Goal: Task Accomplishment & Management: Complete application form

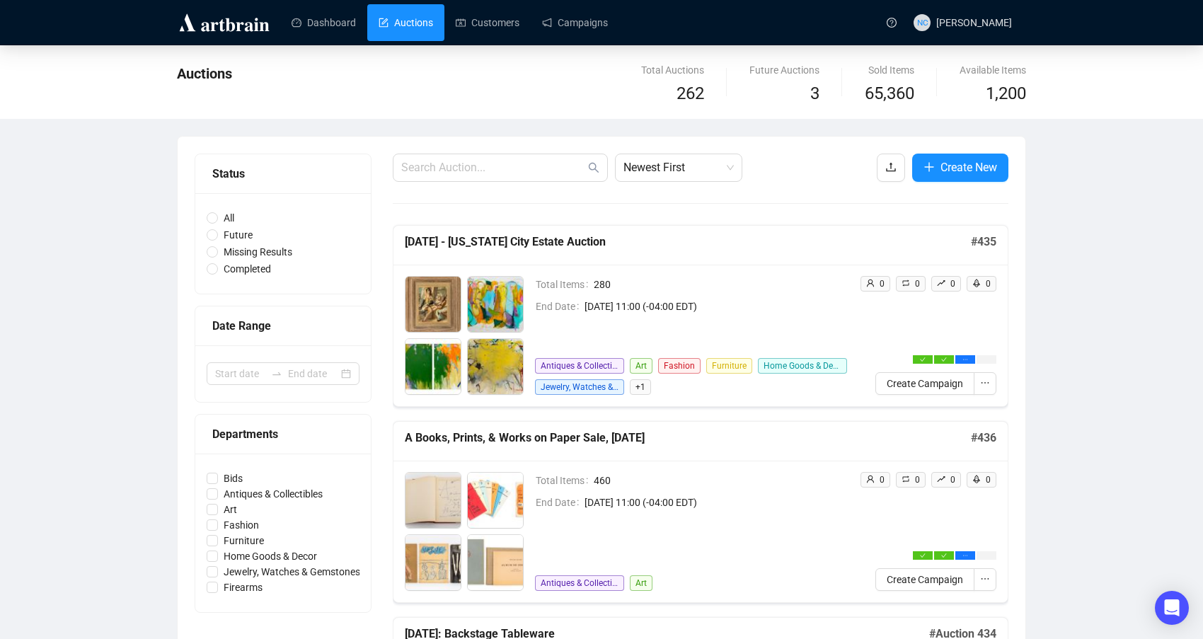
drag, startPoint x: 112, startPoint y: 382, endPoint x: 108, endPoint y: 19, distance: 363.0
click at [551, 23] on link "Campaigns" at bounding box center [575, 22] width 66 height 37
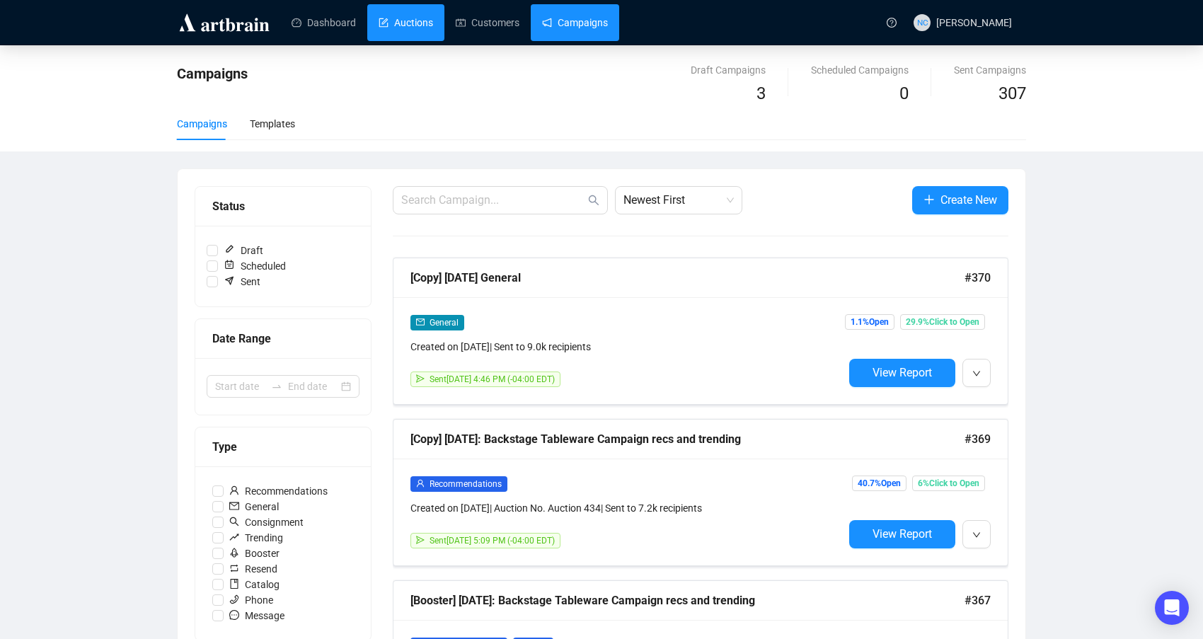
click at [400, 26] on link "Auctions" at bounding box center [406, 22] width 54 height 37
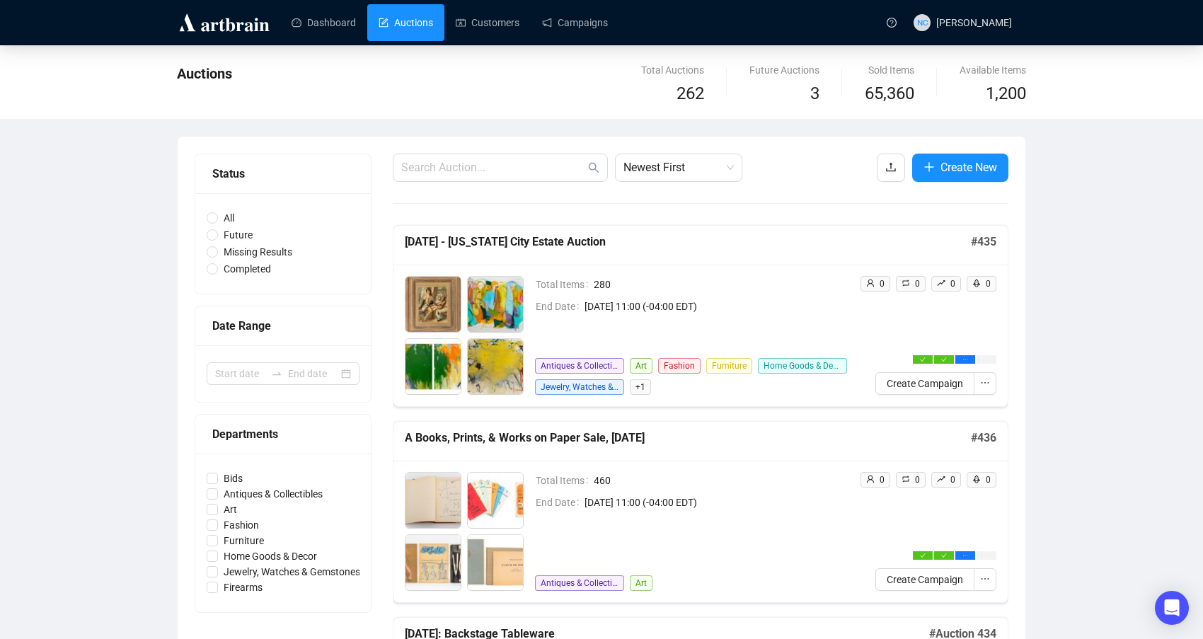
drag, startPoint x: 581, startPoint y: 22, endPoint x: 592, endPoint y: 18, distance: 11.9
click at [581, 22] on link "Campaigns" at bounding box center [575, 22] width 66 height 37
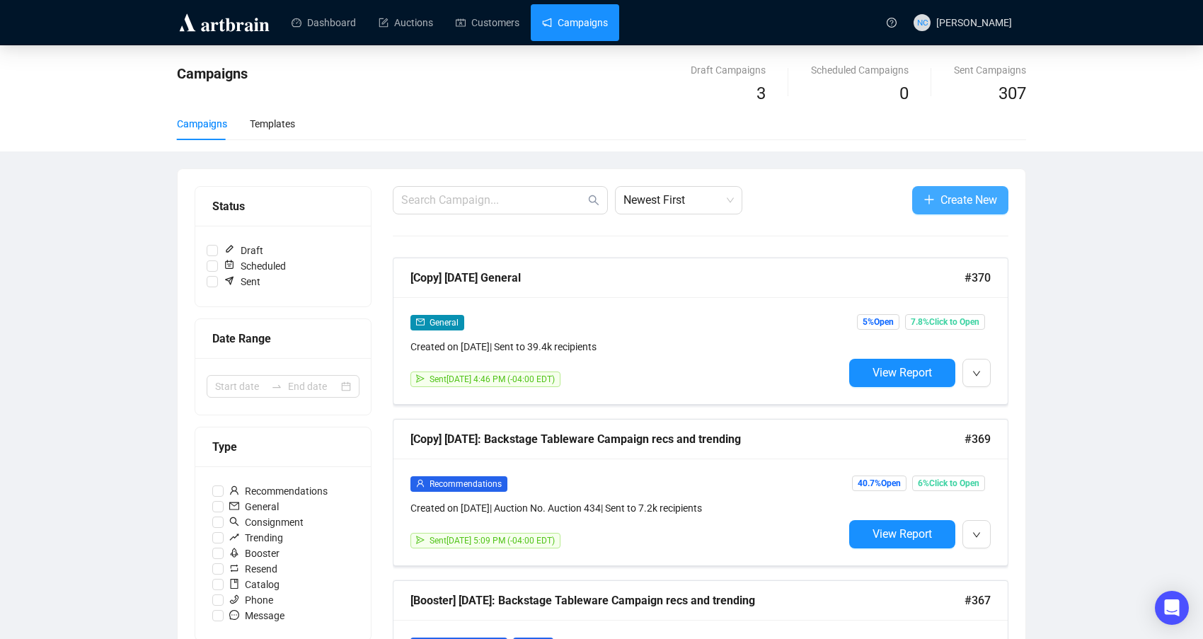
click at [960, 200] on span "Create New" at bounding box center [968, 200] width 57 height 18
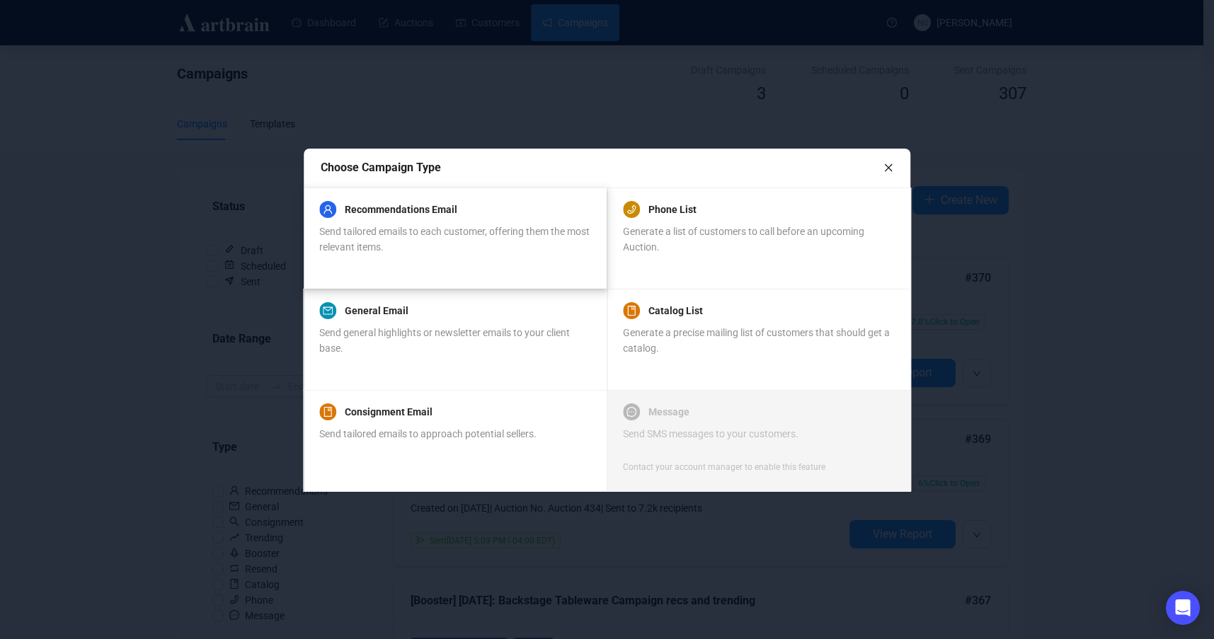
click at [515, 252] on div "Send tailored emails to each customer, offering them the most relevant items." at bounding box center [454, 239] width 270 height 31
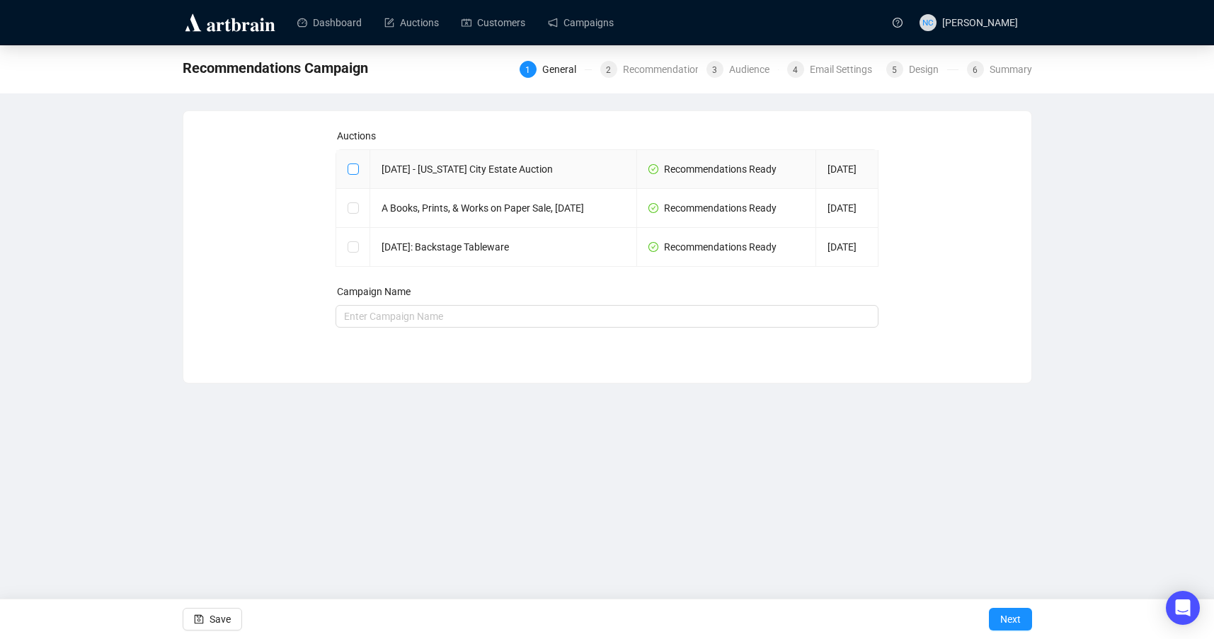
click at [355, 171] on input "checkbox" at bounding box center [352, 168] width 10 height 10
checkbox input "true"
type input "[DATE] - [US_STATE] City Estate Auction Campaign"
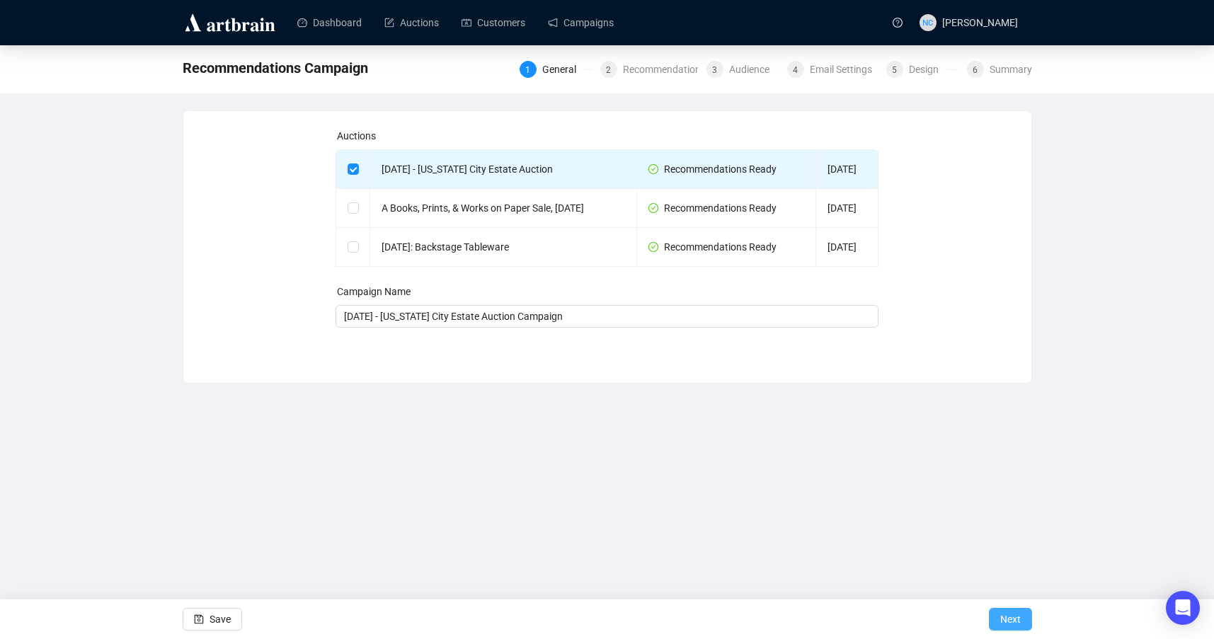
click at [1003, 621] on span "Next" at bounding box center [1010, 619] width 21 height 40
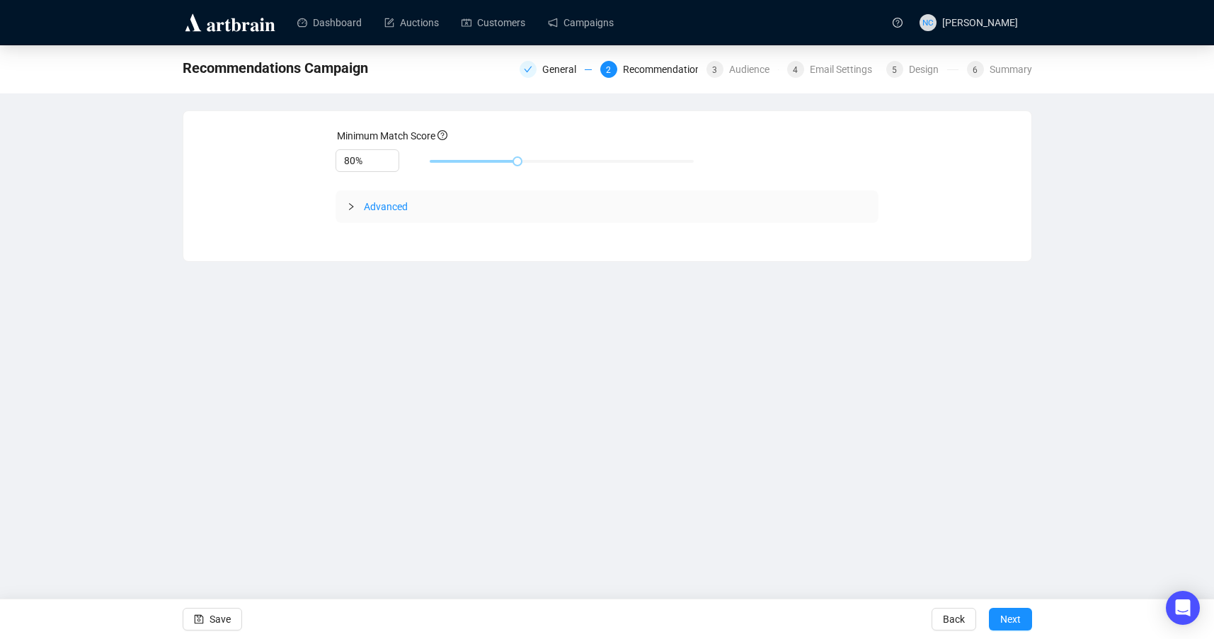
click at [367, 205] on span "Advanced" at bounding box center [386, 206] width 44 height 11
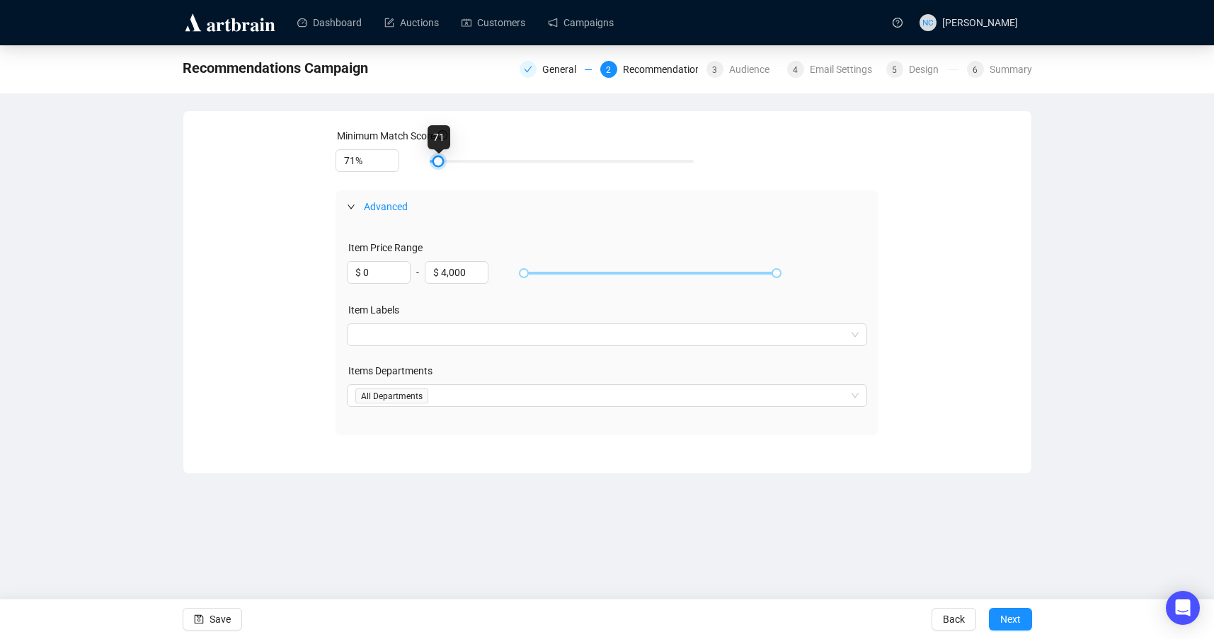
type input "70%"
drag, startPoint x: 516, startPoint y: 163, endPoint x: 417, endPoint y: 161, distance: 99.1
click at [417, 161] on div "70%" at bounding box center [606, 161] width 543 height 24
click at [1020, 623] on span "Next" at bounding box center [1010, 619] width 21 height 40
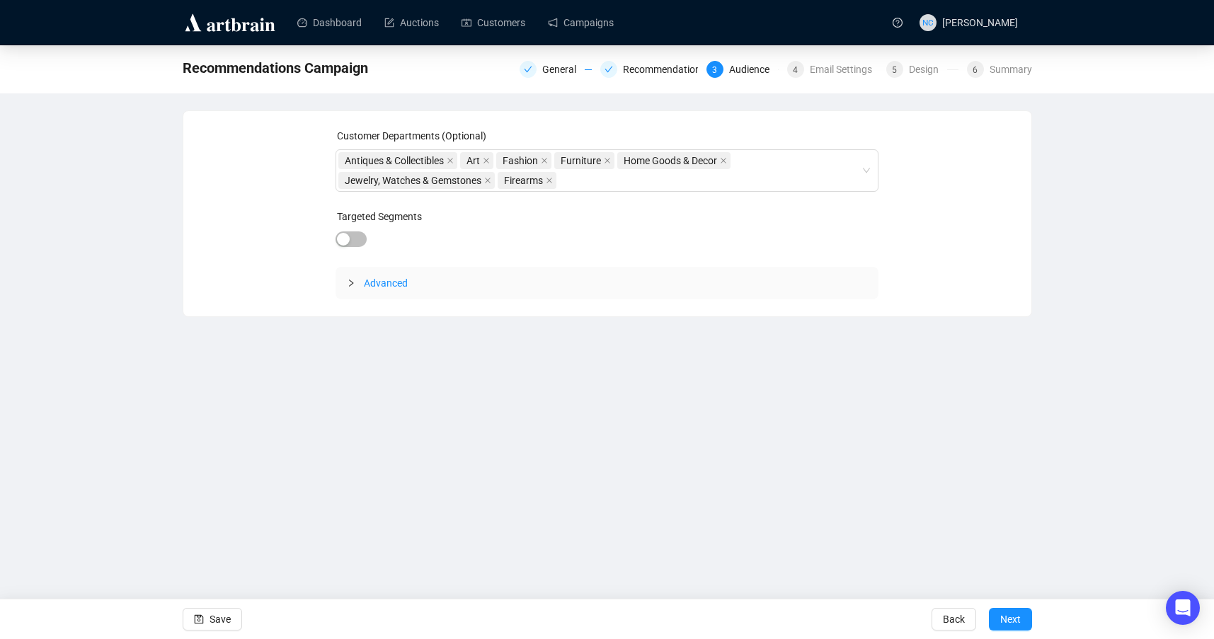
click at [357, 278] on div at bounding box center [355, 283] width 17 height 16
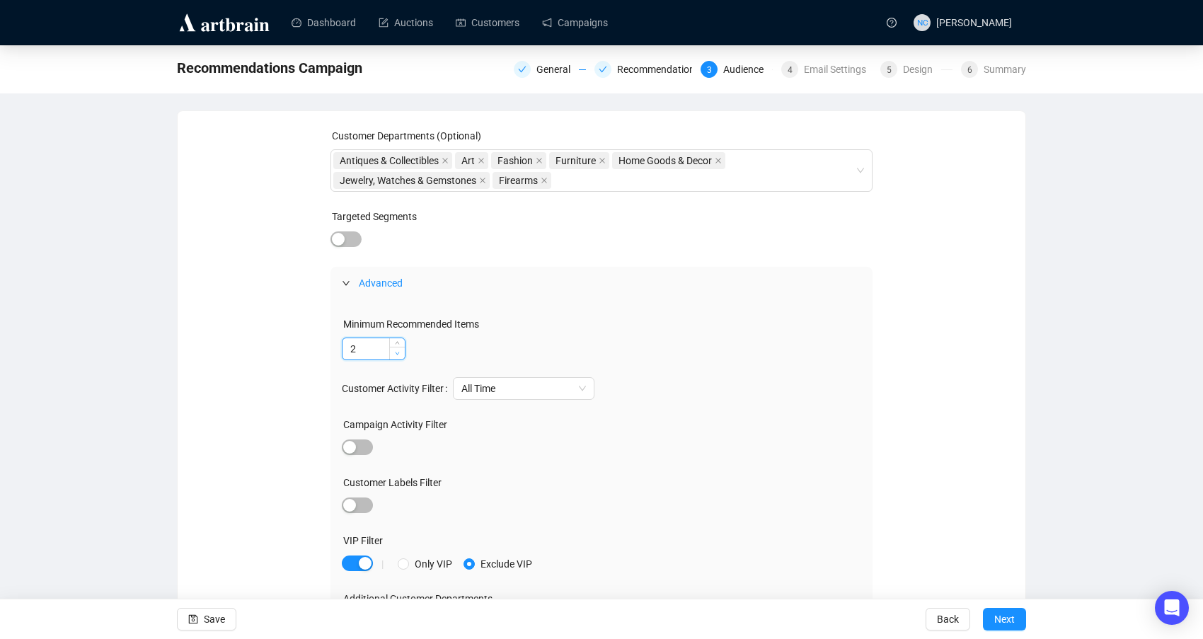
type input "1"
click at [399, 355] on icon "down" at bounding box center [397, 353] width 5 height 5
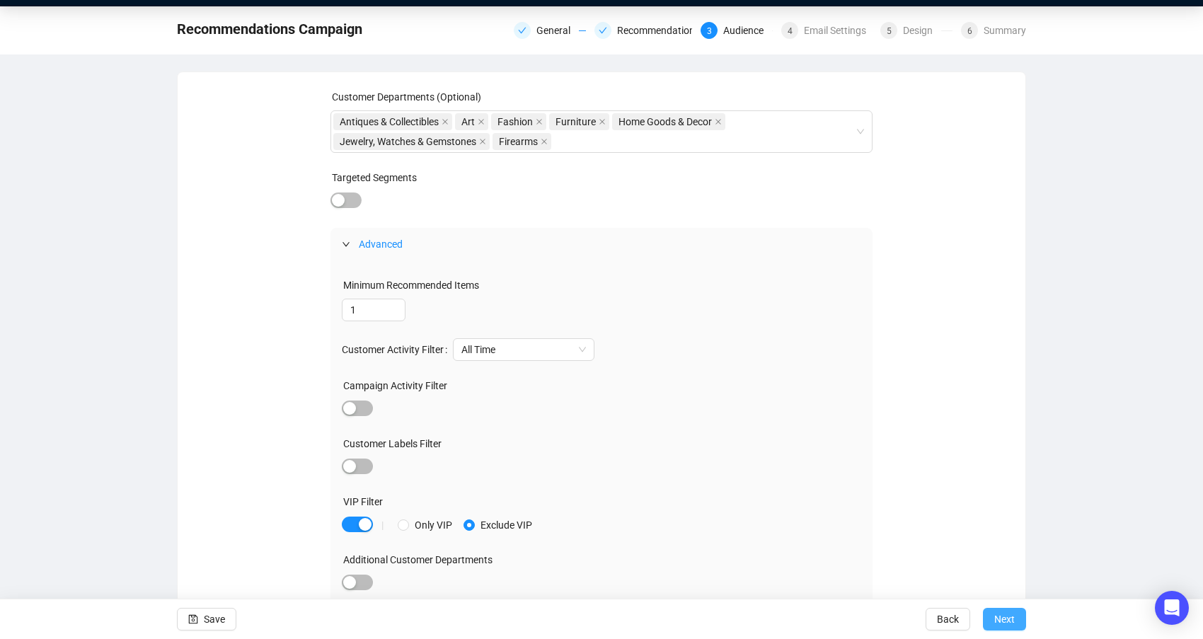
click at [1005, 617] on span "Next" at bounding box center [1004, 619] width 21 height 40
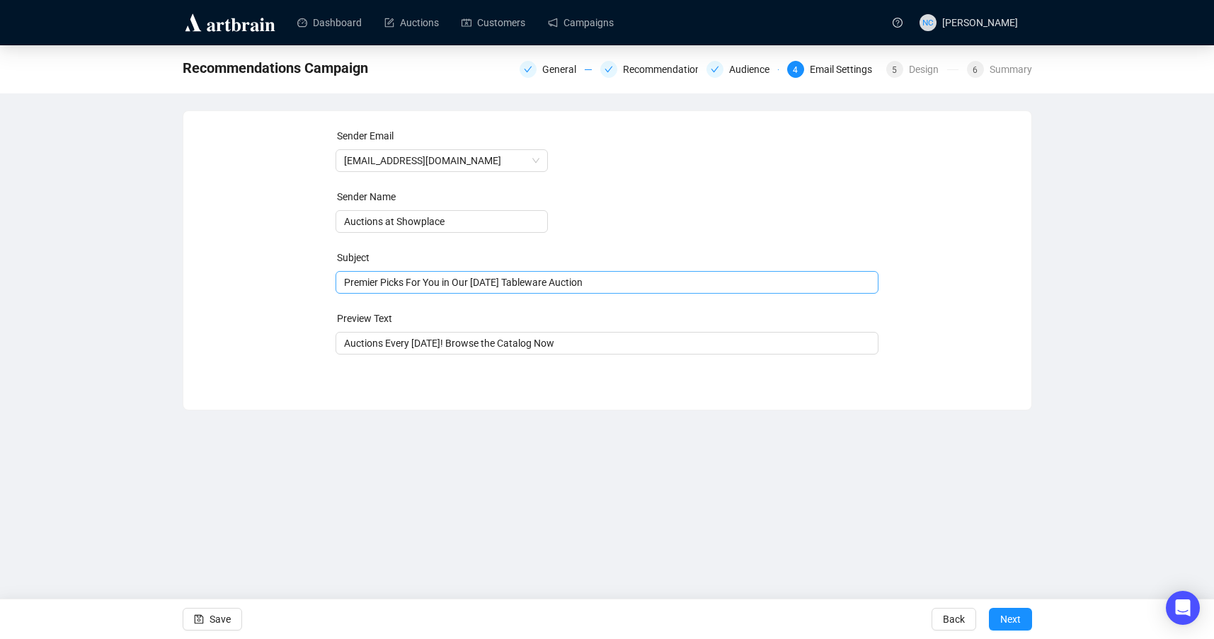
click at [507, 280] on span "Premier Picks For You in Our [DATE] Tableware Auction" at bounding box center [606, 282] width 543 height 11
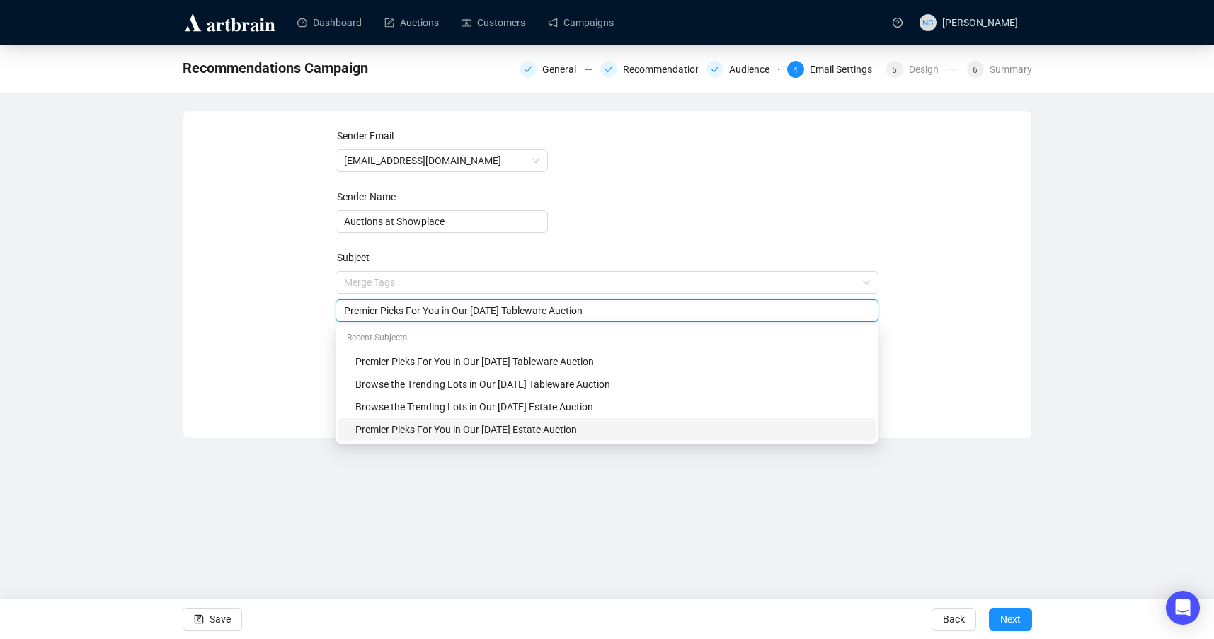
click at [555, 429] on div "Premier Picks For You in Our [DATE] Estate Auction" at bounding box center [611, 430] width 512 height 16
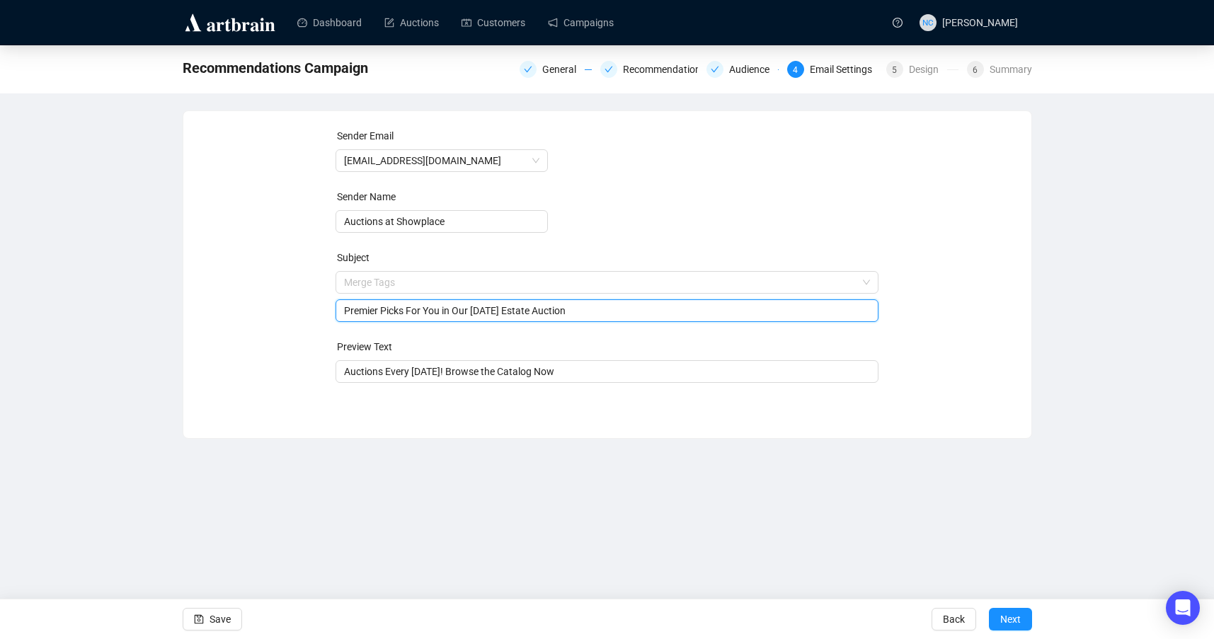
click at [524, 309] on input "Premier Picks For You in Our [DATE] Estate Auction" at bounding box center [607, 311] width 526 height 16
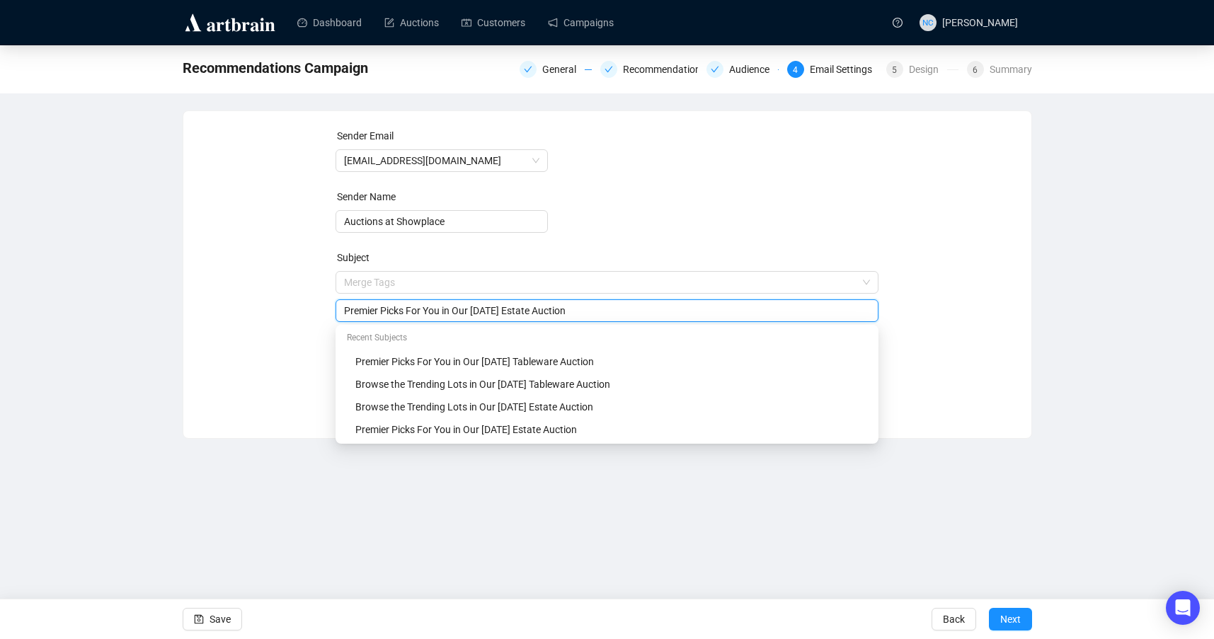
type input "Premier Picks For You in Our [DATE] Estate Auction"
click at [992, 289] on div "Sender Email auctions@nyshowplace.com Sender Name Auctions at Showplace Subject…" at bounding box center [607, 264] width 814 height 272
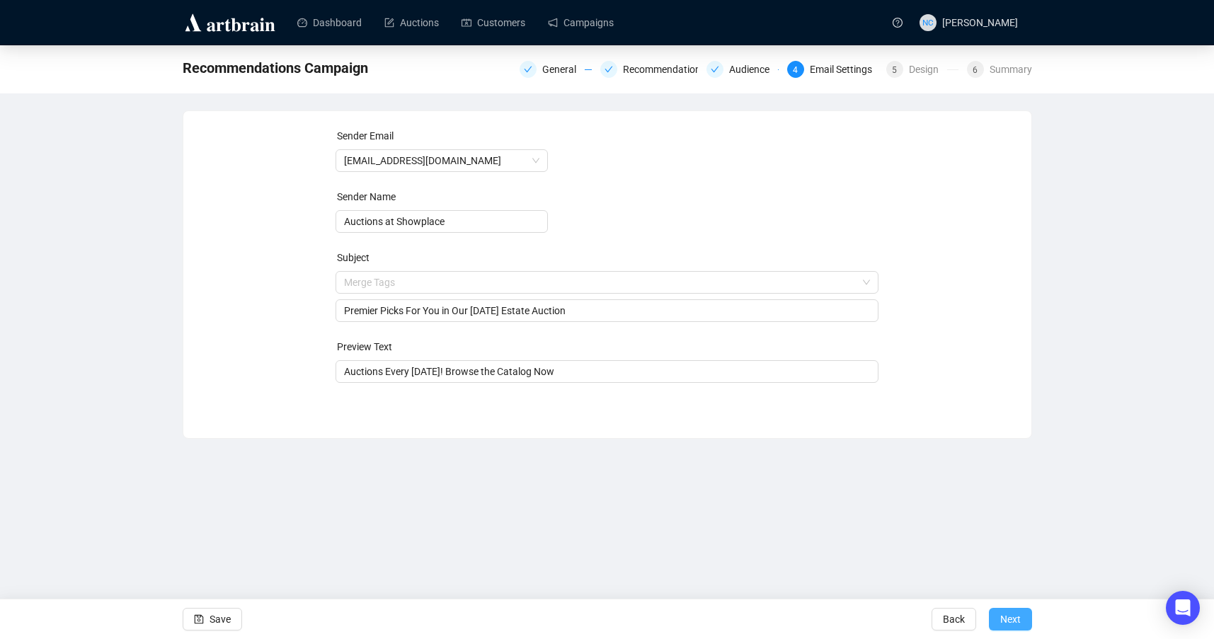
click at [1027, 619] on button "Next" at bounding box center [1010, 619] width 43 height 23
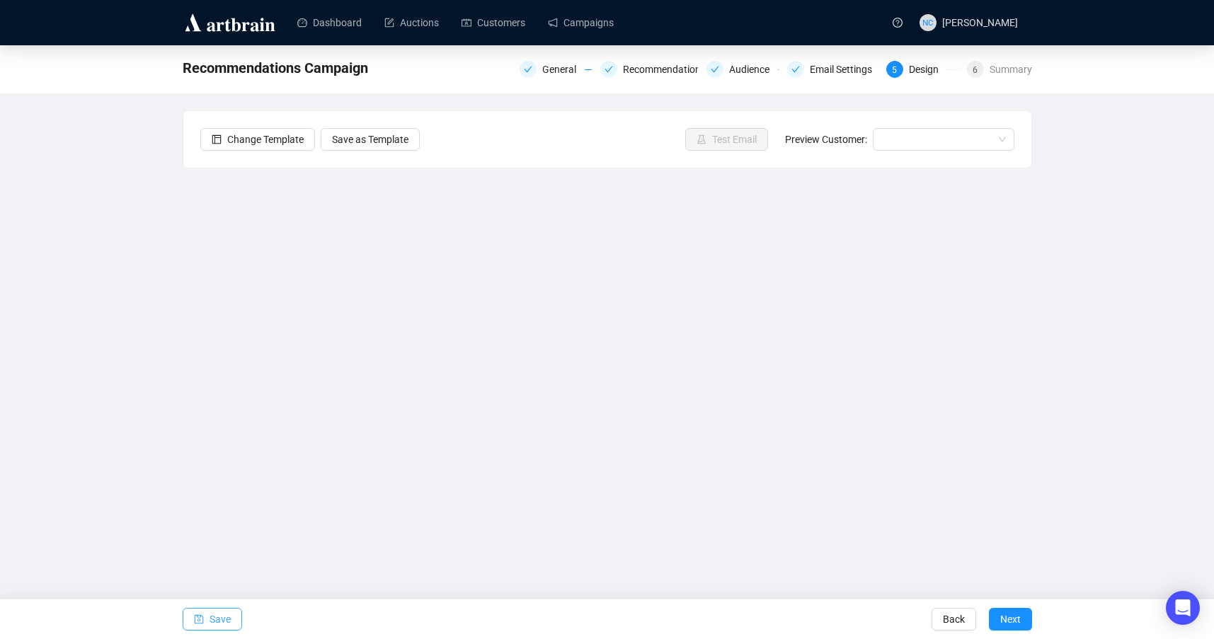
click at [210, 609] on span "Save" at bounding box center [219, 619] width 21 height 40
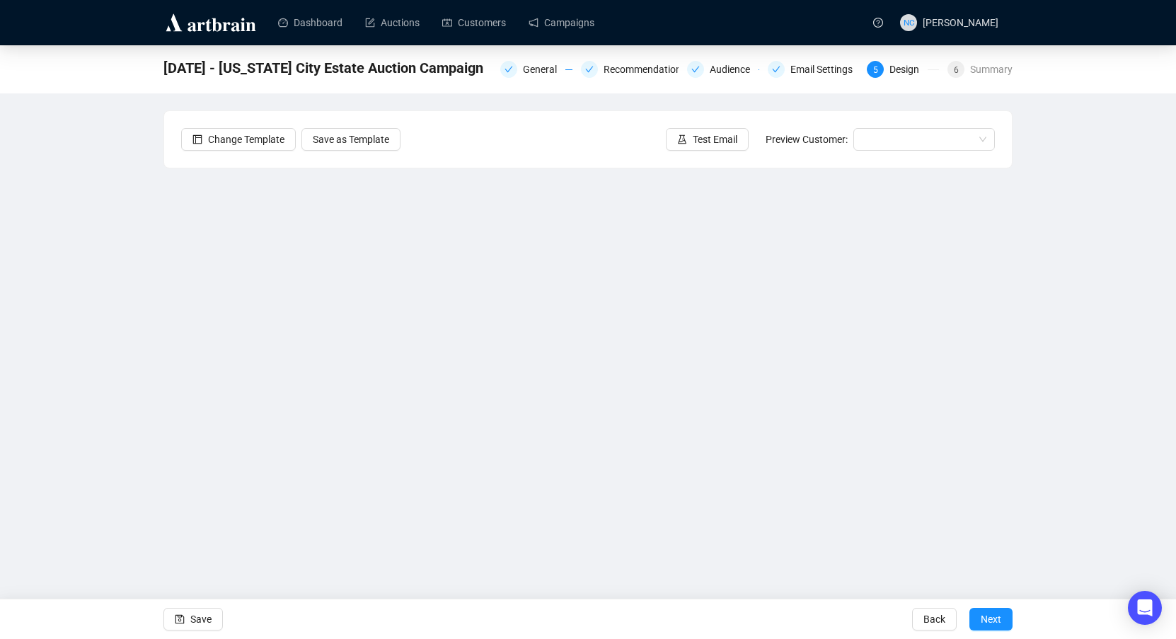
click at [1048, 402] on div "September 18 - New York City Estate Auction Campaign General Recommendations Au…" at bounding box center [588, 304] width 1176 height 519
click at [207, 620] on span "Save" at bounding box center [200, 619] width 21 height 40
click at [178, 623] on icon "save" at bounding box center [179, 619] width 9 height 9
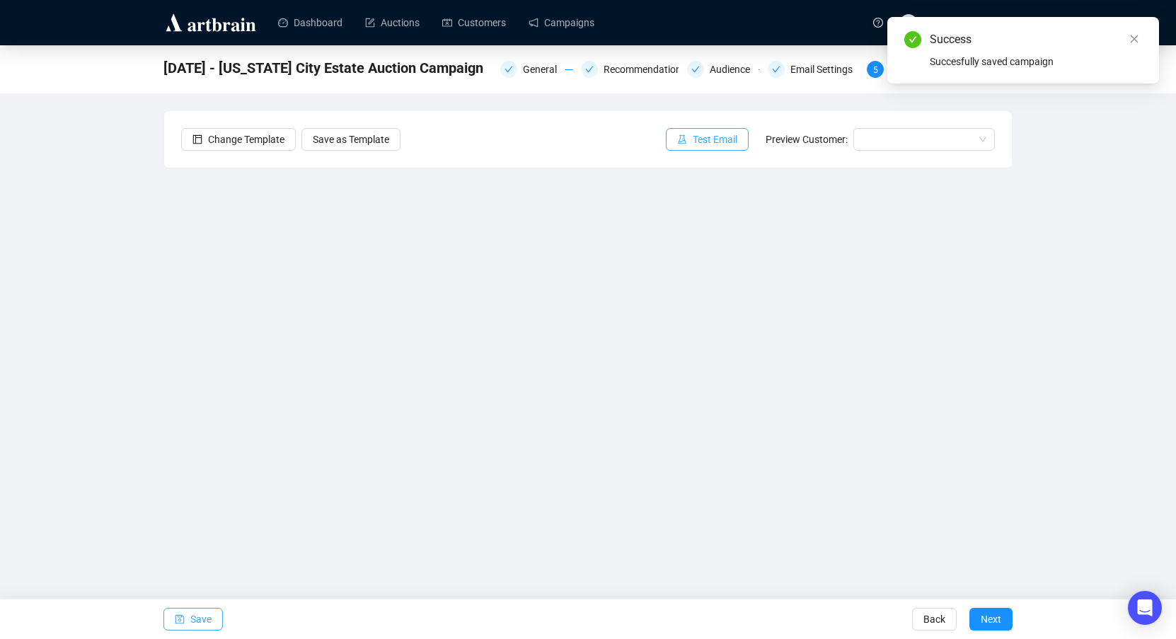
click at [708, 140] on span "Test Email" at bounding box center [715, 140] width 45 height 16
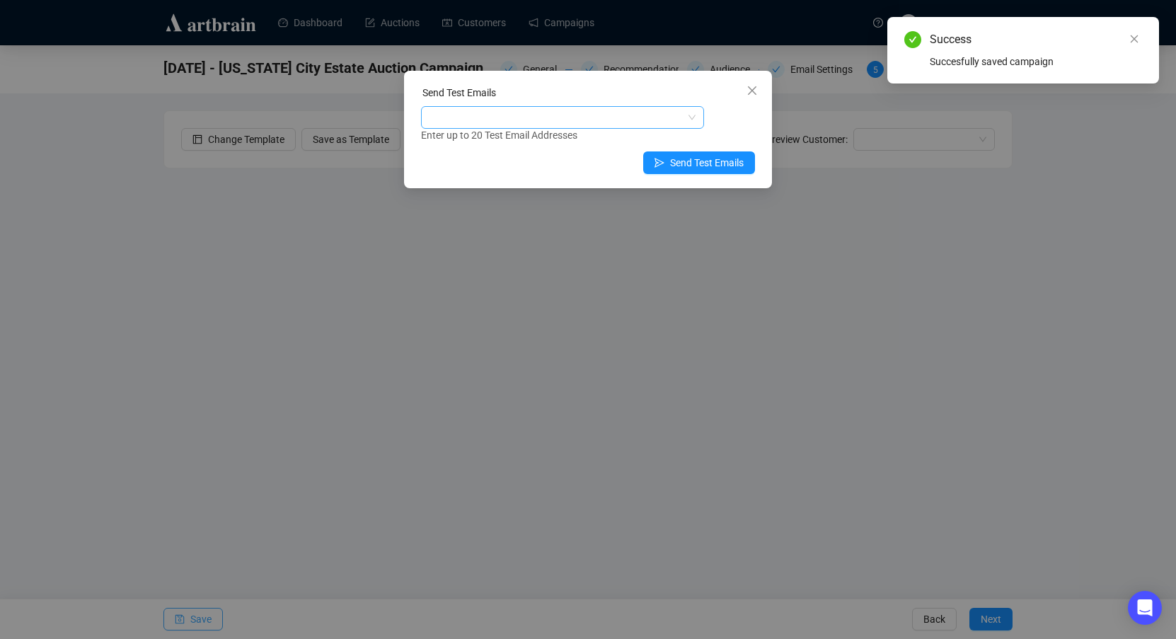
click at [527, 121] on div at bounding box center [555, 118] width 263 height 20
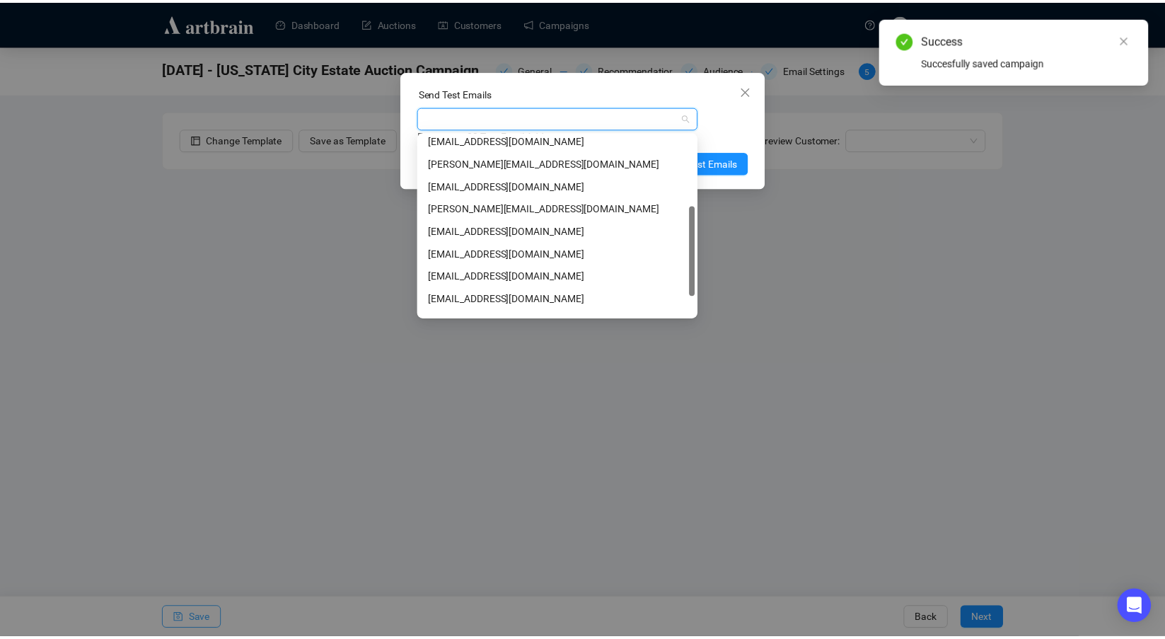
scroll to position [181, 0]
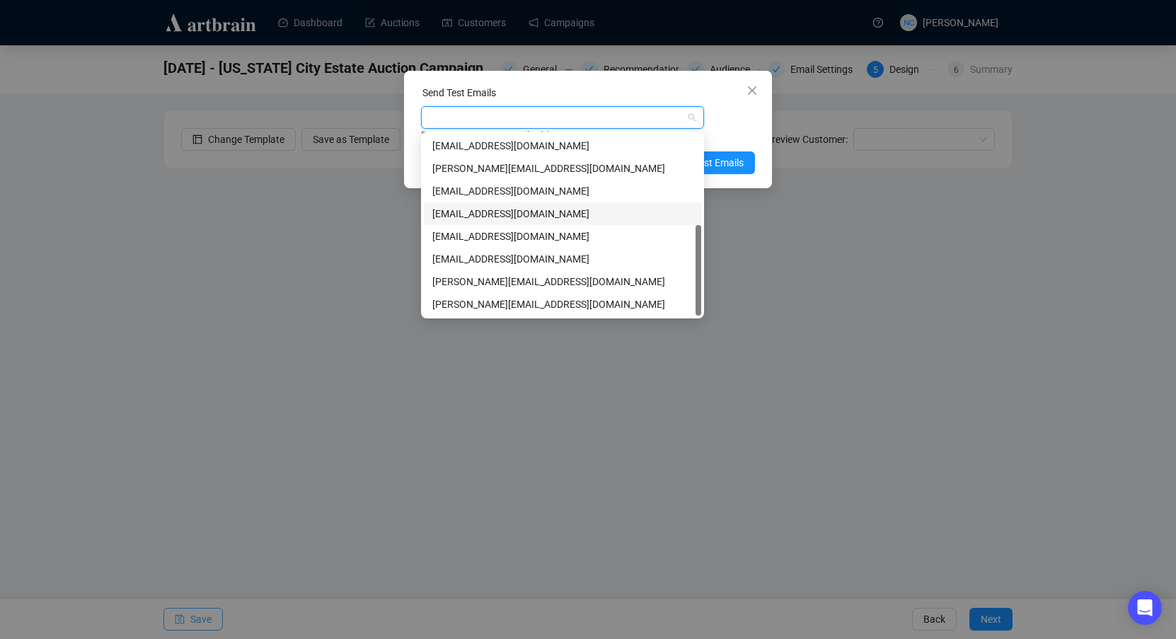
click at [567, 209] on div "[EMAIL_ADDRESS][DOMAIN_NAME]" at bounding box center [562, 214] width 260 height 16
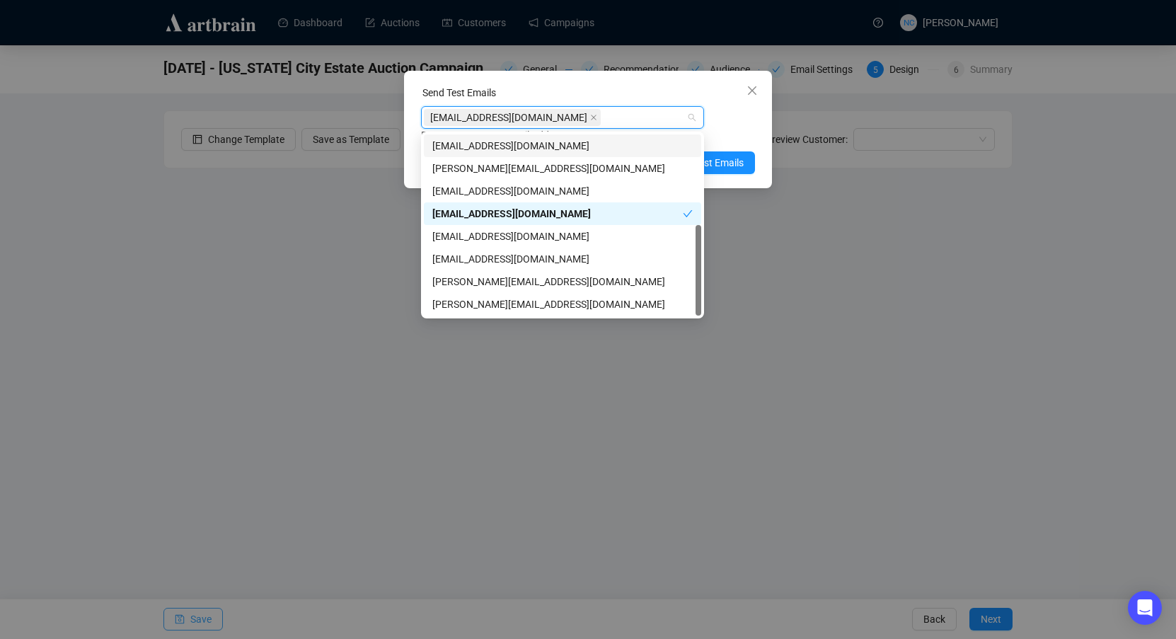
click at [736, 129] on div "Enter up to 20 Test Email Addresses" at bounding box center [588, 135] width 334 height 16
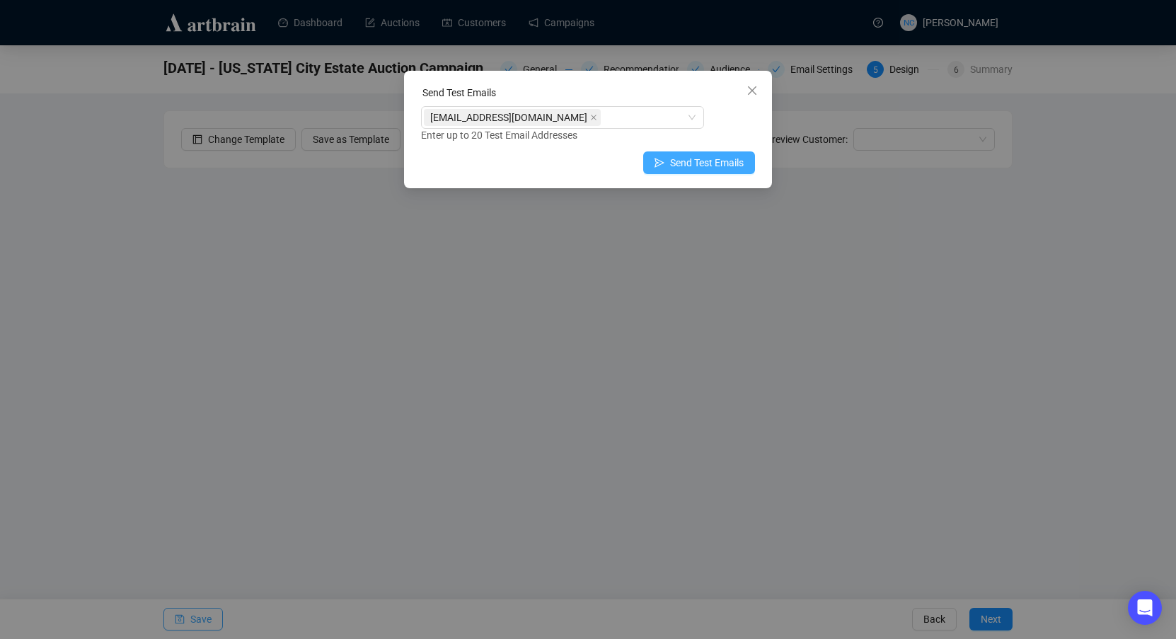
click at [722, 163] on span "Send Test Emails" at bounding box center [707, 163] width 74 height 16
click at [707, 163] on span "Send Test Emails" at bounding box center [707, 163] width 74 height 16
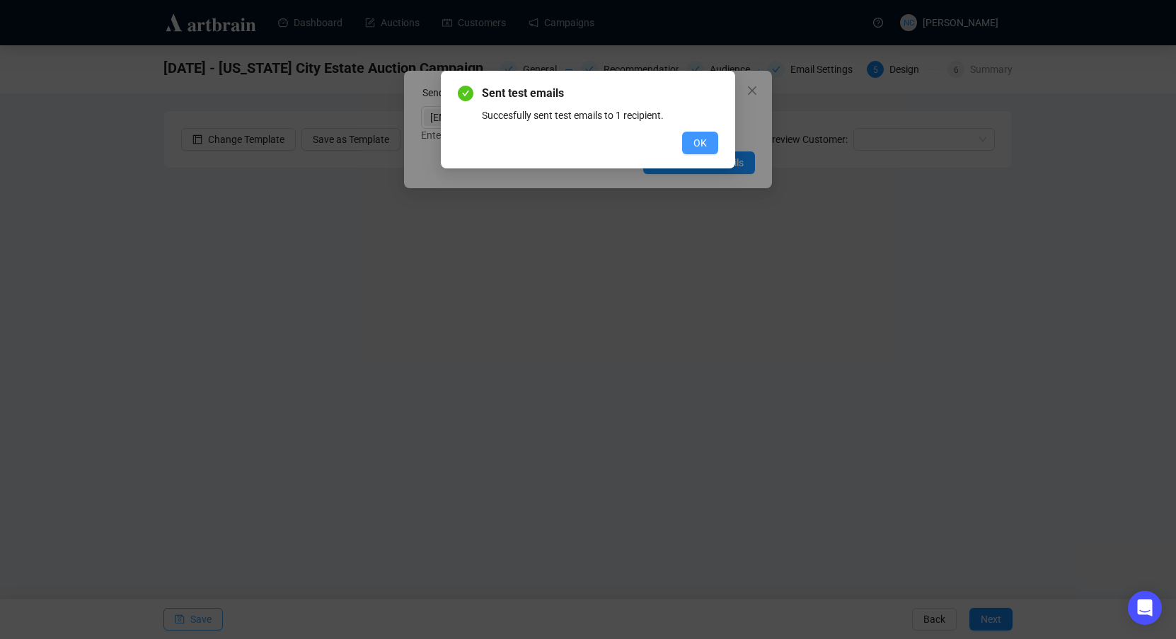
click at [698, 142] on span "OK" at bounding box center [699, 143] width 13 height 16
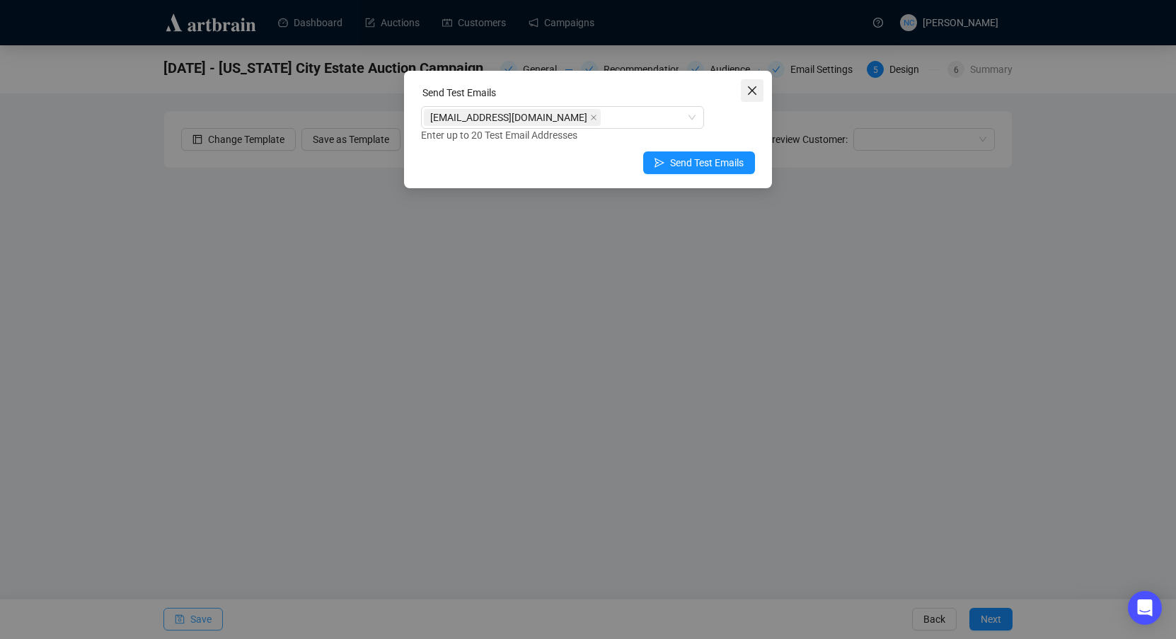
click at [749, 92] on icon "close" at bounding box center [752, 90] width 11 height 11
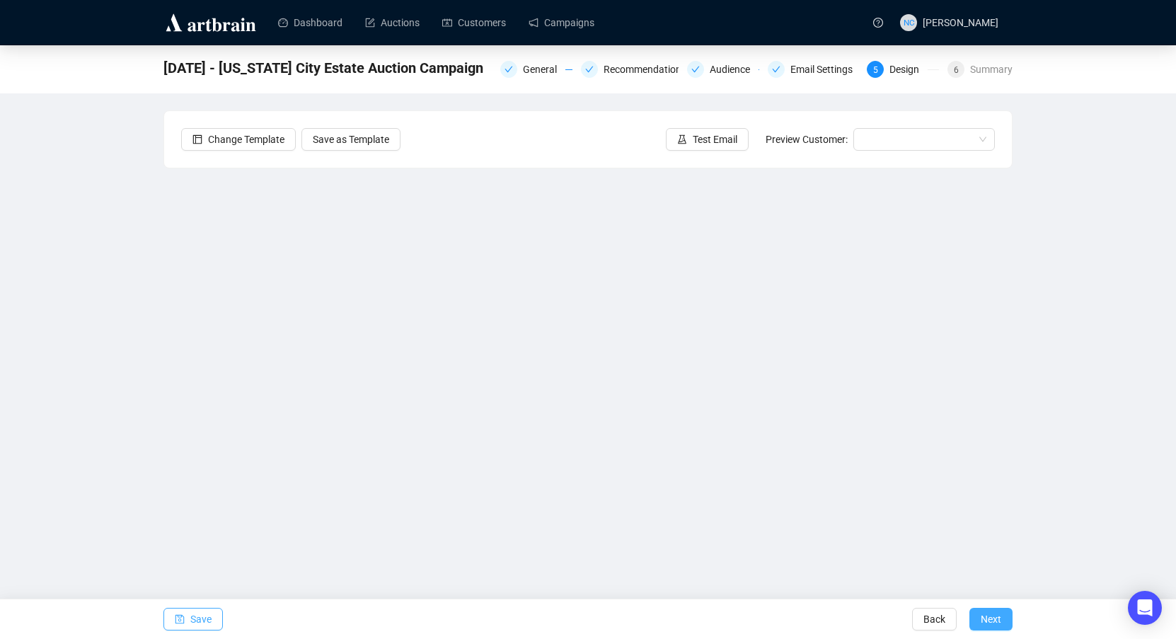
click at [989, 621] on span "Next" at bounding box center [991, 619] width 21 height 40
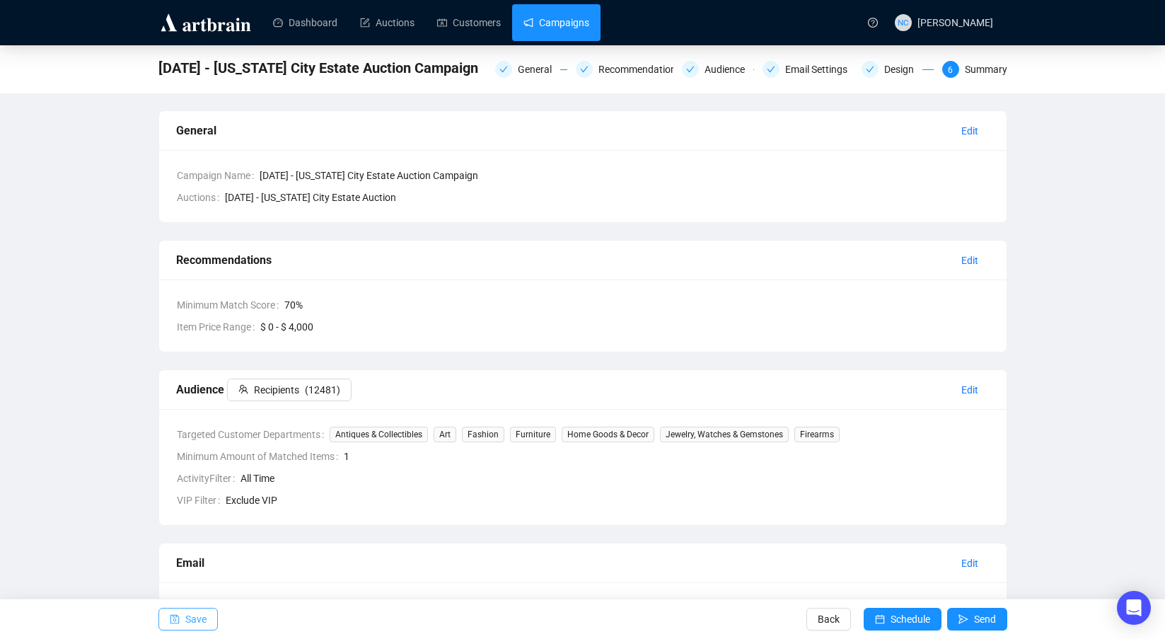
click at [574, 28] on link "Campaigns" at bounding box center [557, 22] width 66 height 37
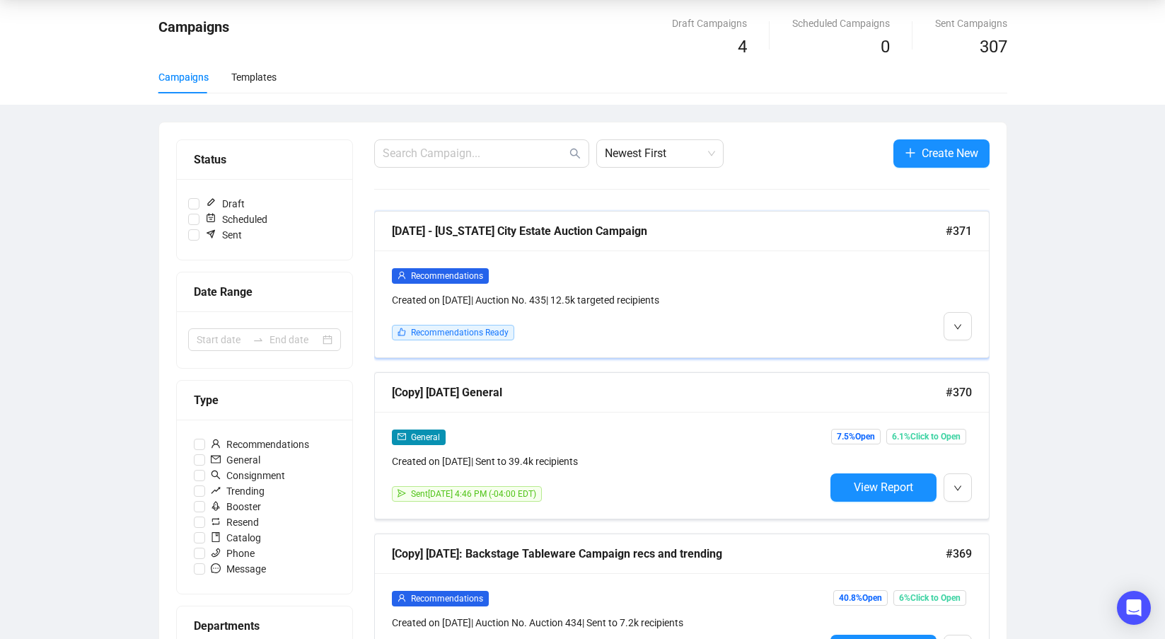
scroll to position [71, 0]
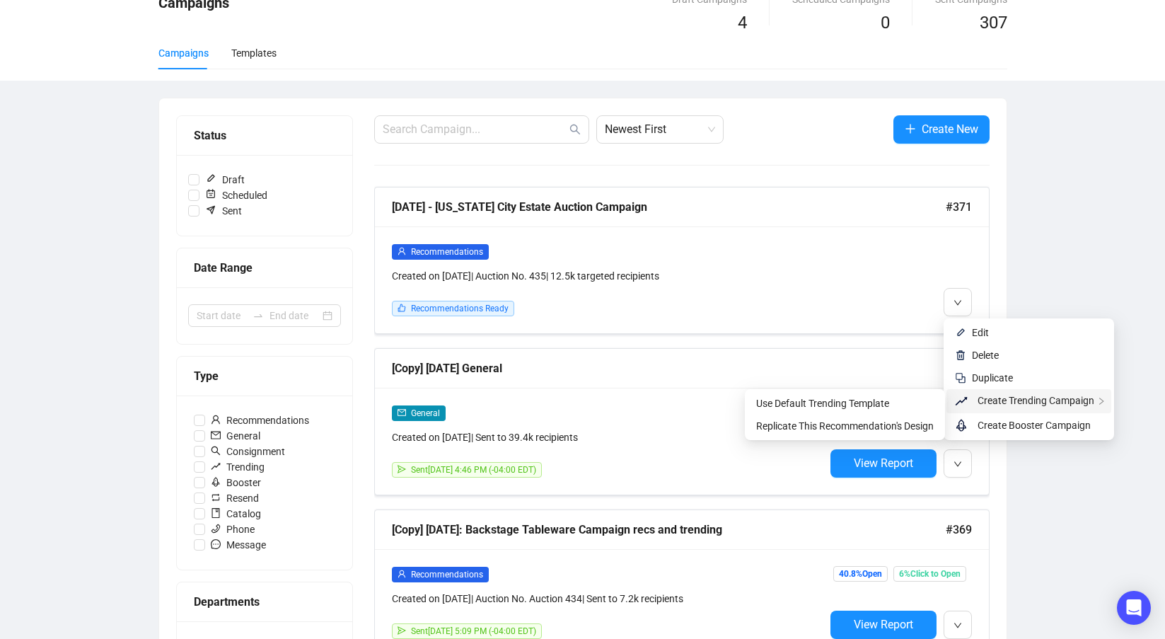
click at [1001, 400] on span "Create Trending Campaign" at bounding box center [1036, 400] width 117 height 11
click at [874, 424] on span "Replicate This Recommendation's Design" at bounding box center [845, 425] width 178 height 11
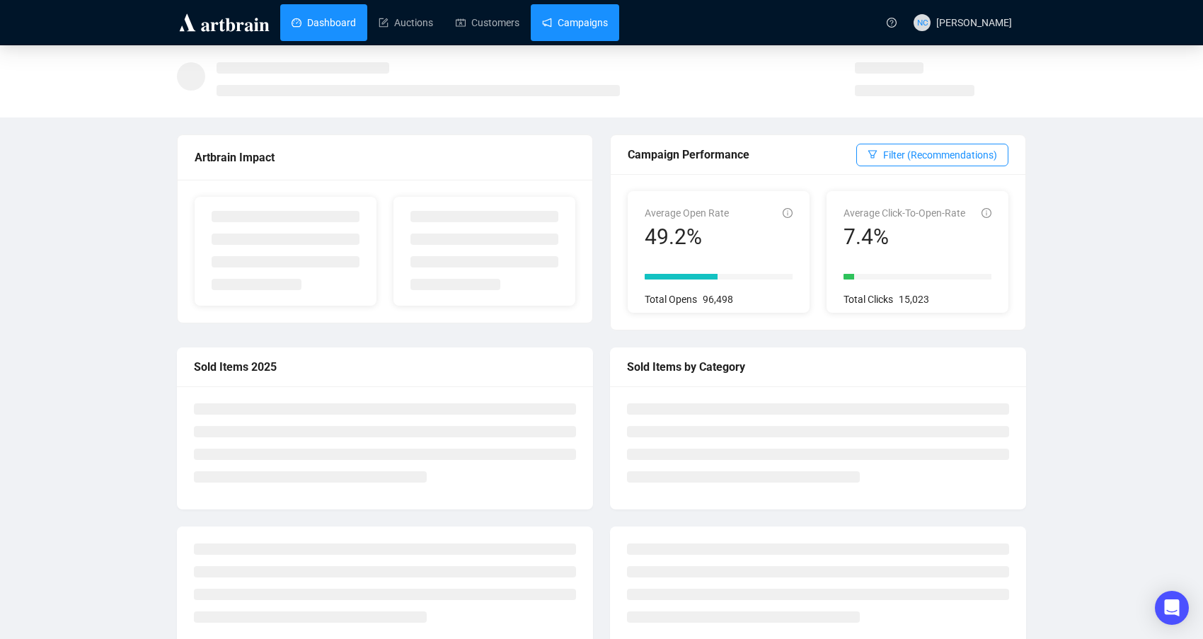
click at [601, 17] on link "Campaigns" at bounding box center [575, 22] width 66 height 37
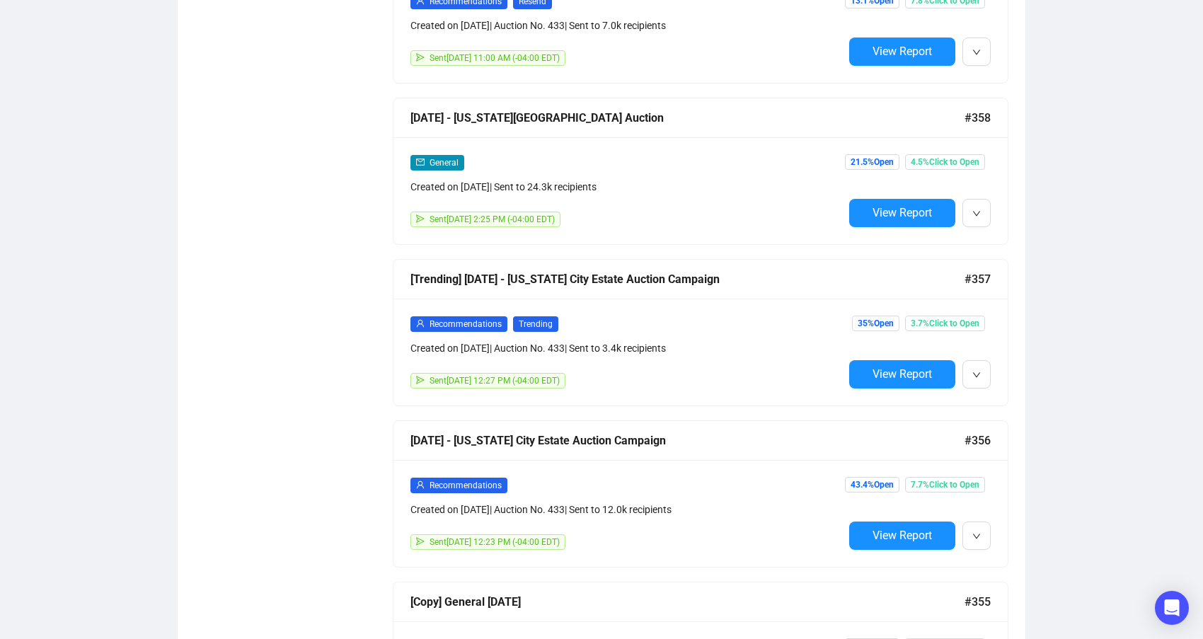
scroll to position [2090, 0]
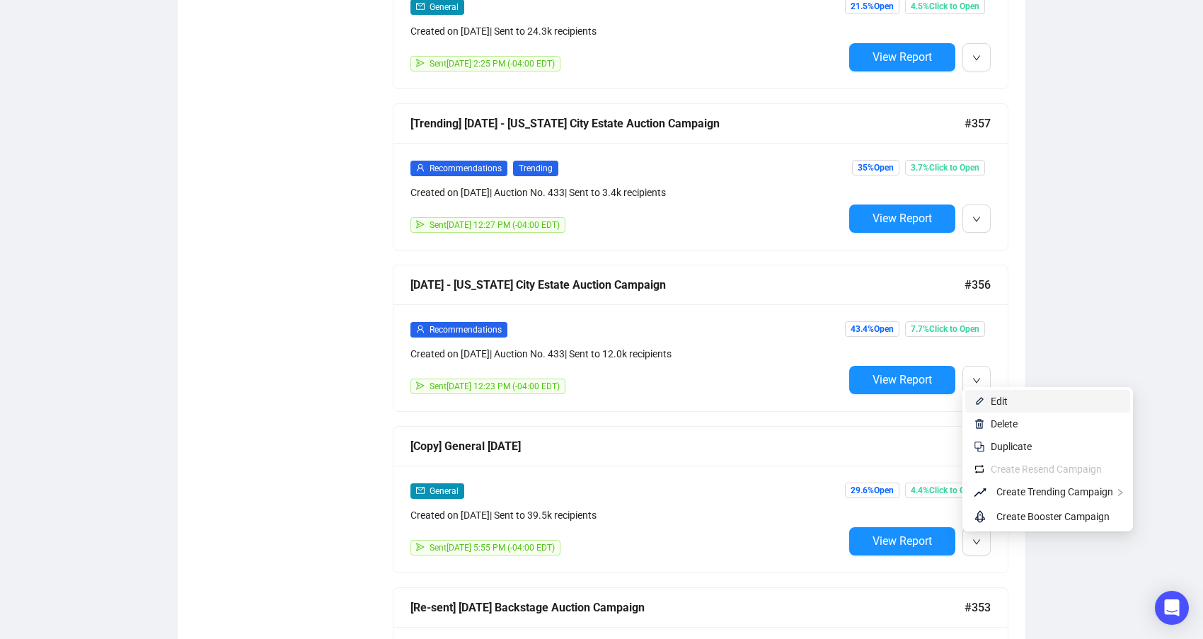
click at [1003, 393] on li "Edit" at bounding box center [1047, 401] width 165 height 23
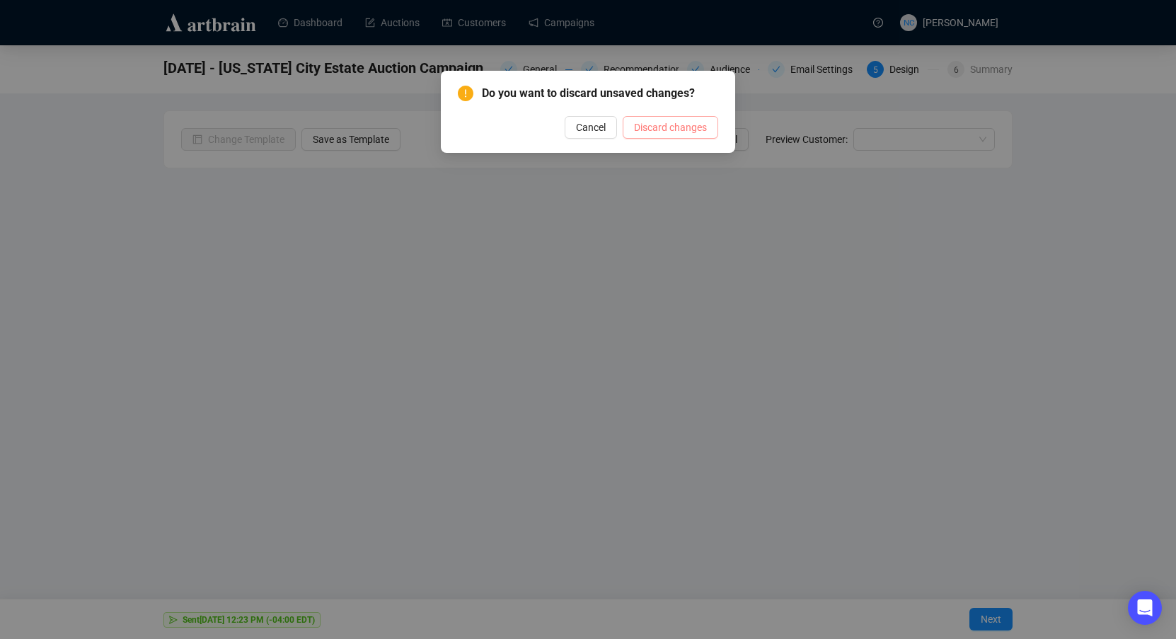
click at [660, 125] on span "Discard changes" at bounding box center [670, 128] width 73 height 16
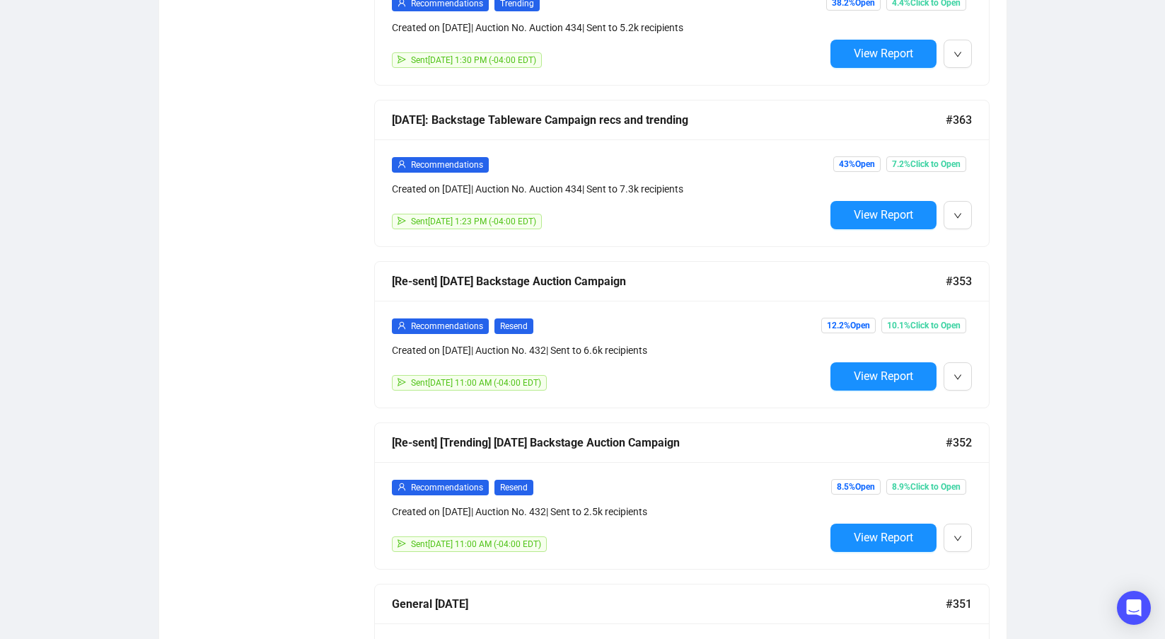
scroll to position [1486, 0]
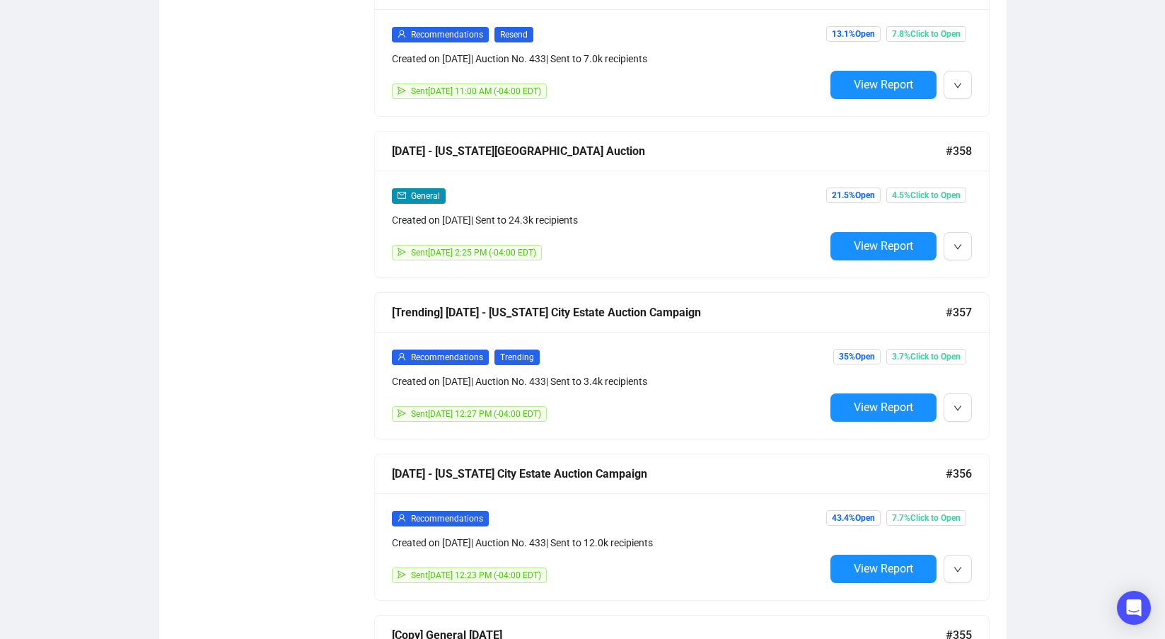
scroll to position [2090, 0]
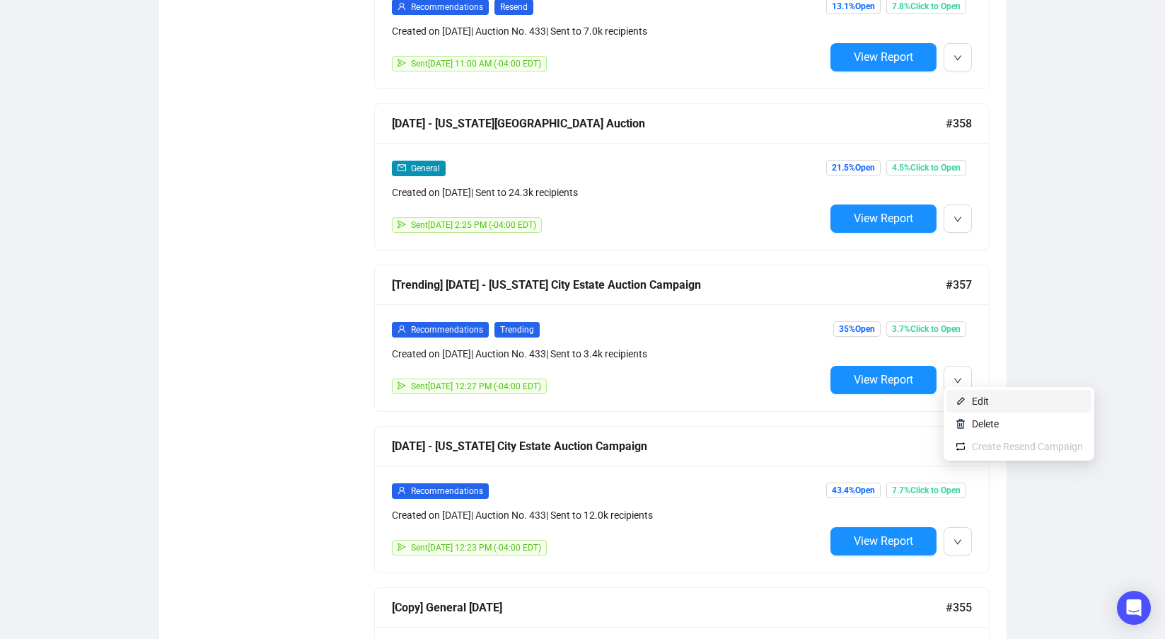
click at [973, 401] on span "Edit" at bounding box center [980, 401] width 17 height 11
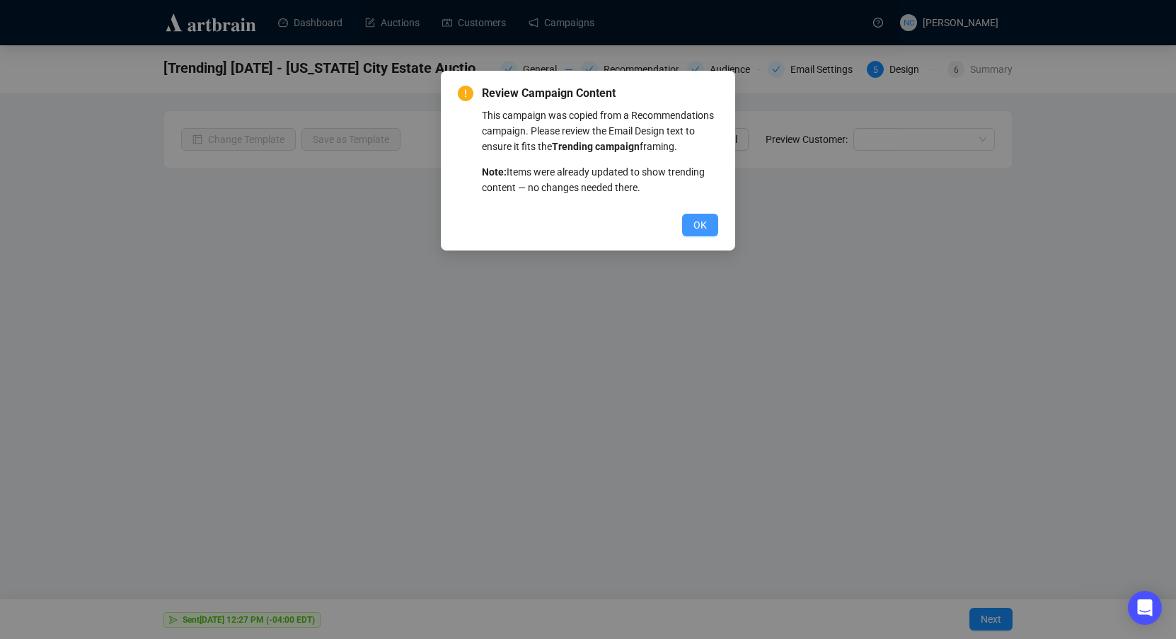
click at [698, 229] on span "OK" at bounding box center [699, 225] width 13 height 16
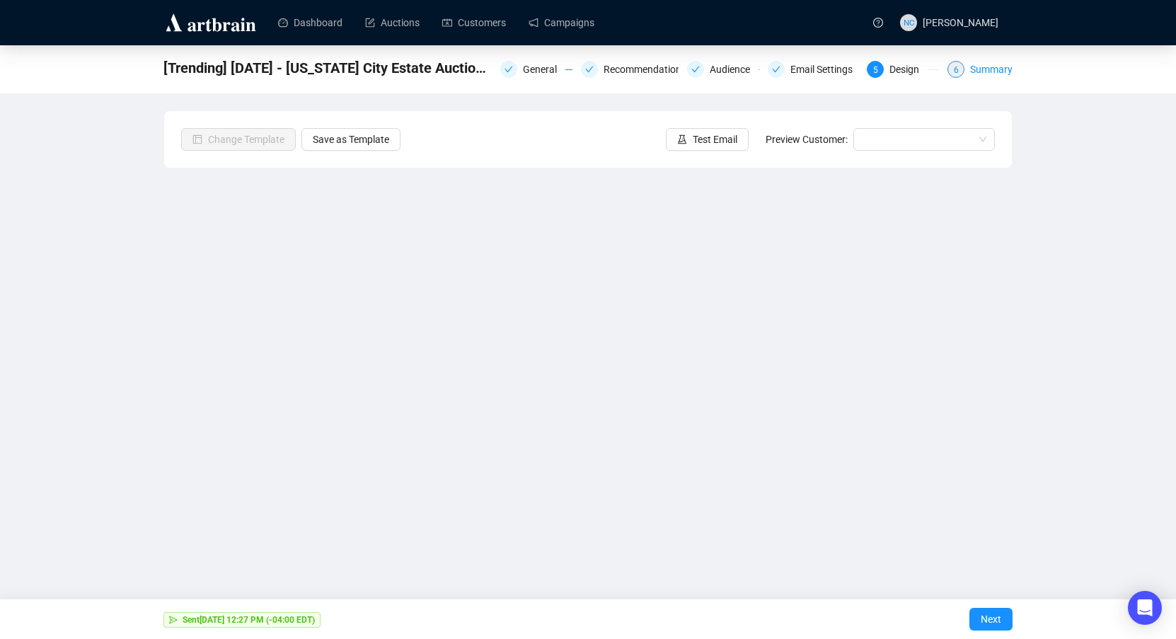
click at [995, 71] on div "Summary" at bounding box center [991, 69] width 42 height 17
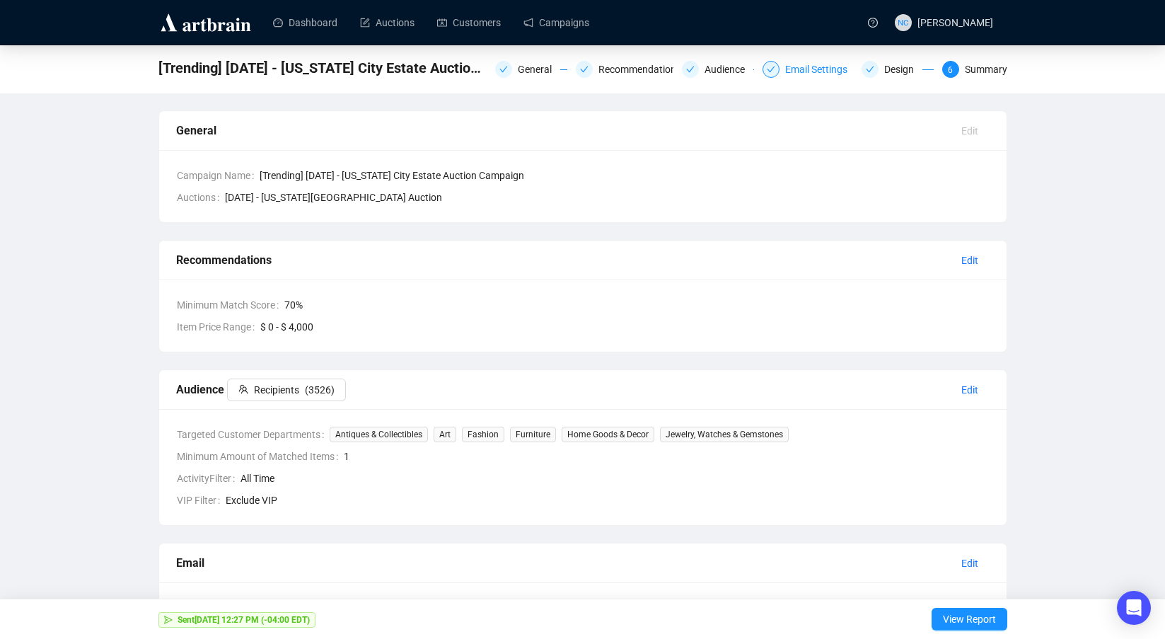
click at [816, 69] on div "Email Settings" at bounding box center [820, 69] width 71 height 17
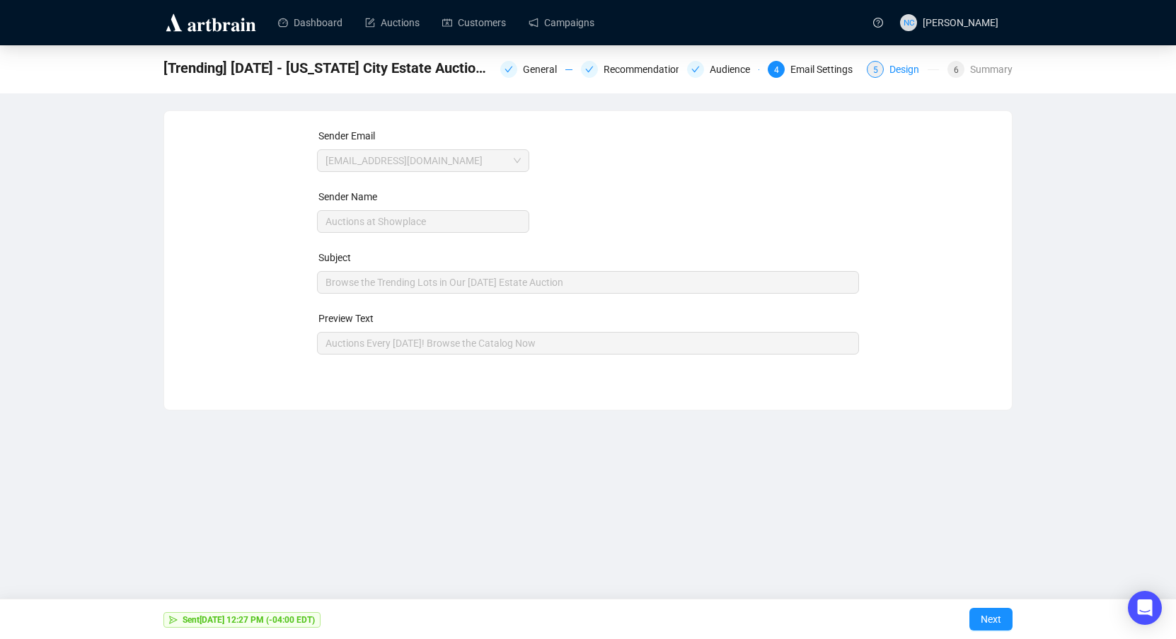
click at [899, 71] on div "Design" at bounding box center [908, 69] width 38 height 17
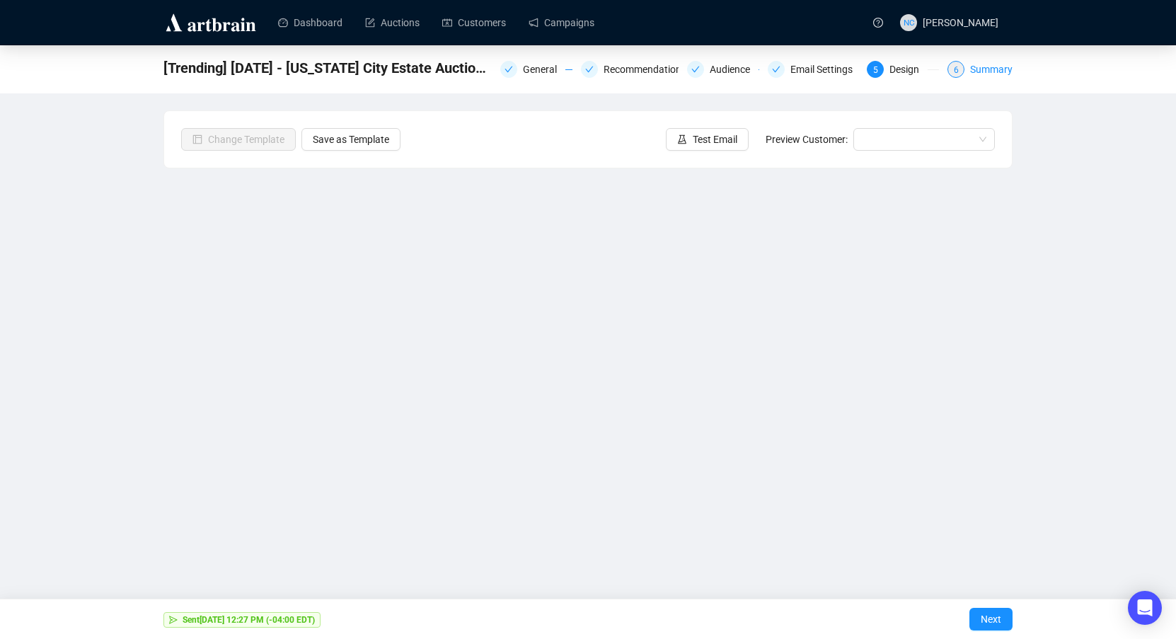
click at [994, 64] on div "Summary" at bounding box center [991, 69] width 42 height 17
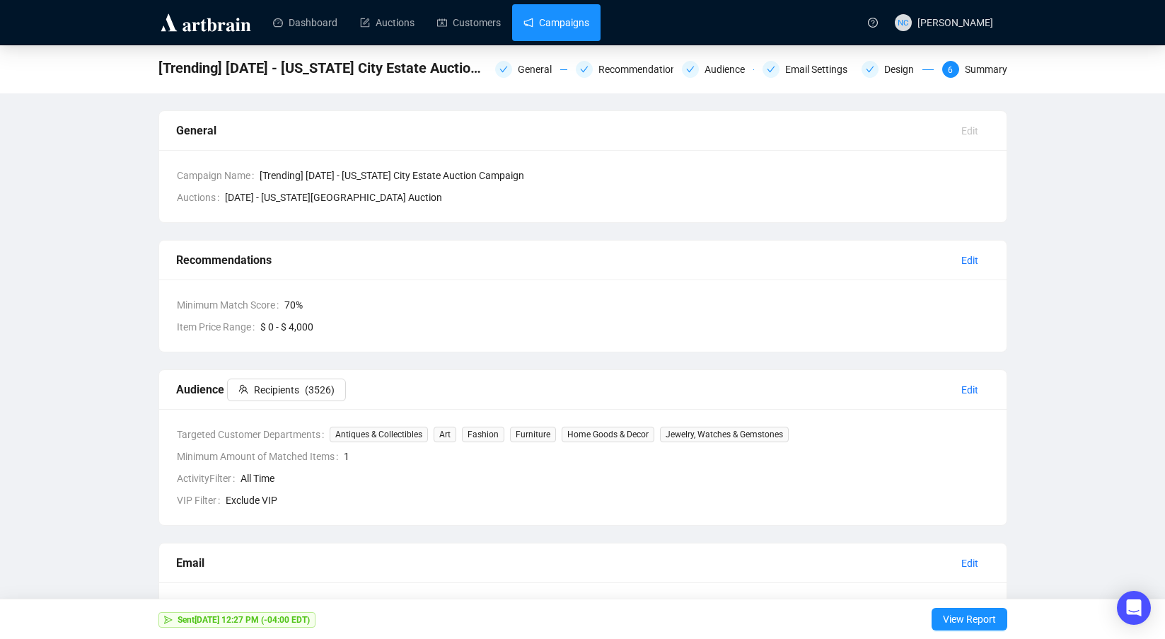
click at [558, 25] on link "Campaigns" at bounding box center [557, 22] width 66 height 37
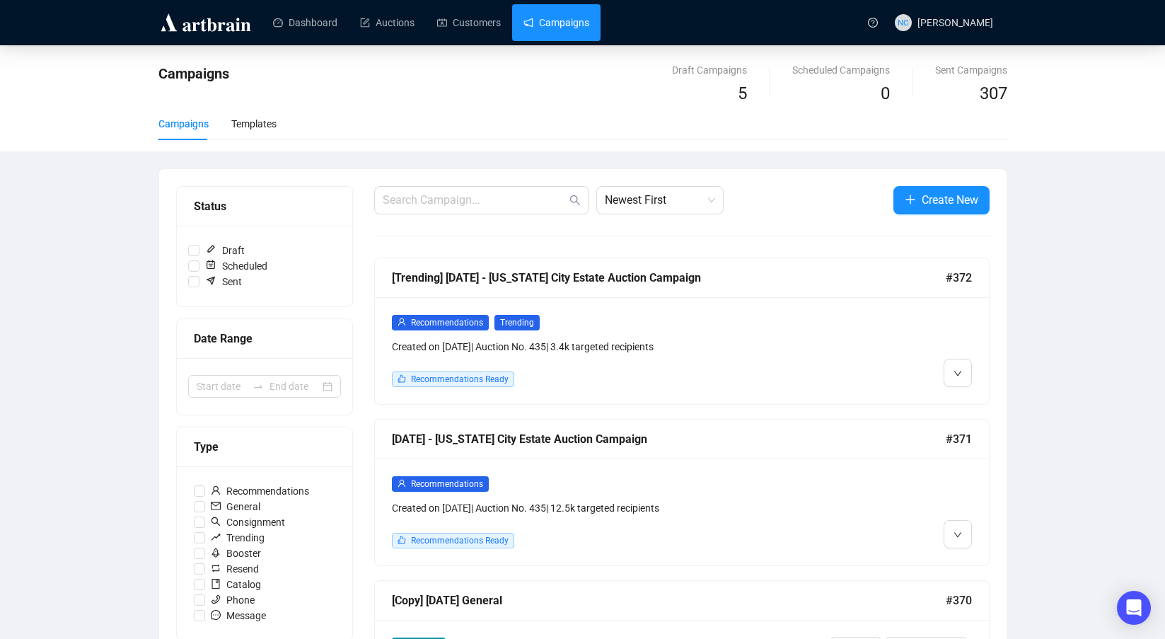
drag, startPoint x: 372, startPoint y: 438, endPoint x: 712, endPoint y: 432, distance: 340.4
copy div "[DATE] - [US_STATE] City Estate Auction Campaign"
click at [729, 453] on div "September 18 - New York City Estate Auction Campaign #371" at bounding box center [682, 440] width 614 height 40
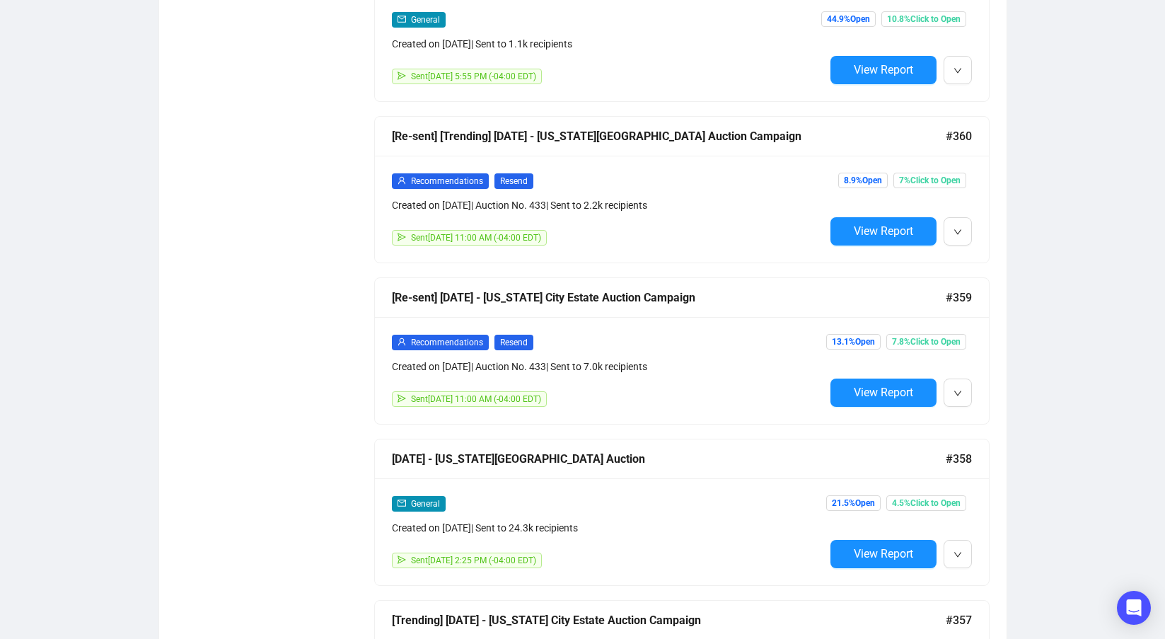
scroll to position [1949, 0]
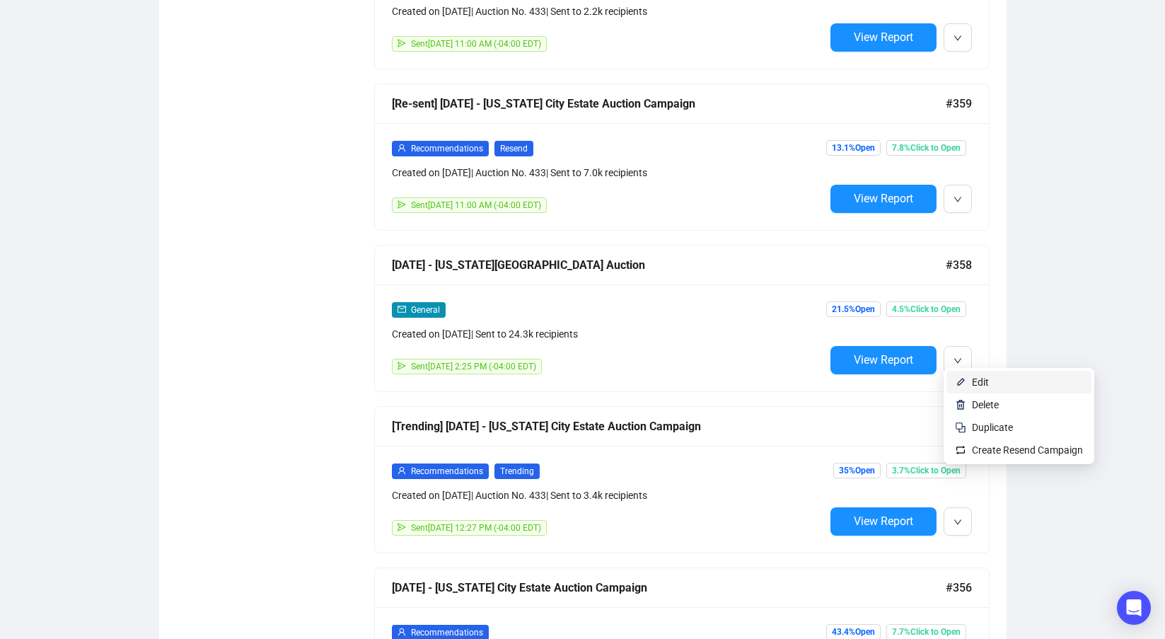
click at [968, 381] on li "Edit" at bounding box center [1019, 382] width 145 height 23
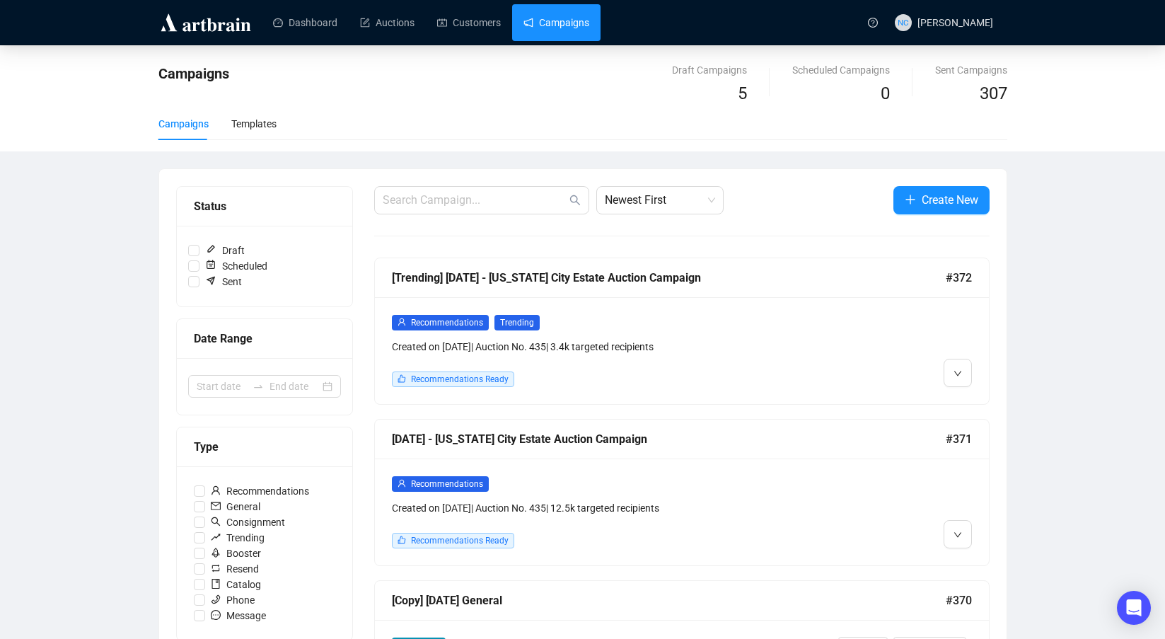
scroll to position [283, 0]
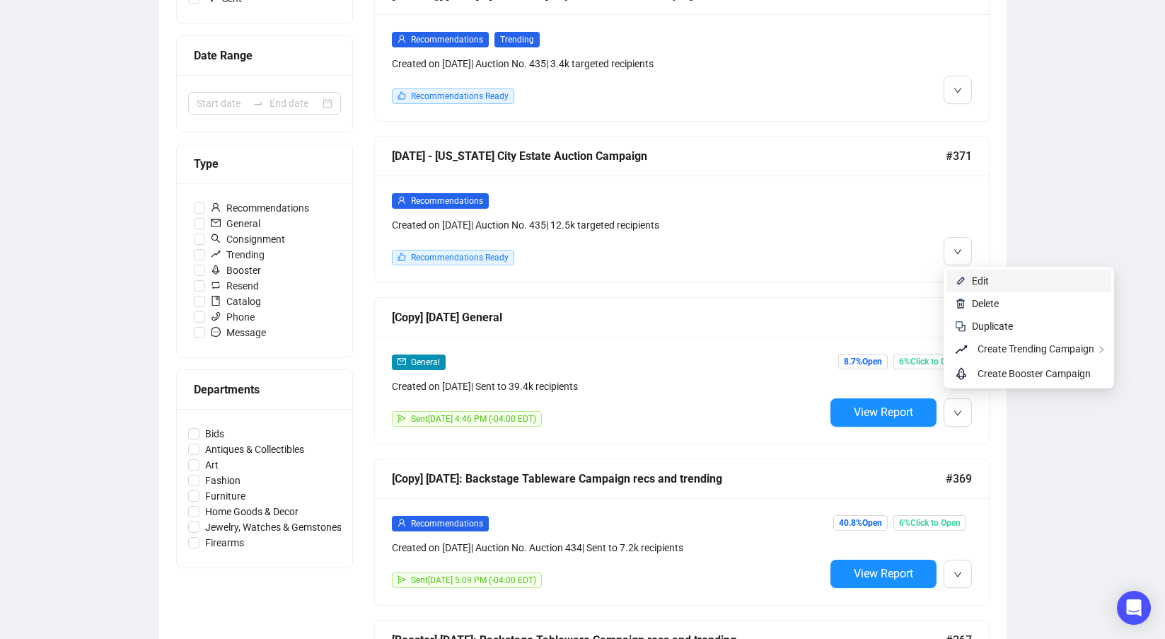
click at [976, 278] on span "Edit" at bounding box center [980, 280] width 17 height 11
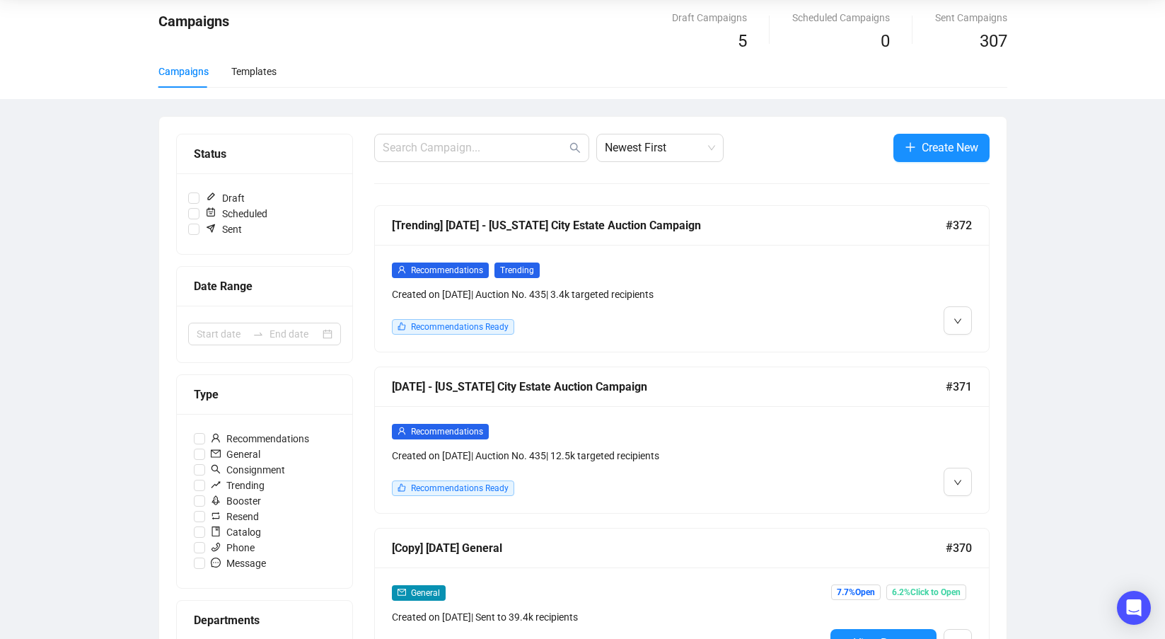
scroll to position [142, 0]
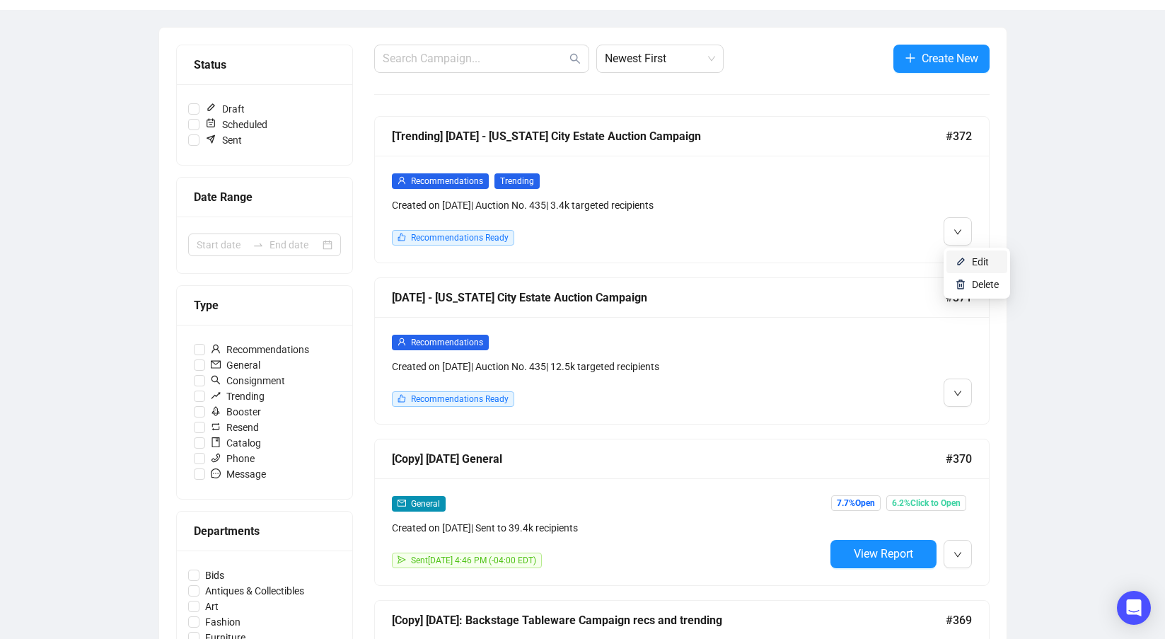
click at [964, 263] on img at bounding box center [960, 261] width 11 height 11
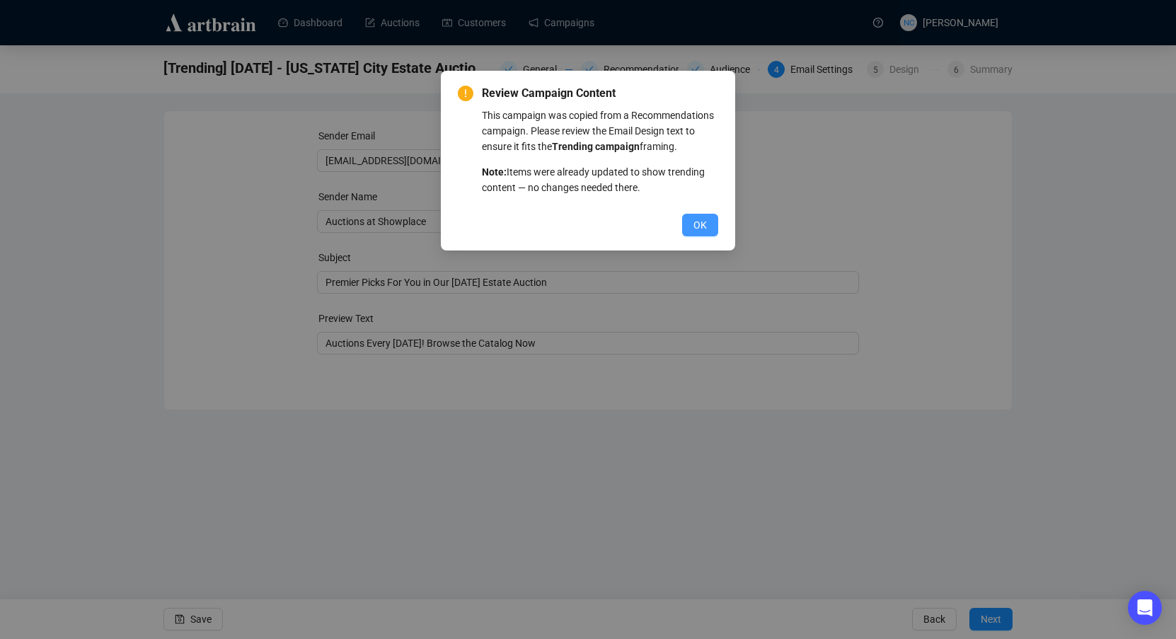
click at [701, 228] on span "OK" at bounding box center [699, 225] width 13 height 16
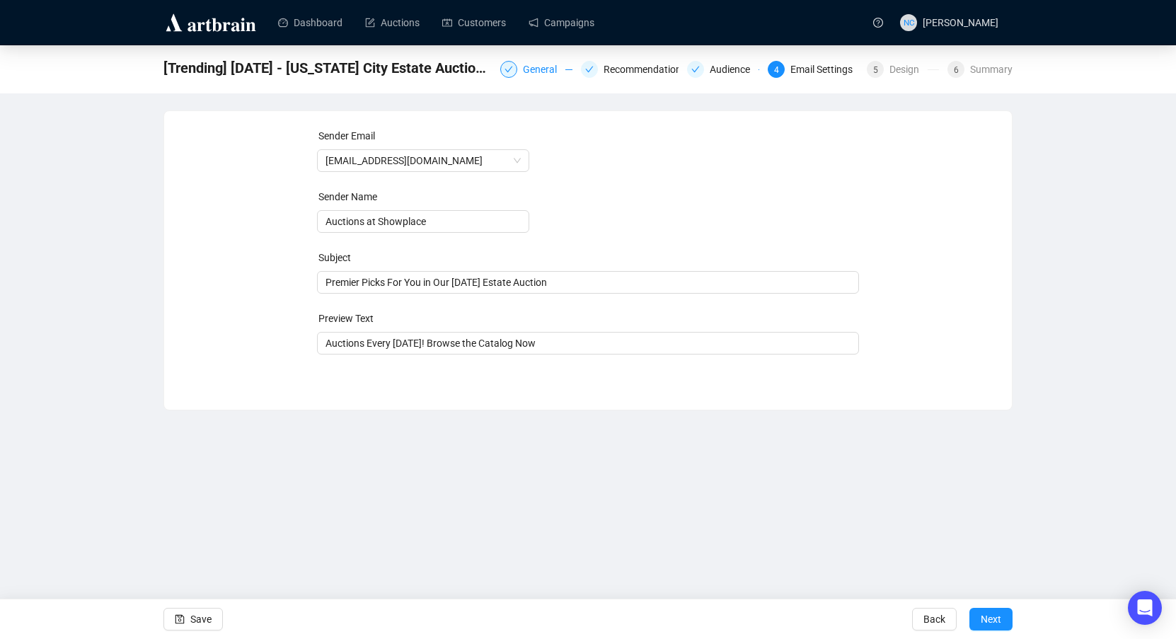
click at [539, 72] on div "General" at bounding box center [544, 69] width 42 height 17
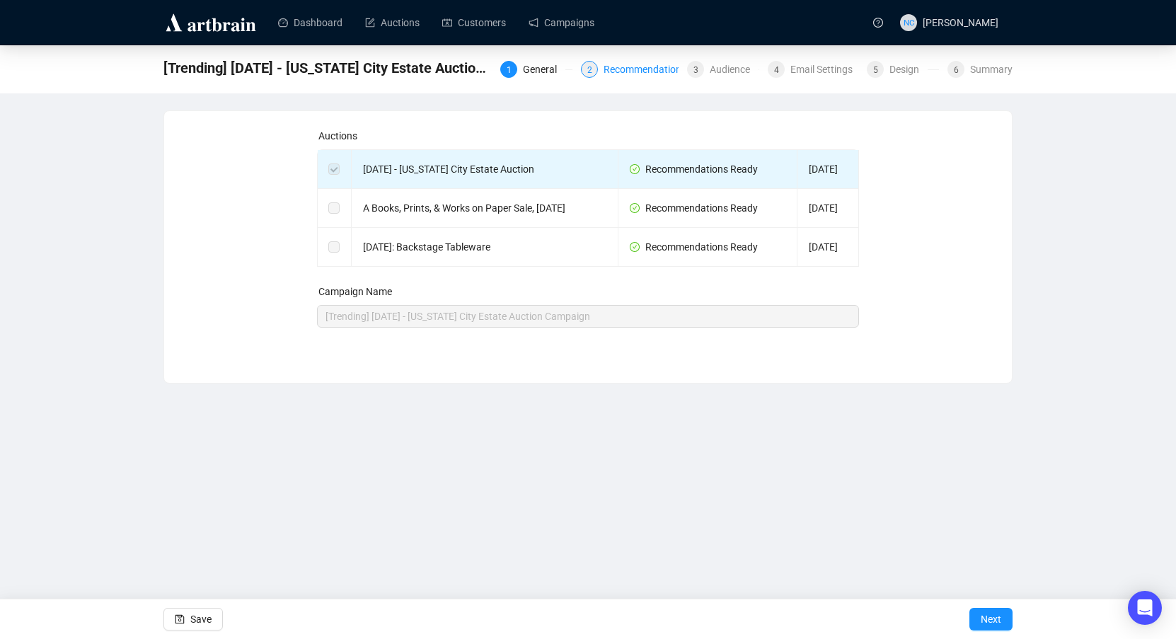
click at [649, 69] on div "Recommendations" at bounding box center [649, 69] width 91 height 17
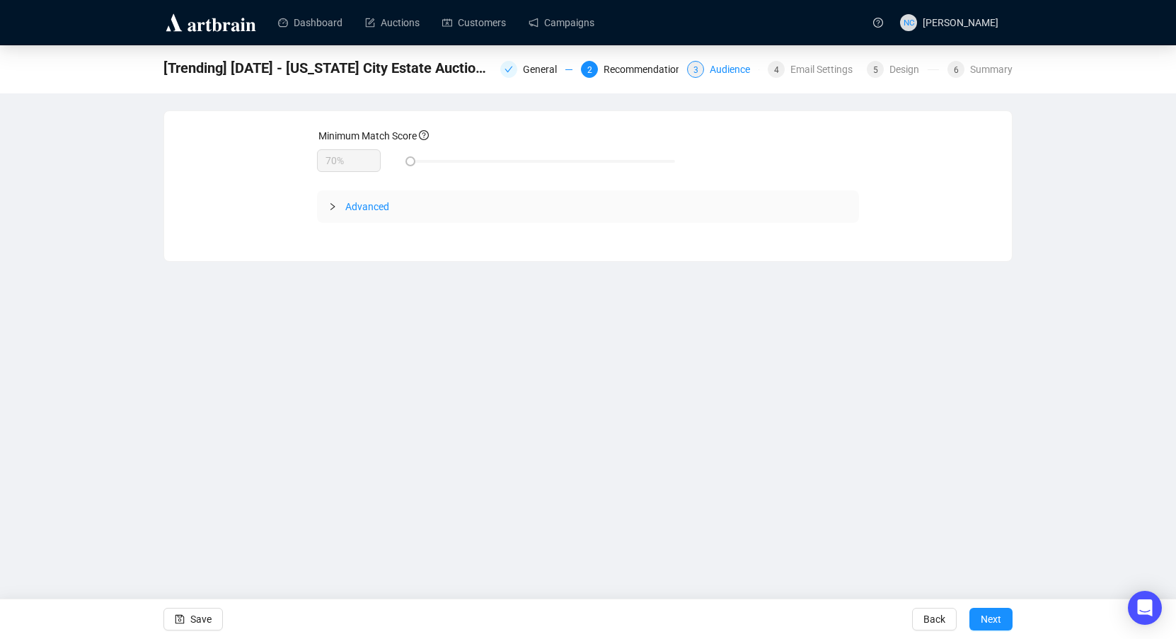
click at [730, 74] on div "Audience" at bounding box center [734, 69] width 49 height 17
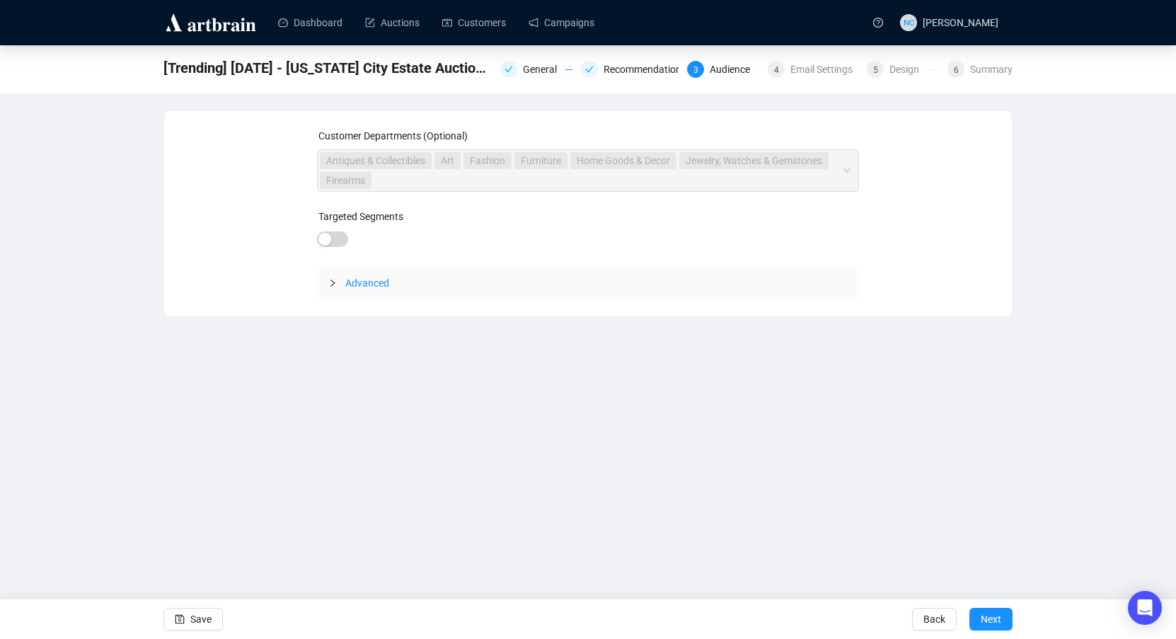
click at [360, 287] on span "Advanced" at bounding box center [367, 282] width 44 height 11
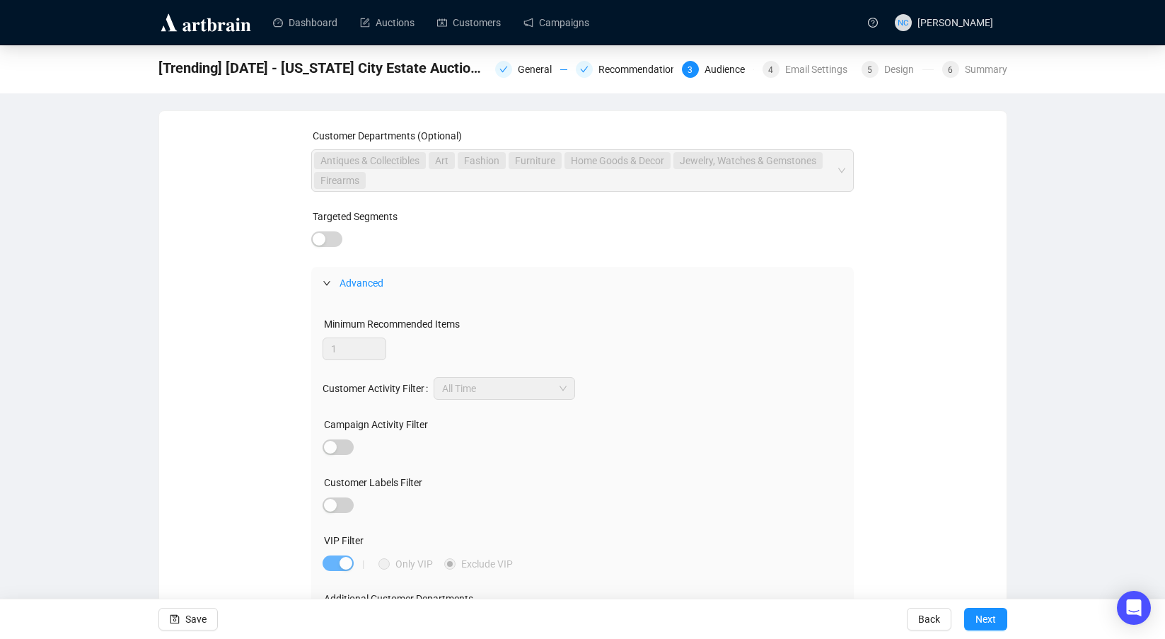
click at [827, 59] on div "General Recommendations 3 Audience 4 Email Settings 5 Design 6 Summary" at bounding box center [751, 68] width 512 height 20
click at [822, 67] on div "Email Settings" at bounding box center [820, 69] width 71 height 17
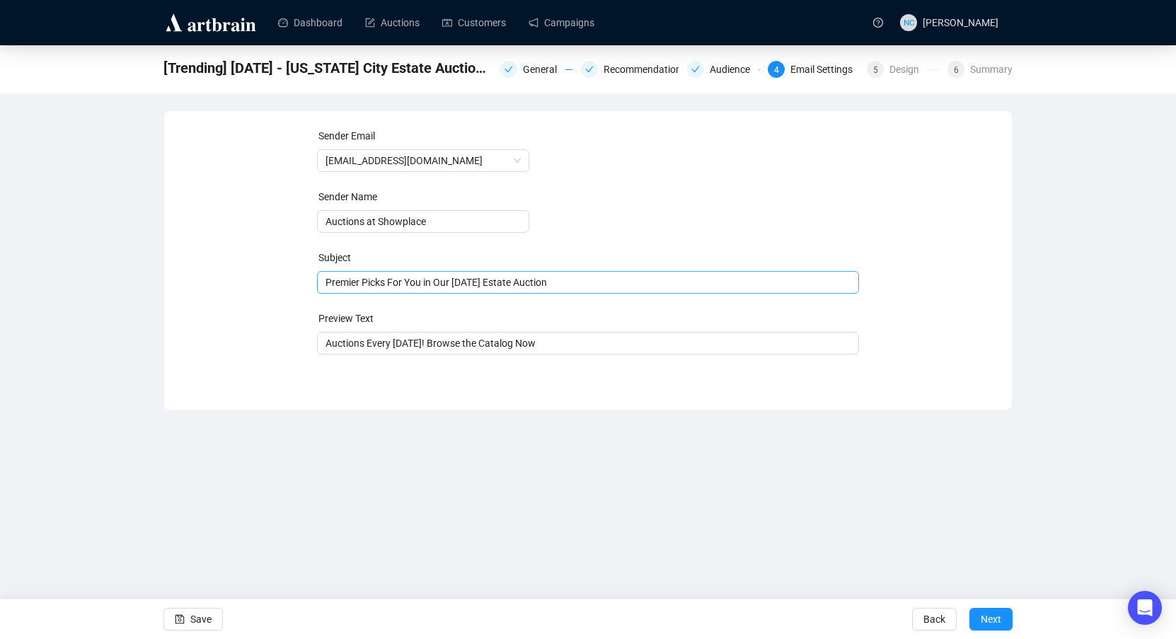
click at [469, 284] on span "Premier Picks For You in Our [DATE] Estate Auction" at bounding box center [588, 282] width 543 height 11
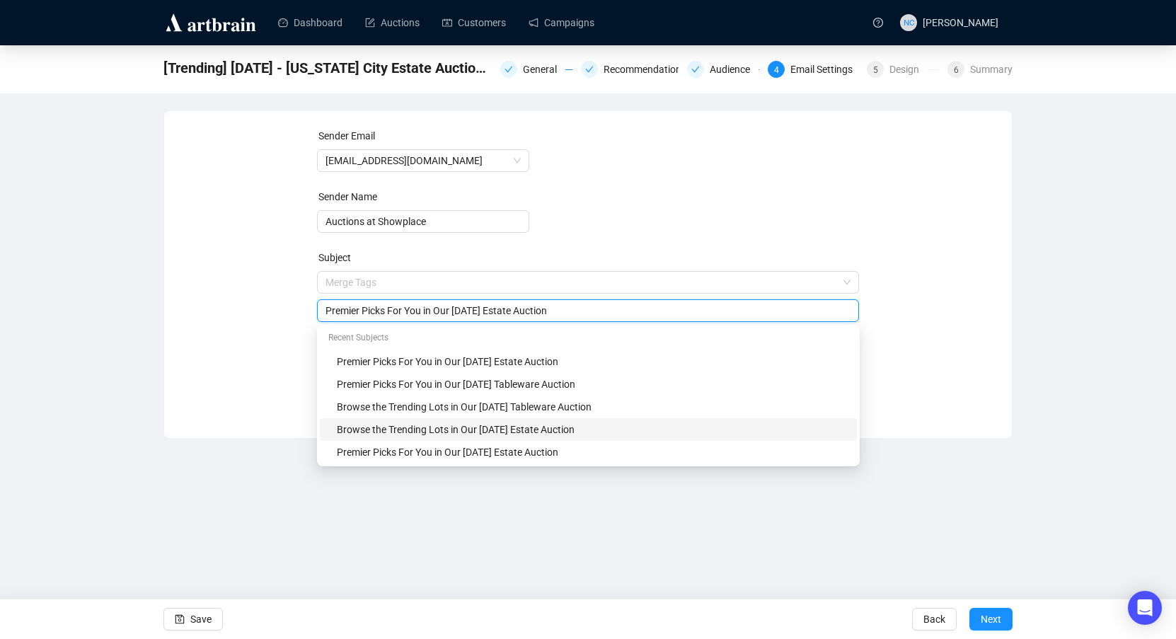
click at [475, 429] on div "Browse the Trending Lots in Our [DATE] Estate Auction" at bounding box center [593, 430] width 512 height 16
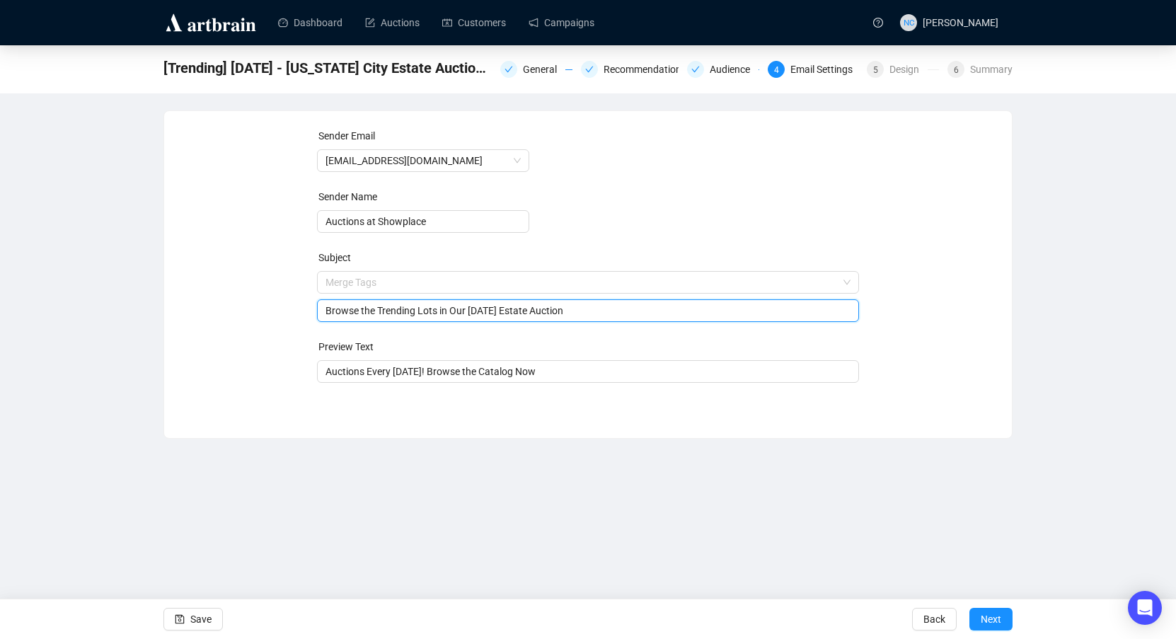
click at [521, 309] on input "Browse the Trending Lots in Our [DATE] Estate Auction" at bounding box center [589, 311] width 526 height 16
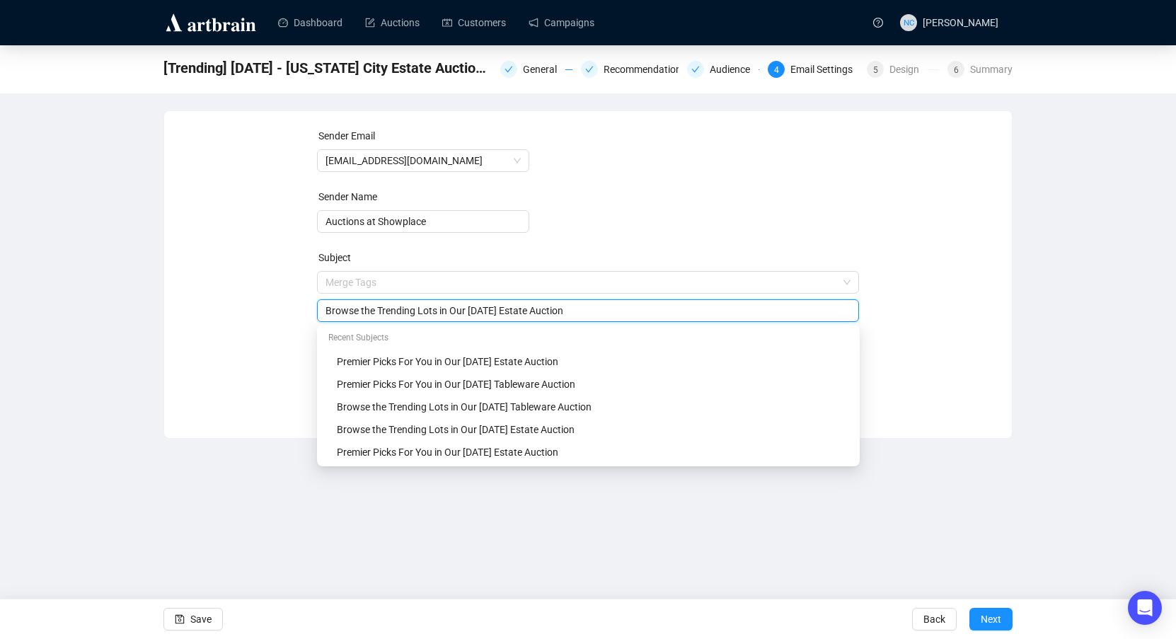
type input "Browse the Trending Lots in Our [DATE] Estate Auction"
click at [967, 317] on div "Sender Email [EMAIL_ADDRESS][DOMAIN_NAME] Sender Name Auctions at Showplace Sub…" at bounding box center [588, 264] width 814 height 272
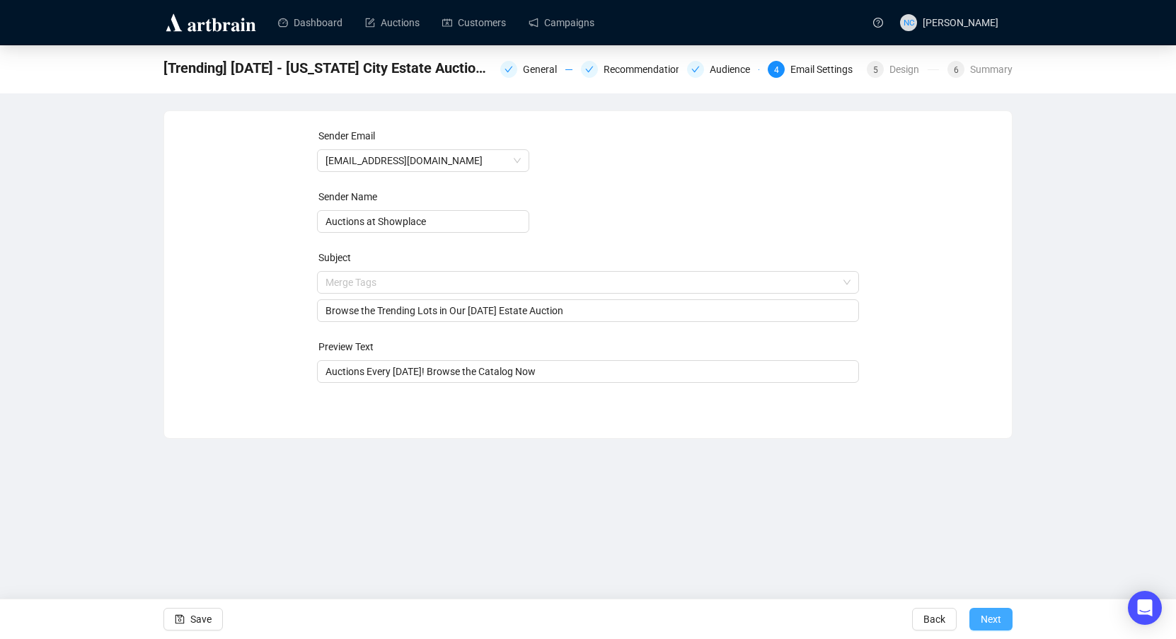
click at [994, 613] on span "Next" at bounding box center [991, 619] width 21 height 40
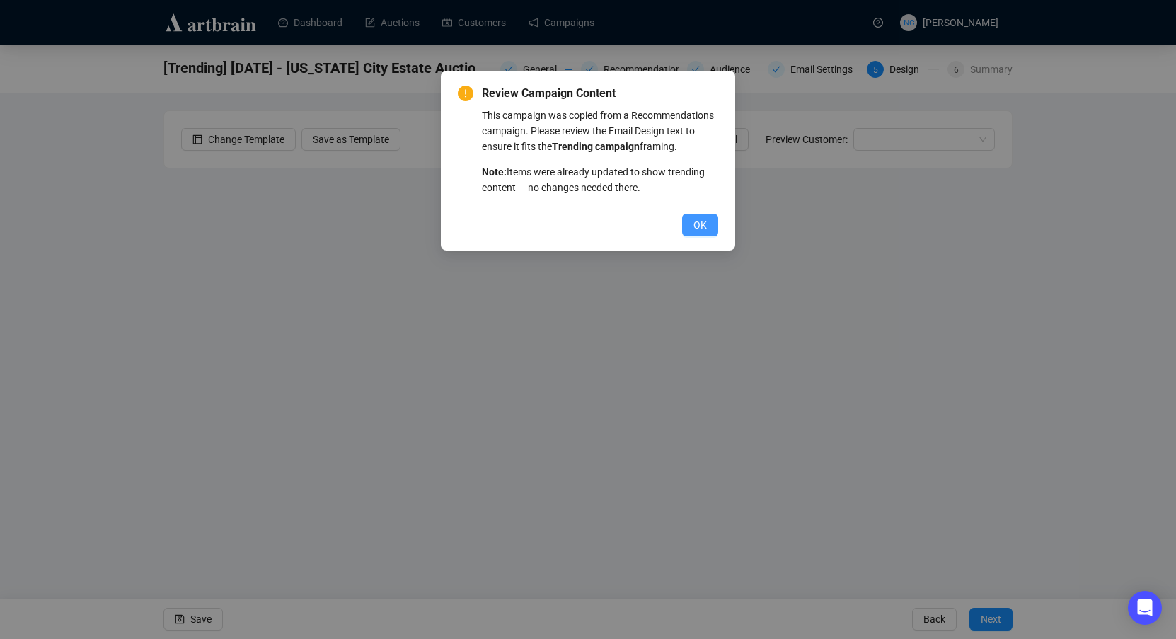
click at [700, 230] on span "OK" at bounding box center [699, 225] width 13 height 16
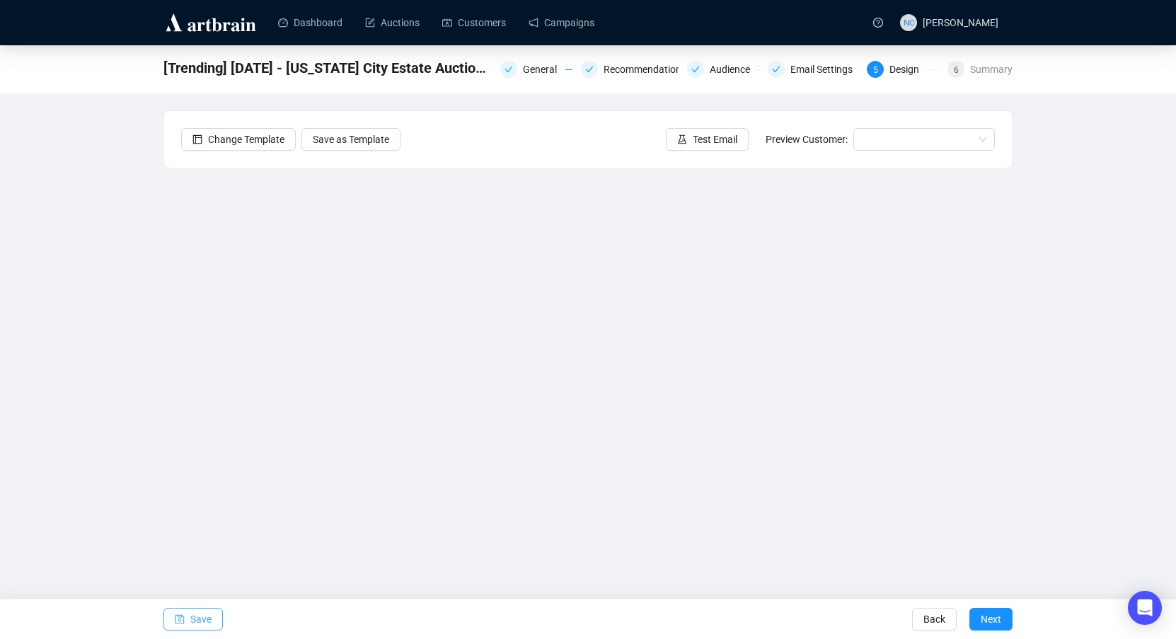
click at [180, 618] on icon "save" at bounding box center [180, 619] width 10 height 10
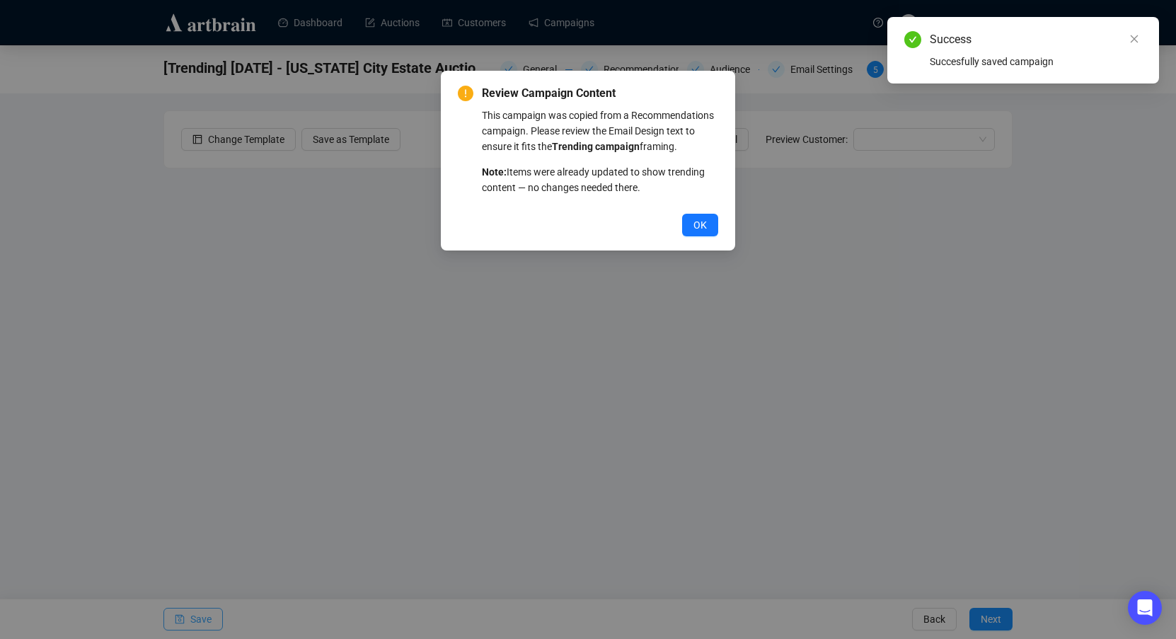
click at [693, 226] on span "OK" at bounding box center [699, 225] width 13 height 16
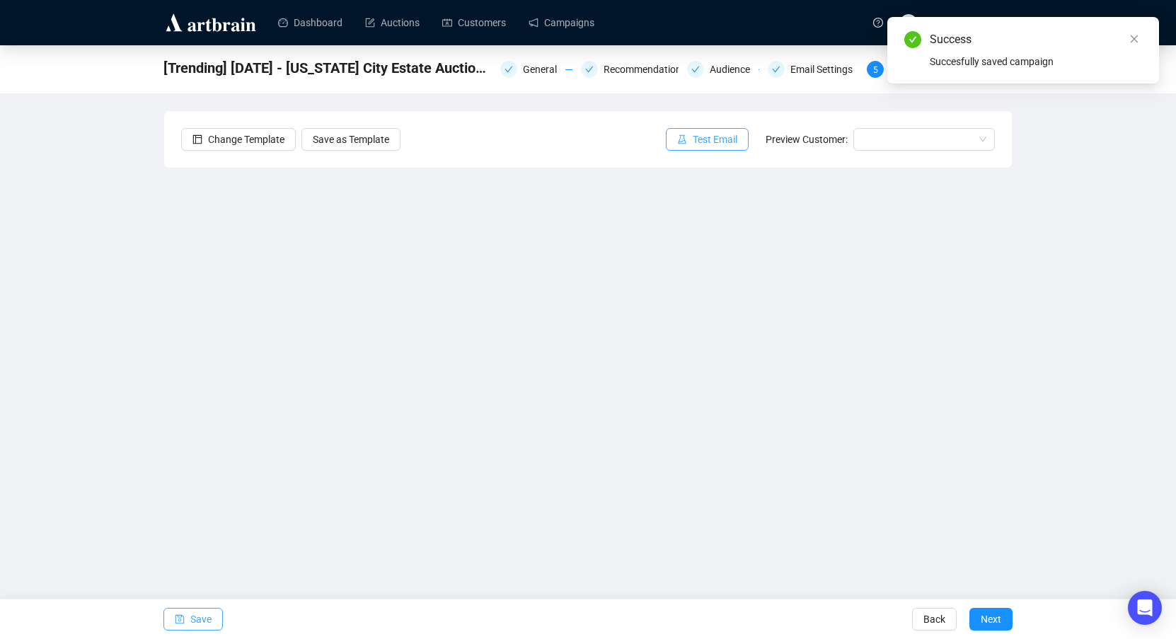
click at [708, 137] on span "Test Email" at bounding box center [715, 140] width 45 height 16
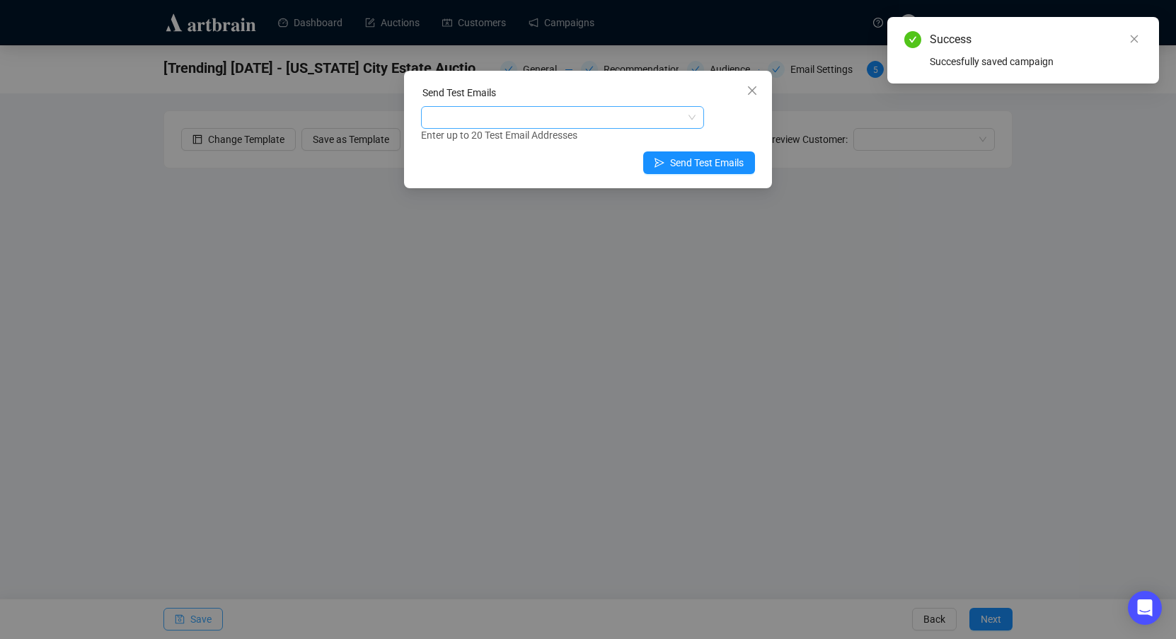
click at [583, 122] on div at bounding box center [555, 118] width 263 height 20
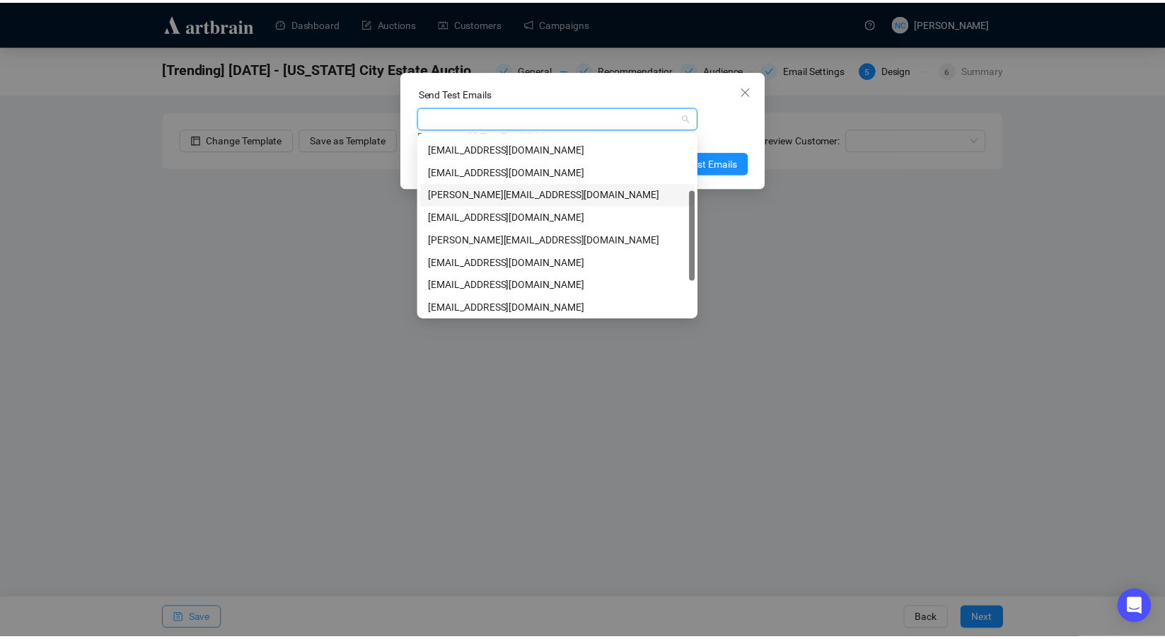
scroll to position [181, 0]
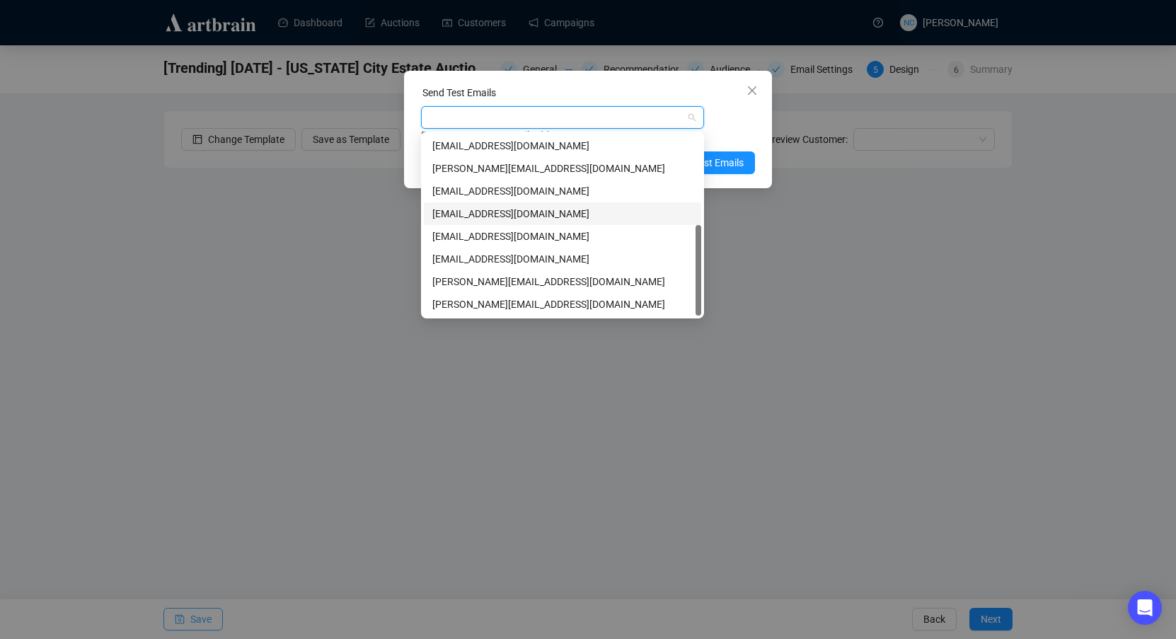
click at [565, 219] on div "[EMAIL_ADDRESS][DOMAIN_NAME]" at bounding box center [562, 214] width 260 height 16
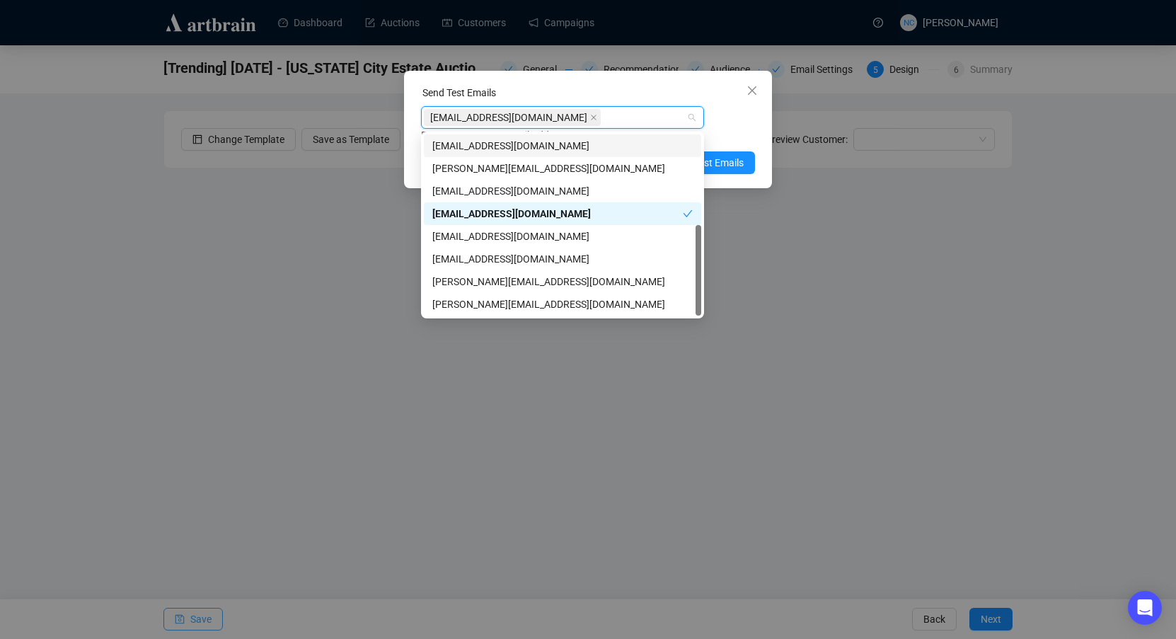
click at [746, 127] on div "Enter up to 20 Test Email Addresses" at bounding box center [588, 135] width 334 height 16
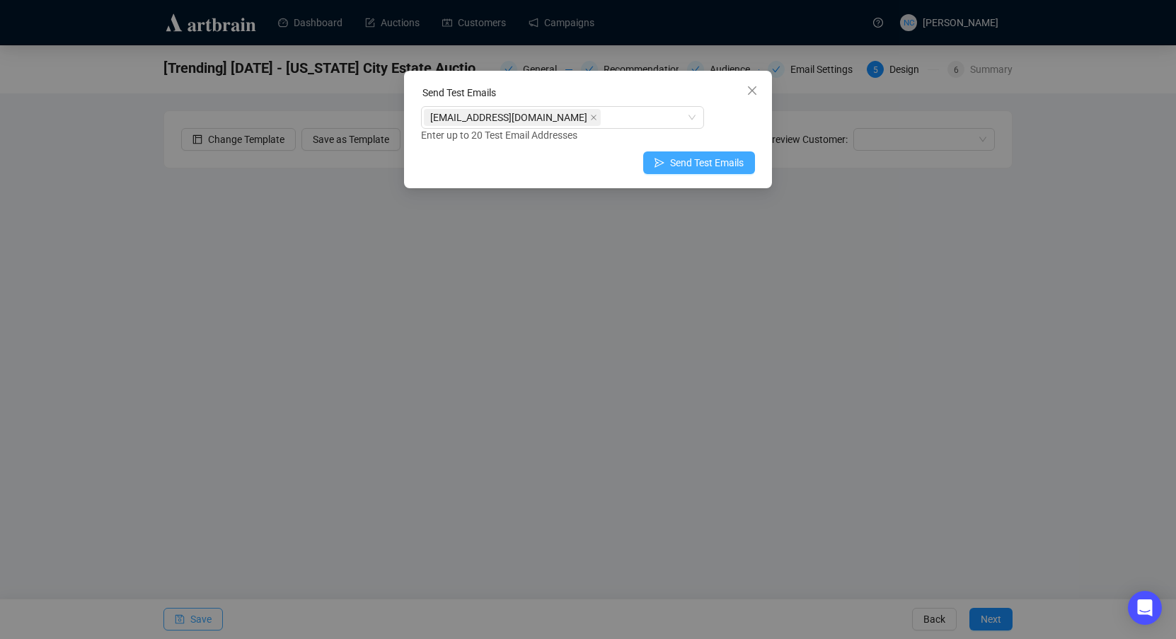
click at [714, 160] on span "Send Test Emails" at bounding box center [707, 163] width 74 height 16
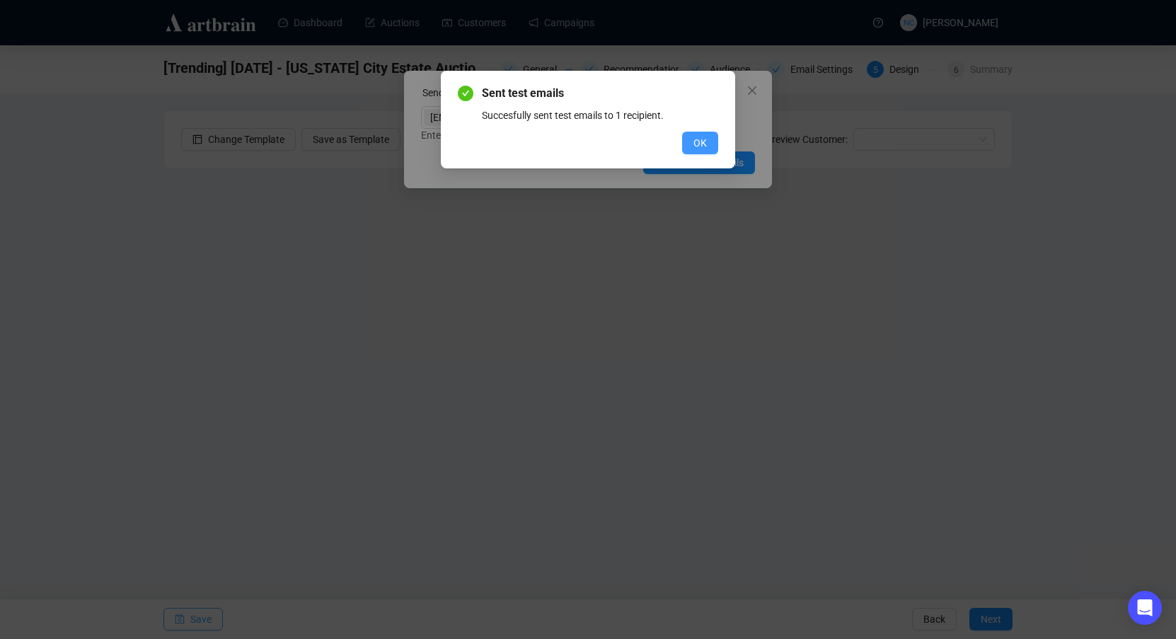
click at [700, 136] on span "OK" at bounding box center [699, 143] width 13 height 16
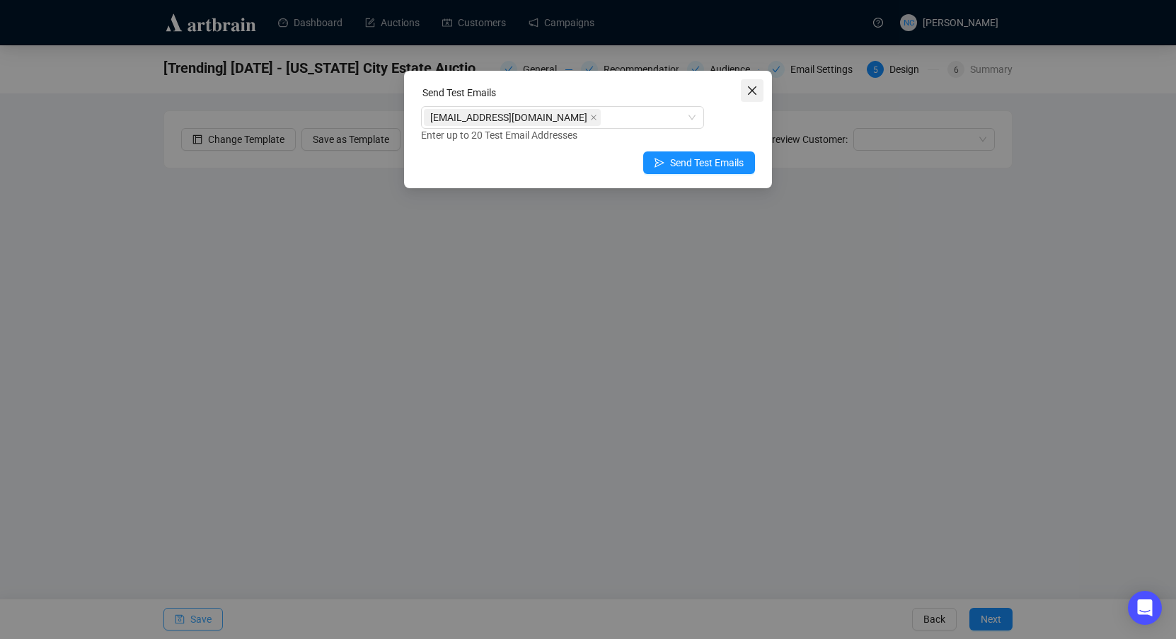
click at [751, 92] on icon "close" at bounding box center [752, 90] width 8 height 8
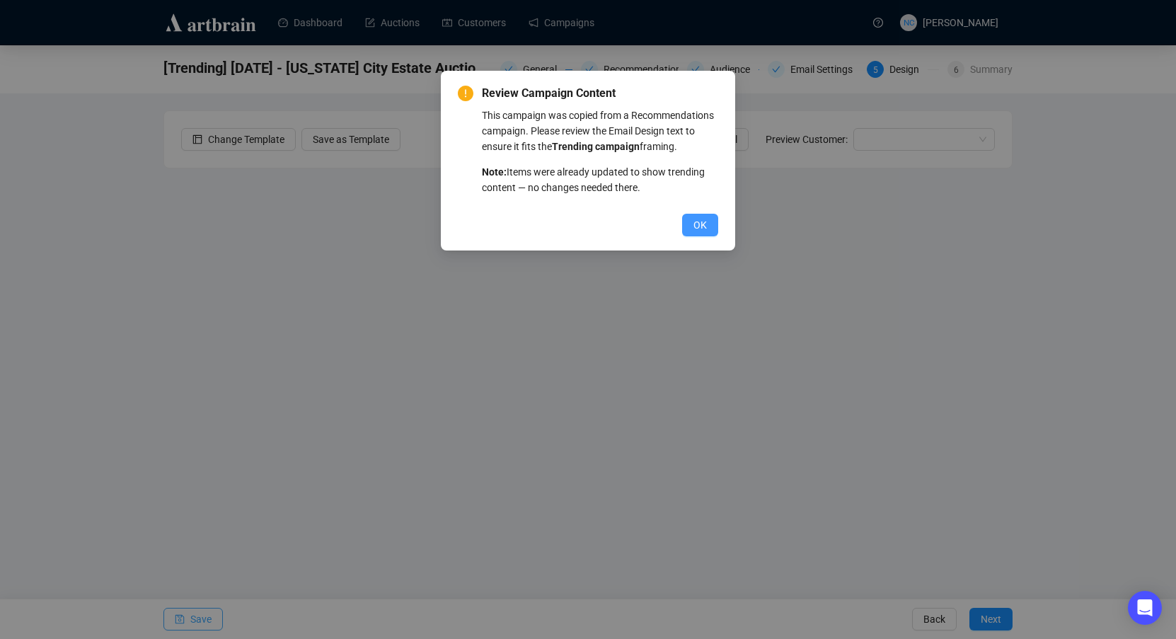
click at [696, 229] on span "OK" at bounding box center [699, 225] width 13 height 16
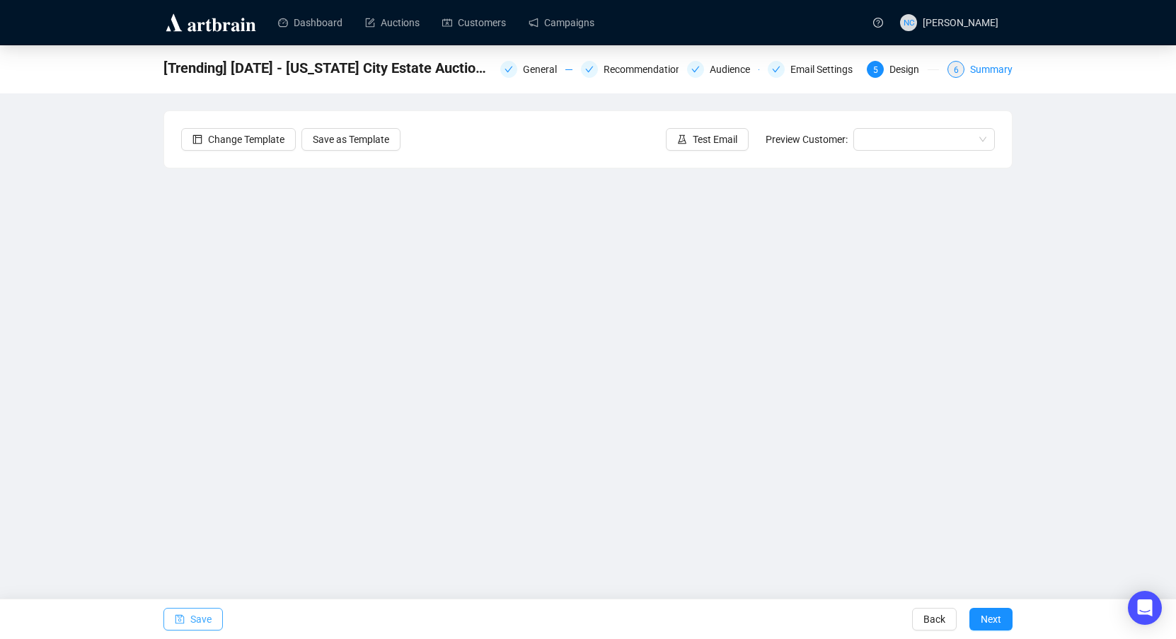
click at [993, 67] on div "Summary" at bounding box center [991, 69] width 42 height 17
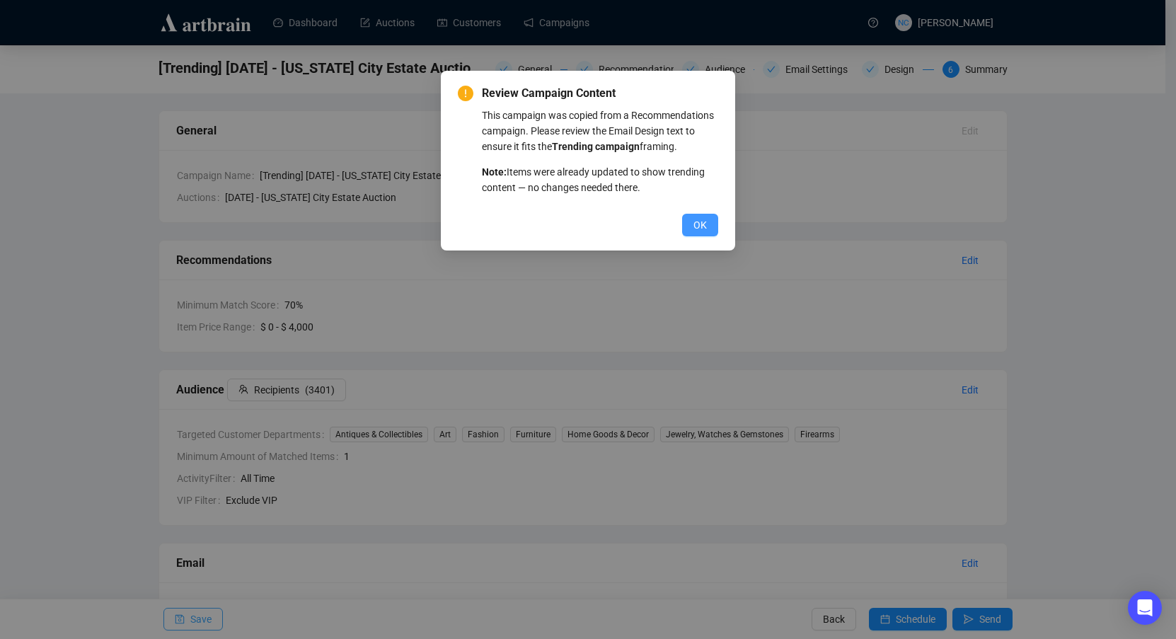
click at [707, 226] on button "OK" at bounding box center [700, 225] width 36 height 23
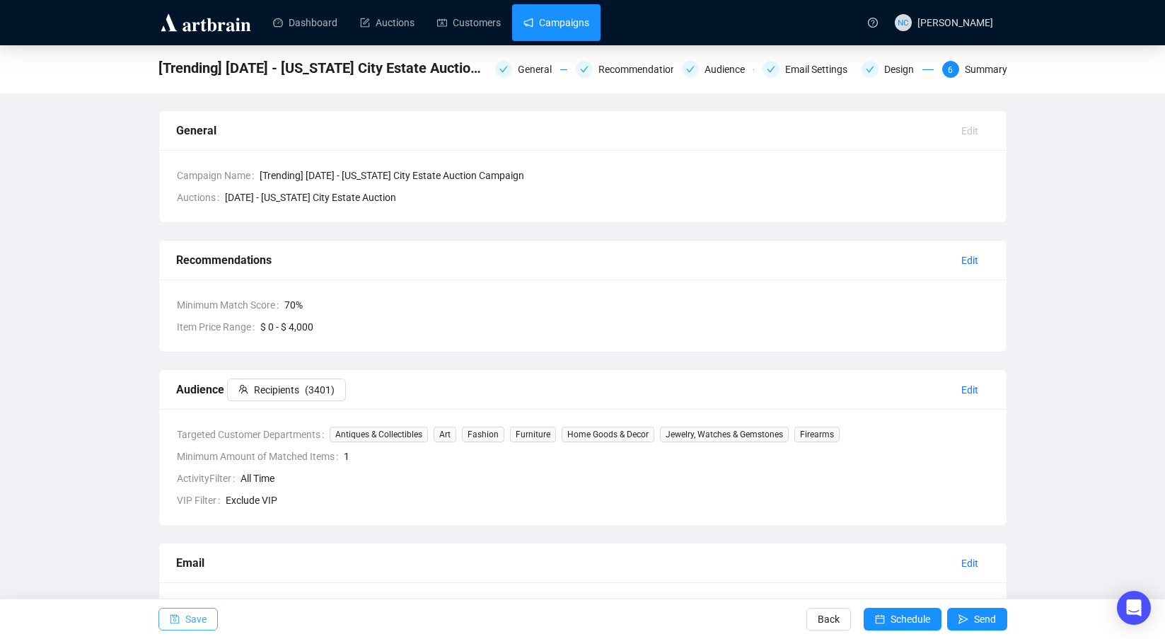
click at [570, 26] on link "Campaigns" at bounding box center [557, 22] width 66 height 37
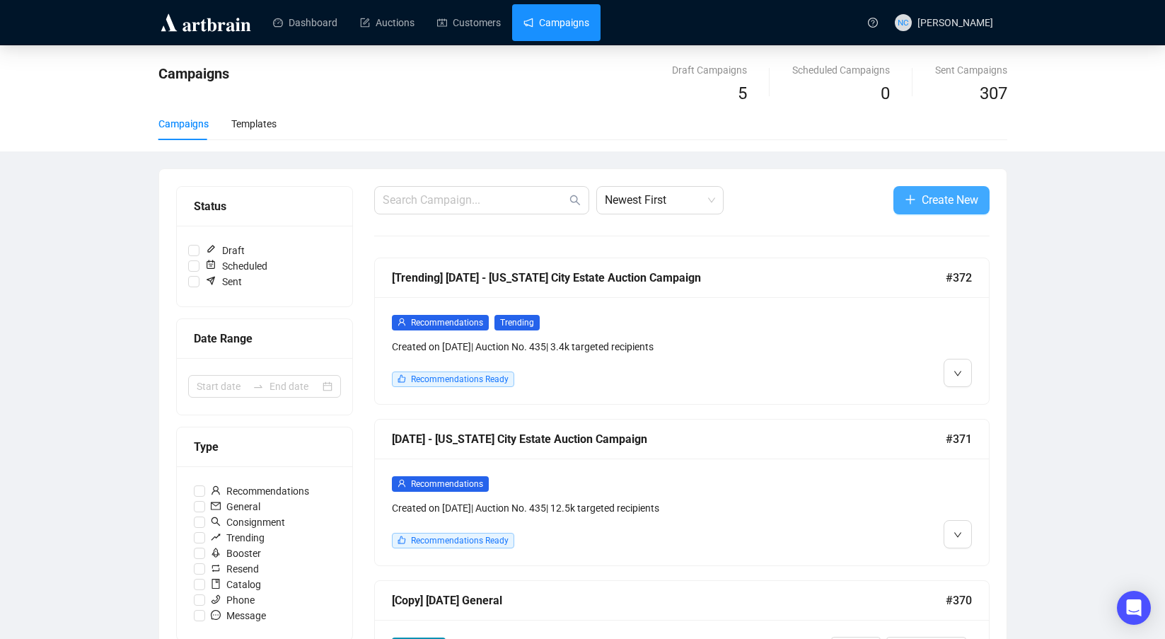
click at [925, 200] on span "Create New" at bounding box center [950, 200] width 57 height 18
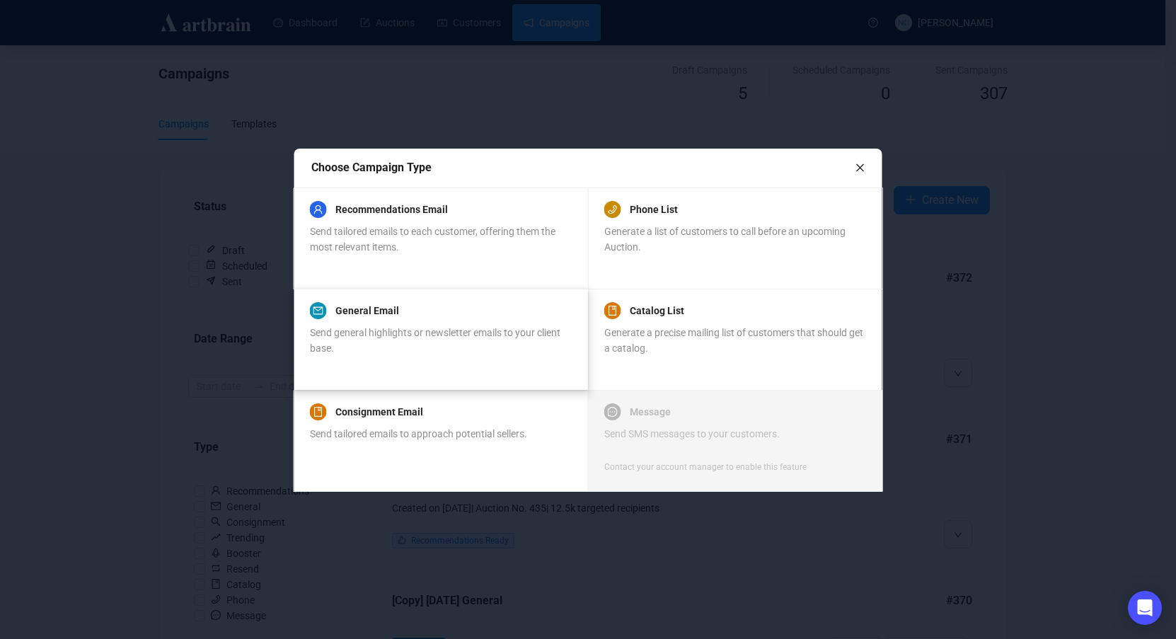
click at [468, 322] on div "General Email Send general highlights or newsletter emails to your client base." at bounding box center [440, 329] width 261 height 54
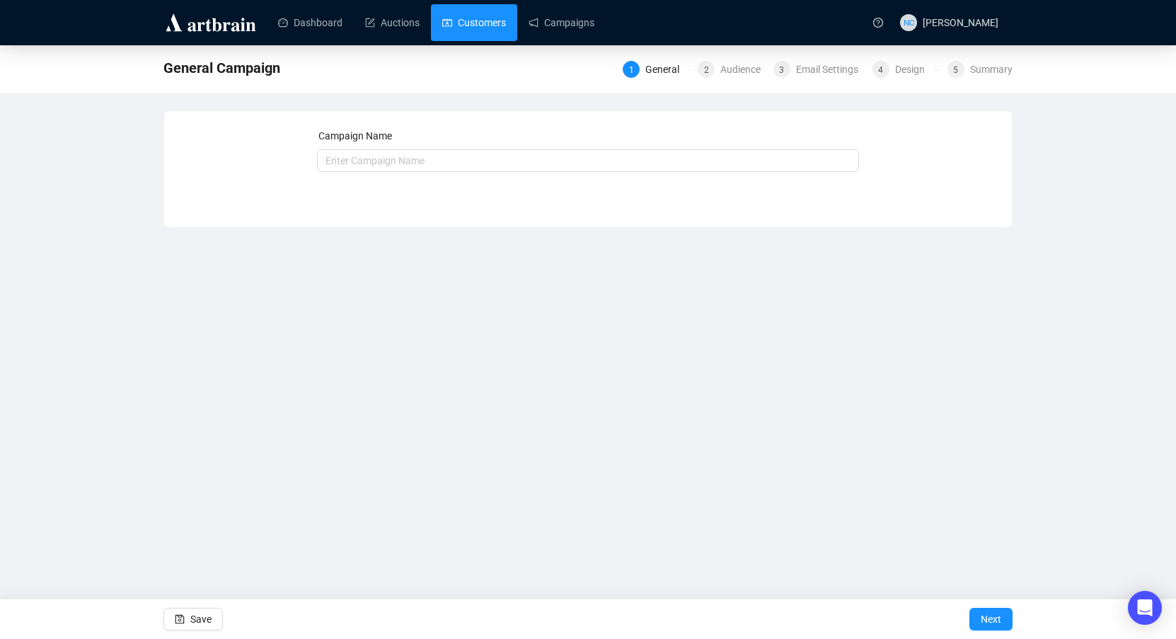
click at [469, 21] on link "Customers" at bounding box center [474, 22] width 64 height 37
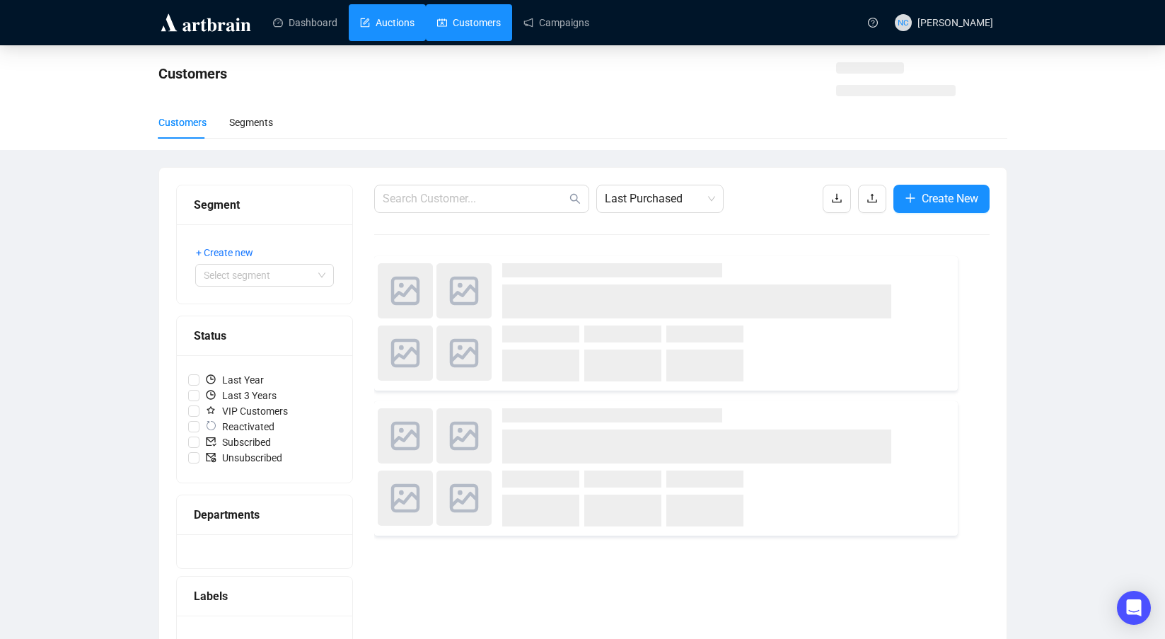
click at [379, 28] on link "Auctions" at bounding box center [387, 22] width 54 height 37
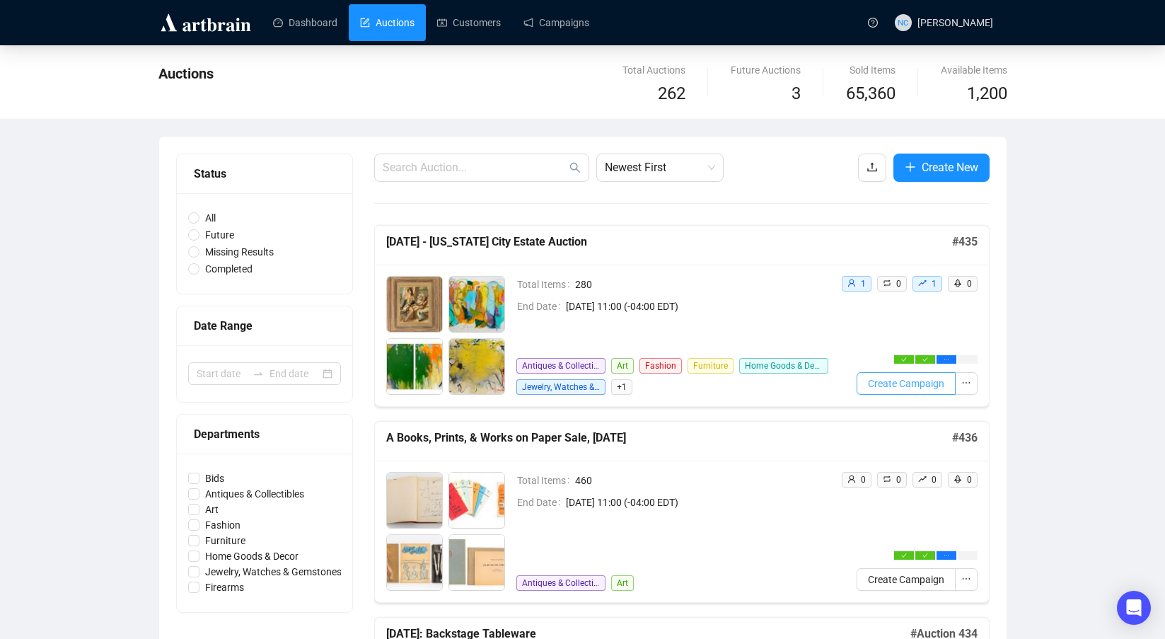
click at [923, 385] on span "Create Campaign" at bounding box center [906, 384] width 76 height 16
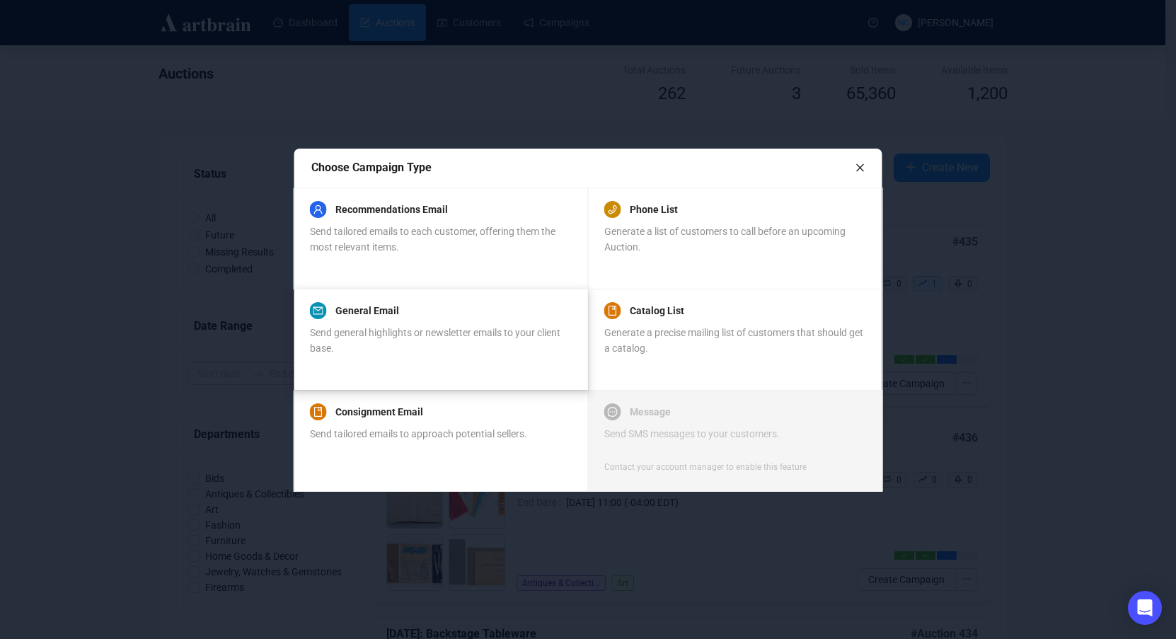
click at [418, 327] on span "Send general highlights or newsletter emails to your client base." at bounding box center [435, 340] width 251 height 27
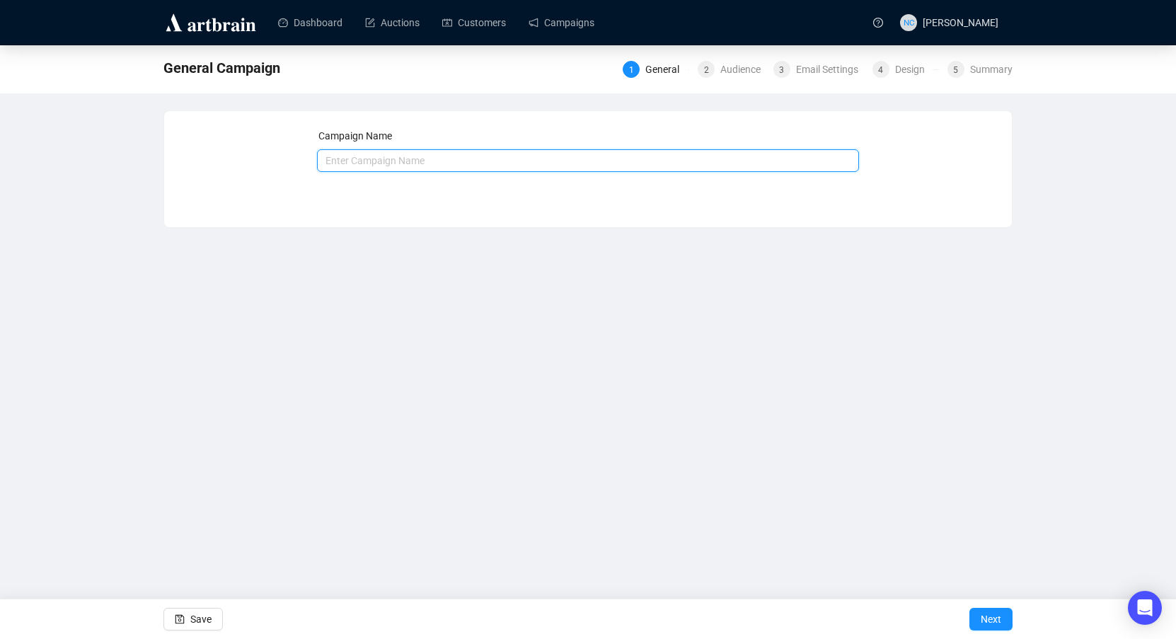
click at [526, 161] on input "text" at bounding box center [588, 160] width 543 height 23
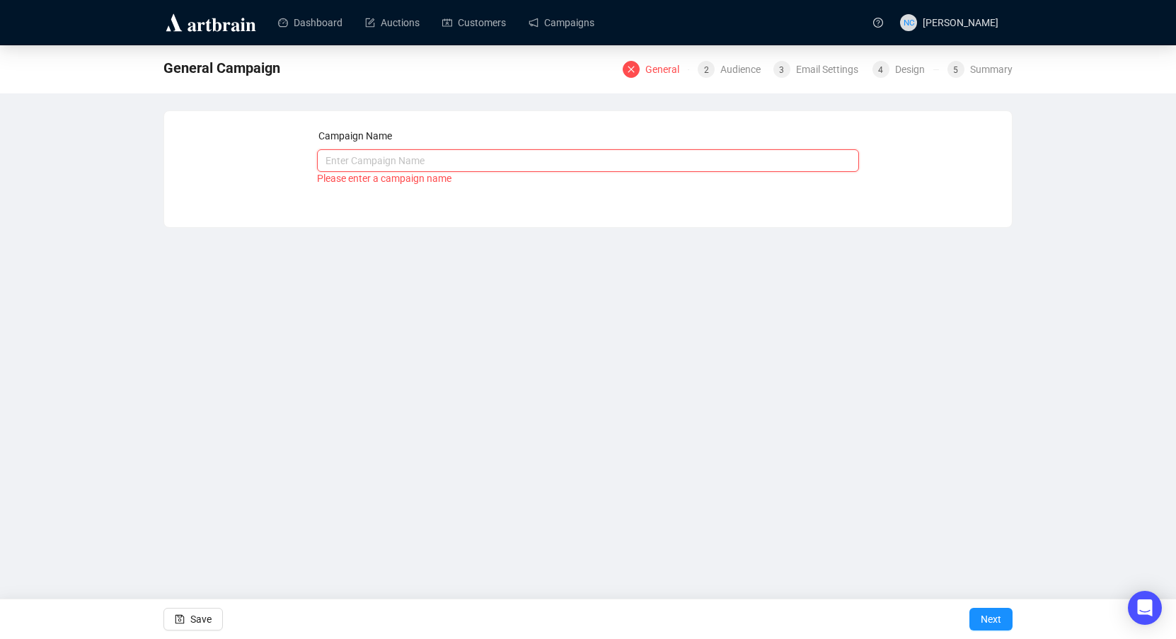
paste input "[DATE] - [US_STATE] City Estate Auction Campaign"
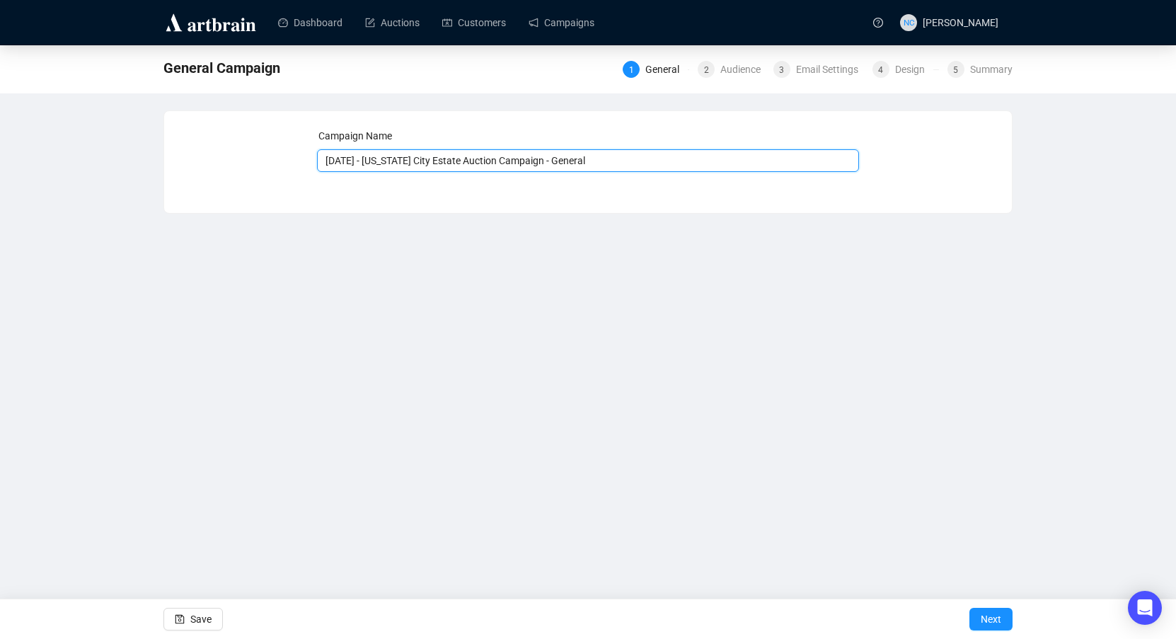
drag, startPoint x: 622, startPoint y: 165, endPoint x: 569, endPoint y: 165, distance: 53.1
click at [569, 165] on input "[DATE] - [US_STATE] City Estate Auction Campaign - General" at bounding box center [588, 160] width 543 height 23
click at [626, 163] on input "[DATE] - [US_STATE] City Estate Auction Campaign - General" at bounding box center [588, 160] width 543 height 23
type input "[DATE] - [US_STATE] City Estate Auction Campaign - General"
click at [995, 623] on span "Next" at bounding box center [991, 619] width 21 height 40
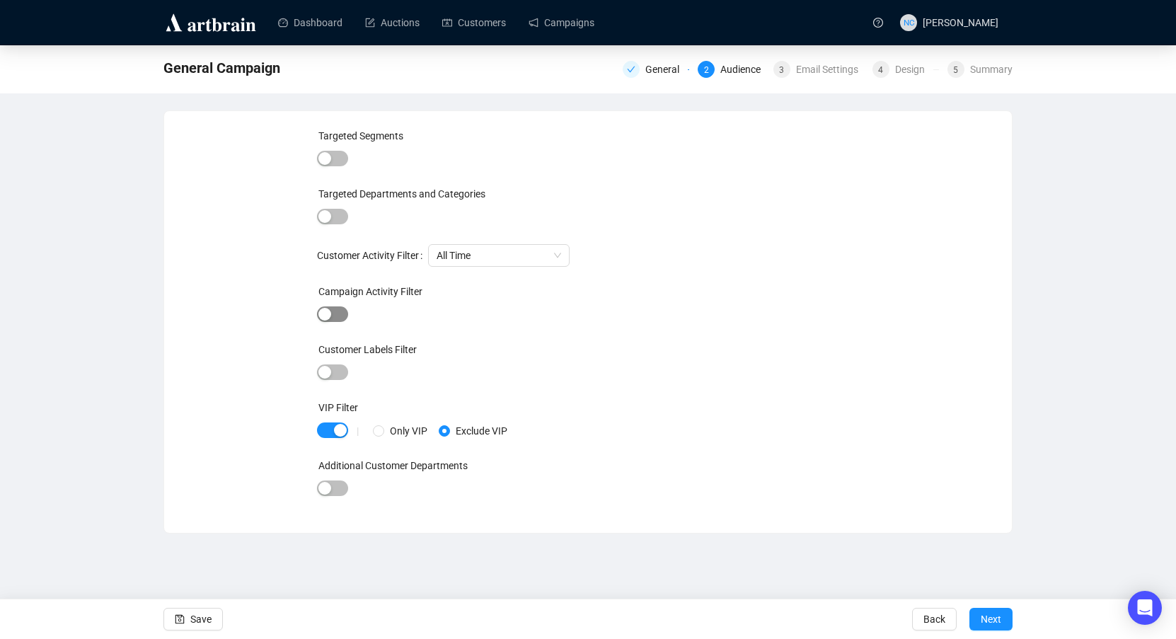
click at [335, 316] on span "button" at bounding box center [332, 314] width 31 height 16
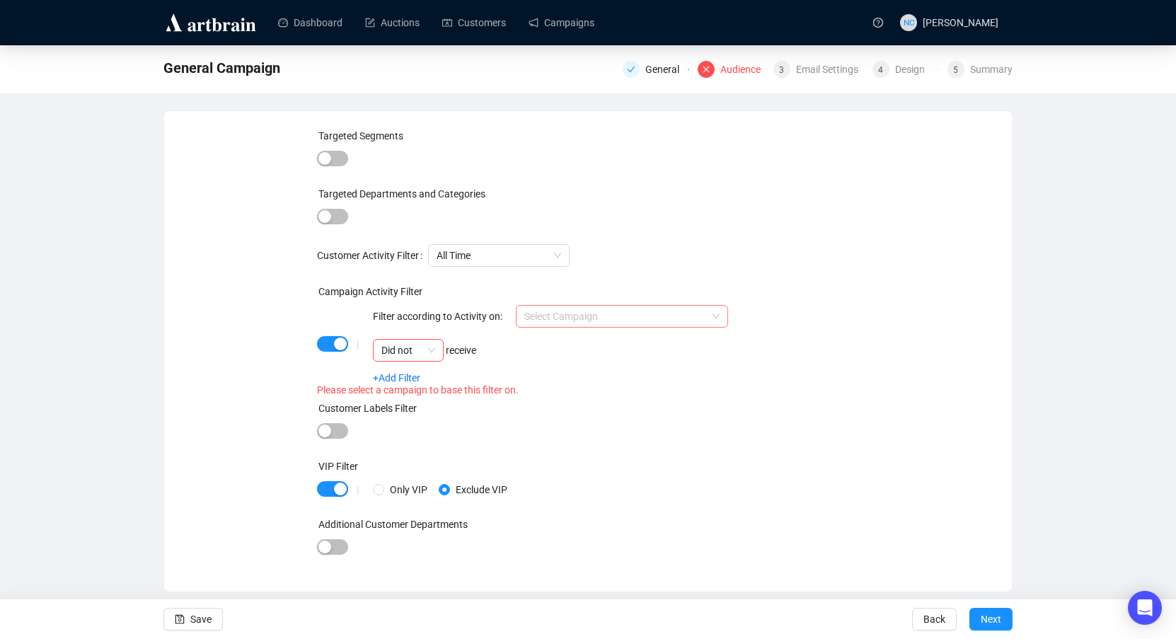
click at [563, 317] on input "search" at bounding box center [615, 316] width 183 height 21
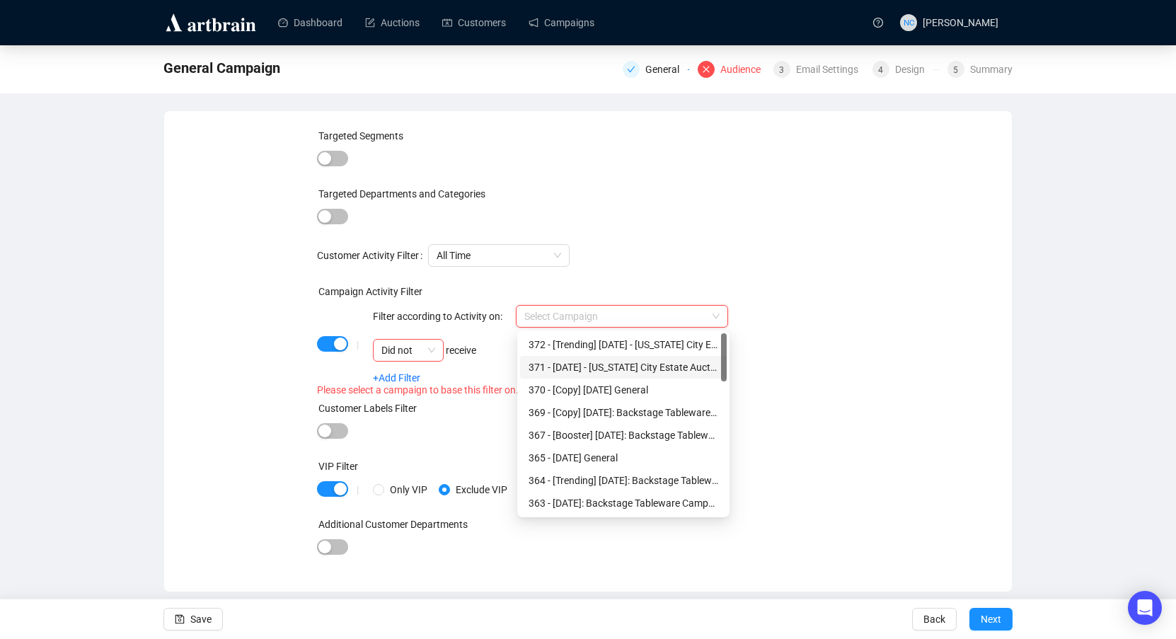
click at [626, 369] on div "371 - [DATE] - [US_STATE] City Estate Auction Campaign" at bounding box center [624, 367] width 190 height 16
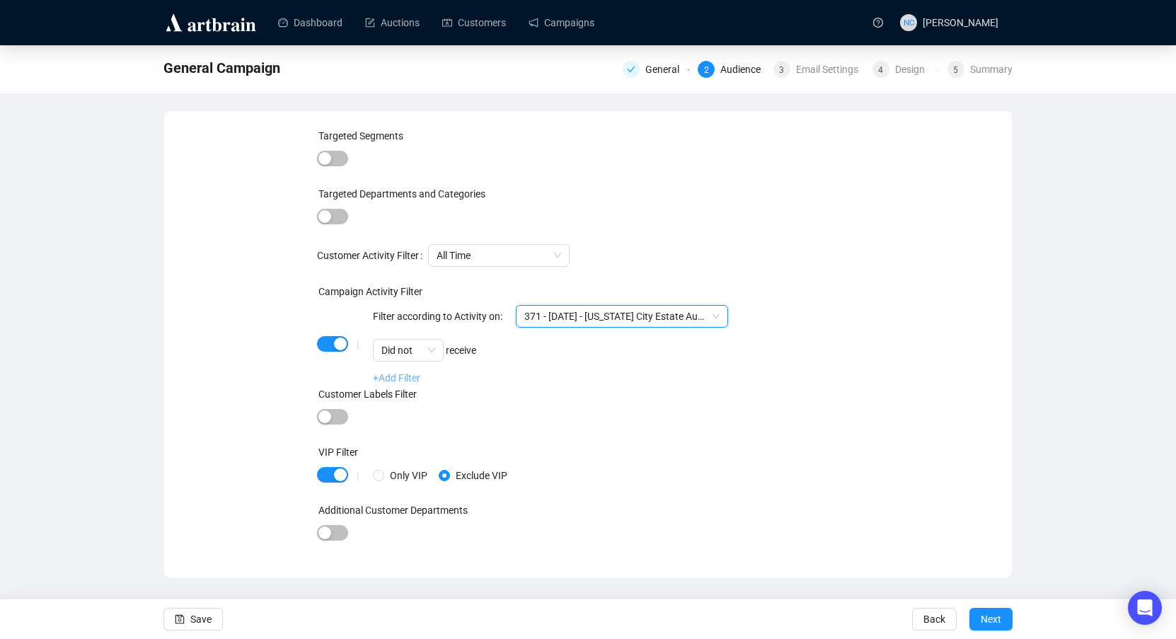
click at [393, 378] on link "+Add Filter" at bounding box center [396, 377] width 47 height 11
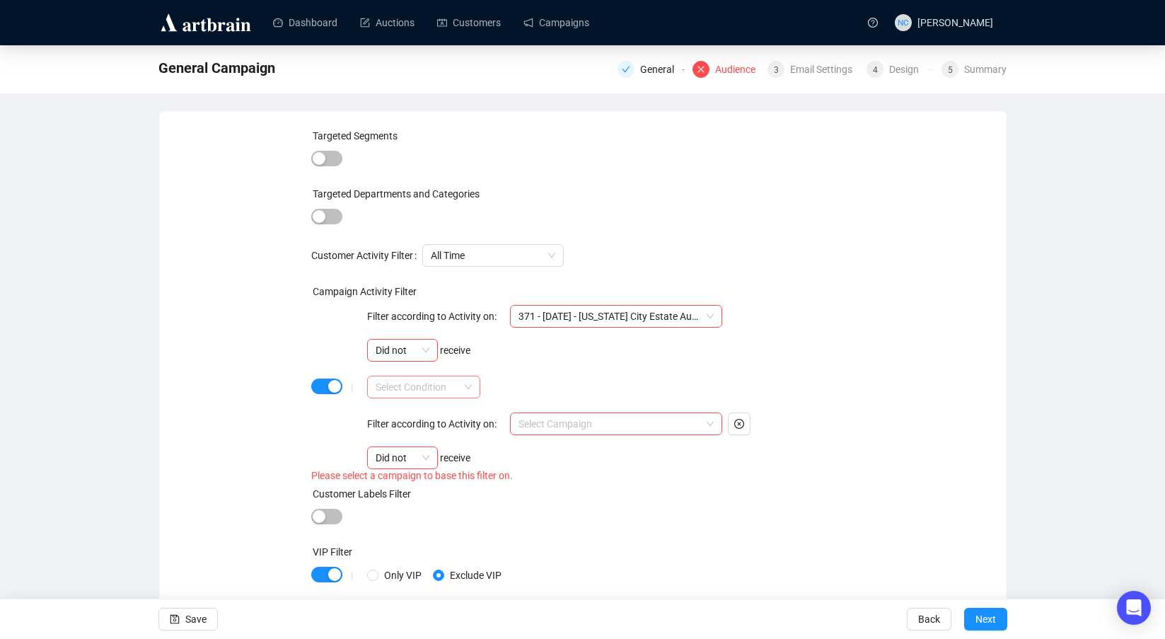
click at [462, 387] on span at bounding box center [424, 386] width 96 height 21
drag, startPoint x: 444, startPoint y: 413, endPoint x: 588, endPoint y: 268, distance: 204.2
click at [444, 413] on div "AND" at bounding box center [424, 416] width 91 height 16
click at [600, 417] on input "search" at bounding box center [610, 423] width 183 height 21
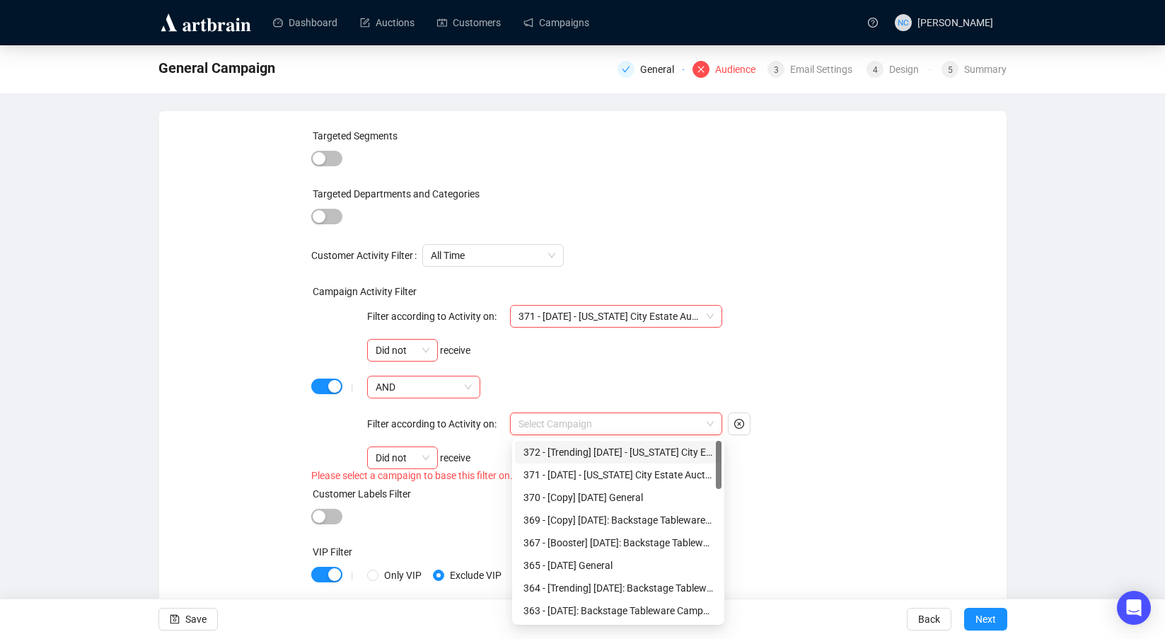
click at [616, 455] on div "372 - [Trending] [DATE] - [US_STATE] City Estate Auction Campaign" at bounding box center [619, 452] width 190 height 16
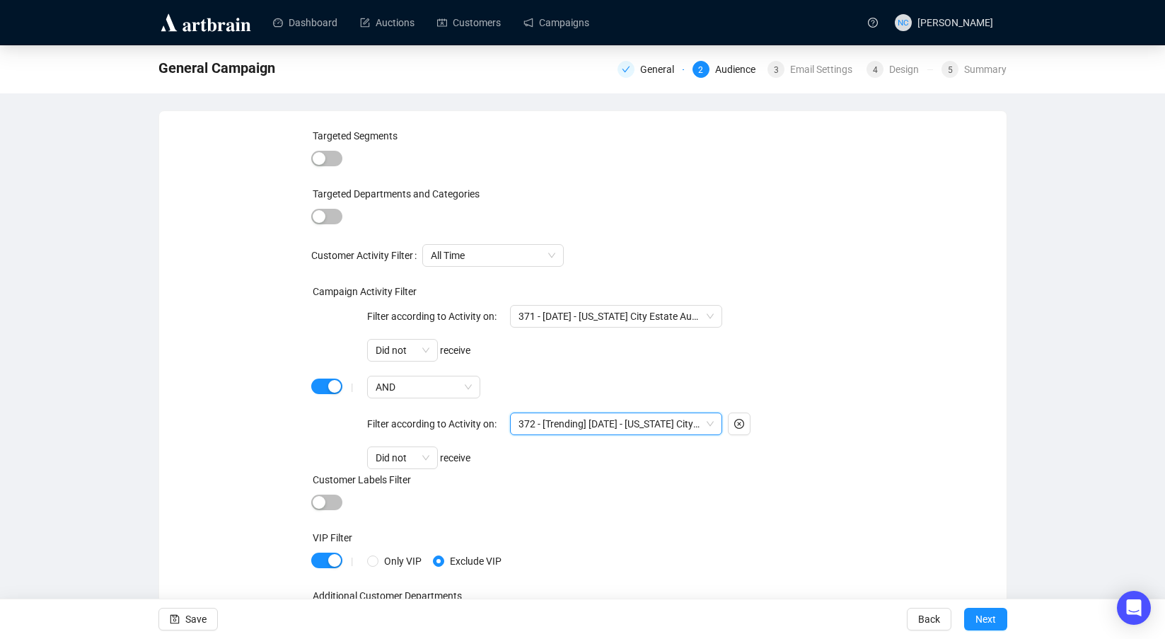
scroll to position [25, 0]
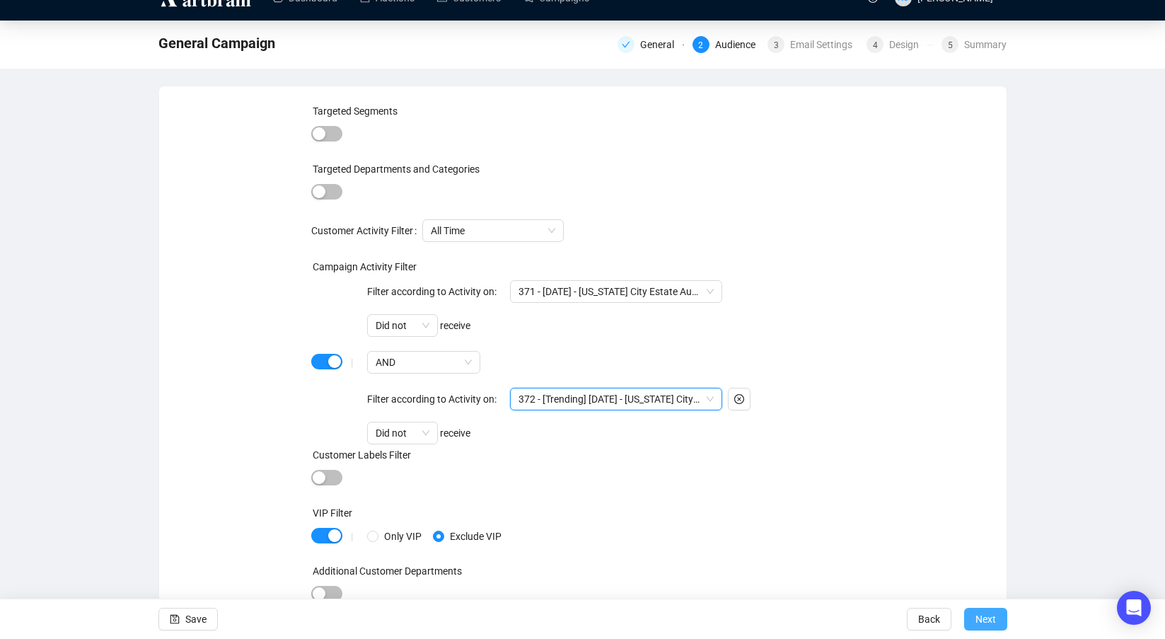
click at [983, 621] on span "Next" at bounding box center [986, 619] width 21 height 40
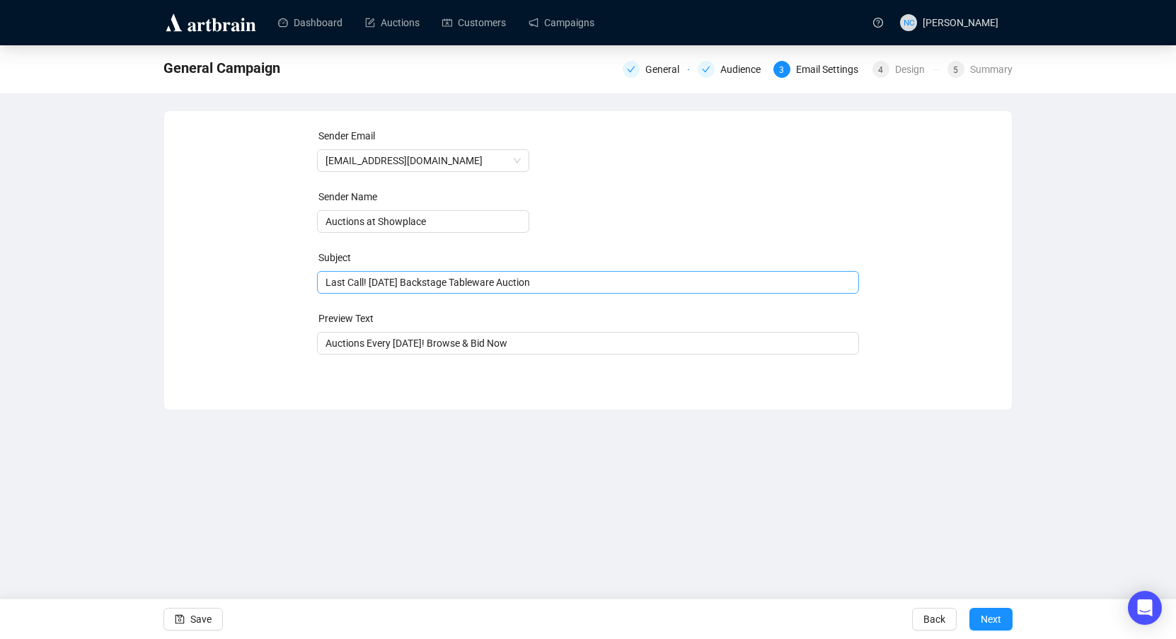
click at [463, 285] on span "Last Call! [DATE] Backstage Tableware Auction" at bounding box center [588, 282] width 543 height 11
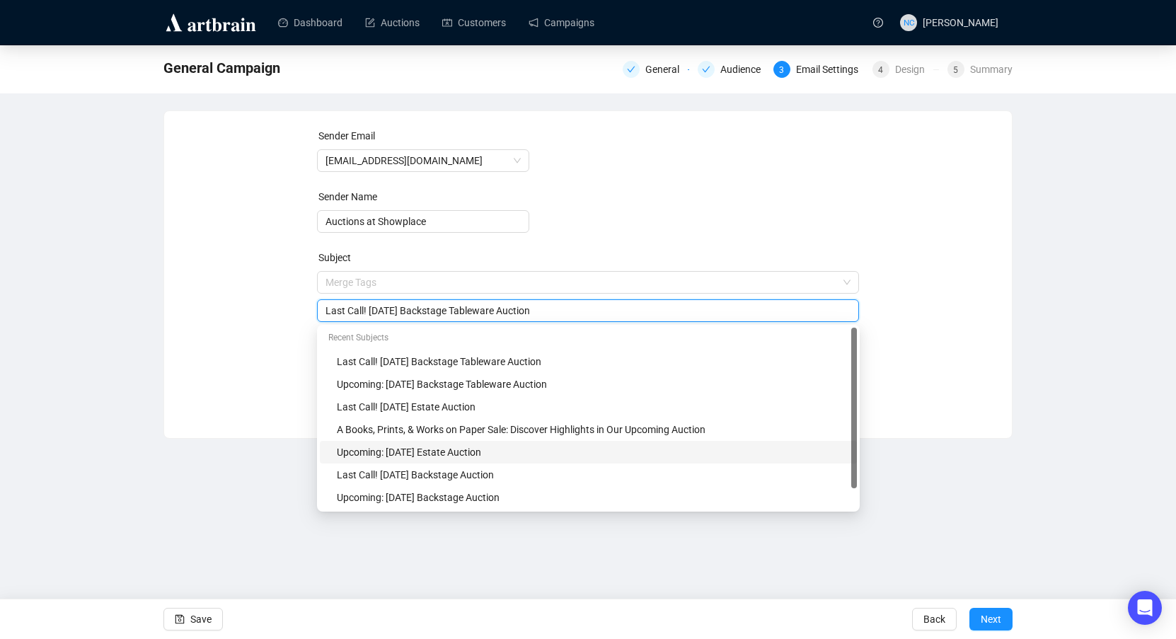
click at [509, 452] on div "Upcoming: [DATE] Estate Auction" at bounding box center [593, 452] width 512 height 16
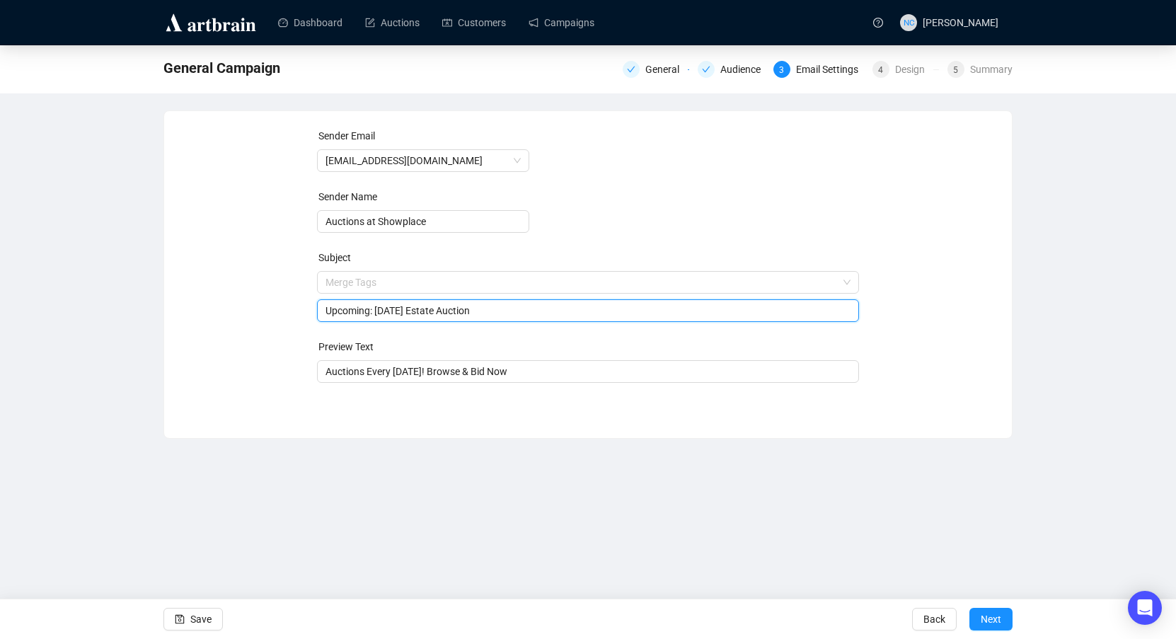
click at [430, 309] on input "Upcoming: [DATE] Estate Auction" at bounding box center [589, 311] width 526 height 16
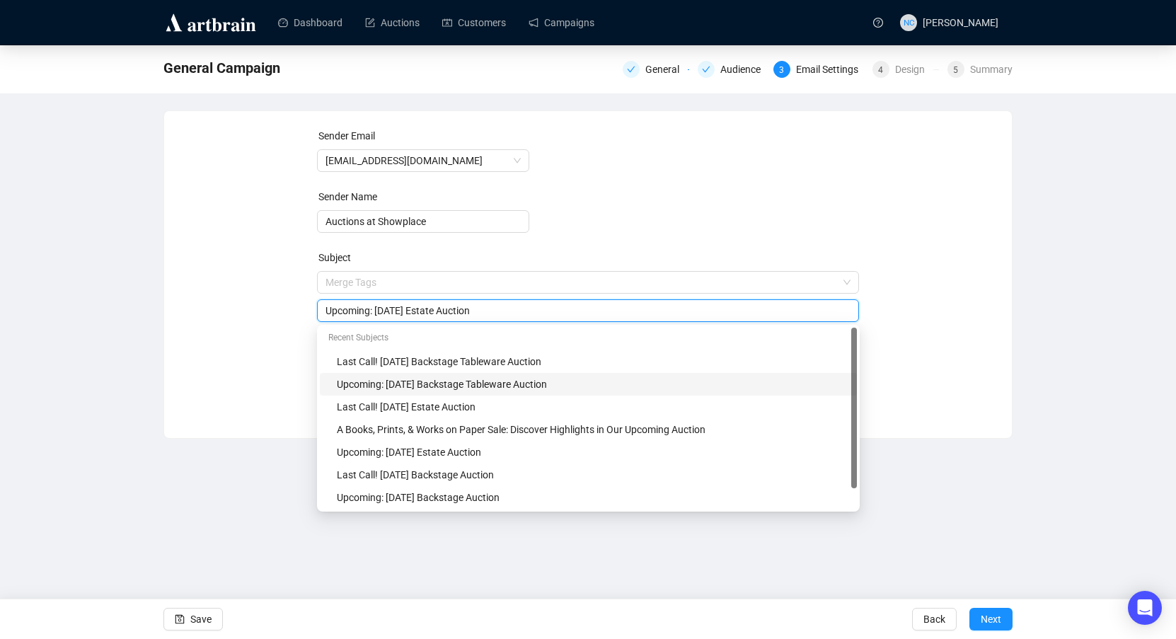
type input "Upcoming: [DATE] Estate Auction"
click at [949, 338] on div "Sender Email [EMAIL_ADDRESS][DOMAIN_NAME] Sender Name Auctions at Showplace Sub…" at bounding box center [588, 264] width 814 height 272
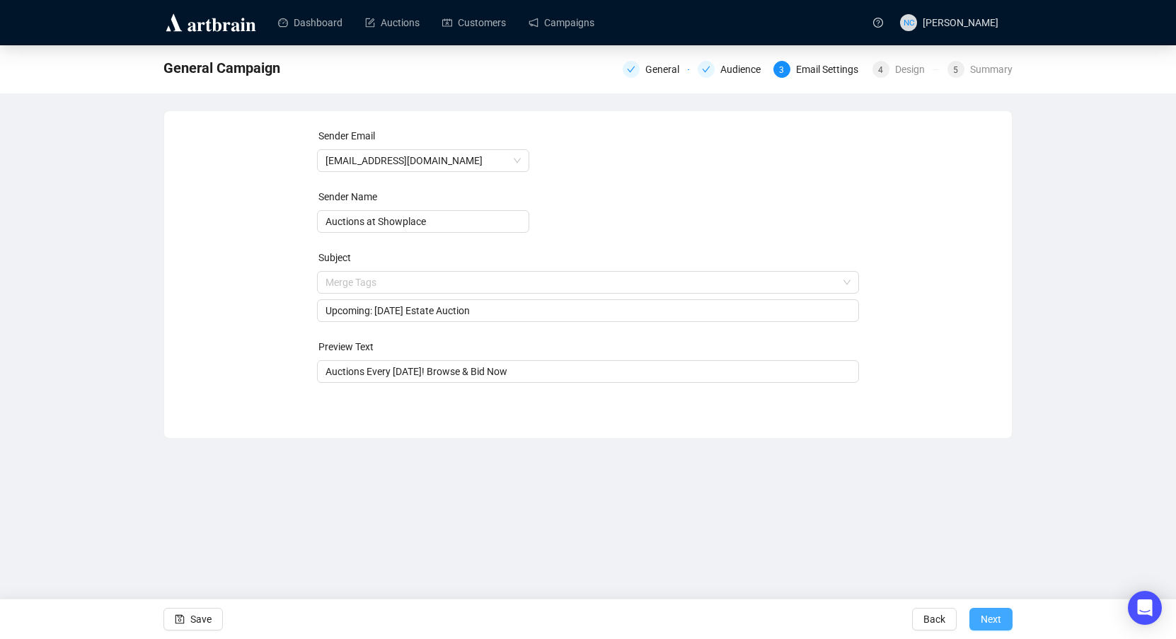
click at [998, 613] on span "Next" at bounding box center [991, 619] width 21 height 40
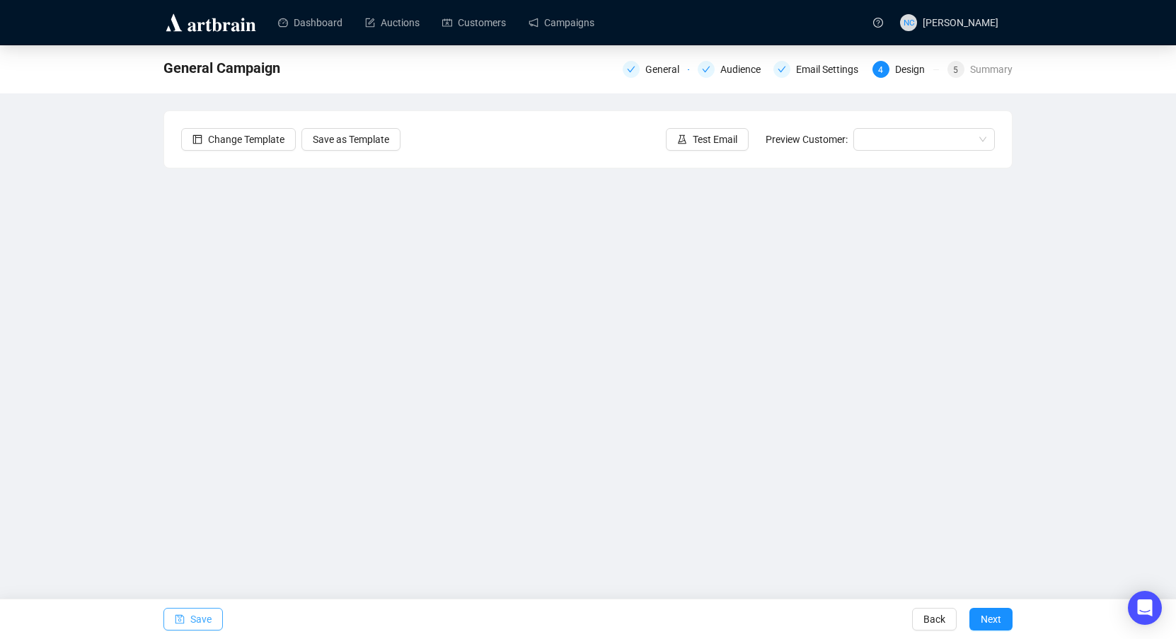
click at [205, 614] on span "Save" at bounding box center [200, 619] width 21 height 40
click at [994, 73] on div "Summary" at bounding box center [991, 69] width 42 height 17
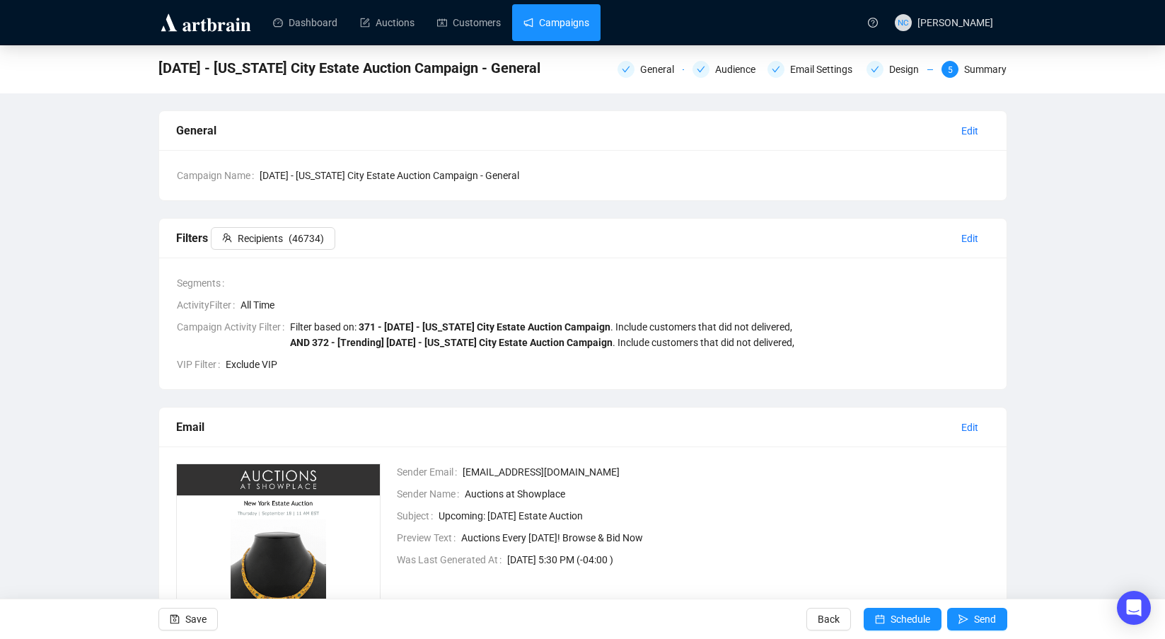
click at [558, 20] on link "Campaigns" at bounding box center [557, 22] width 66 height 37
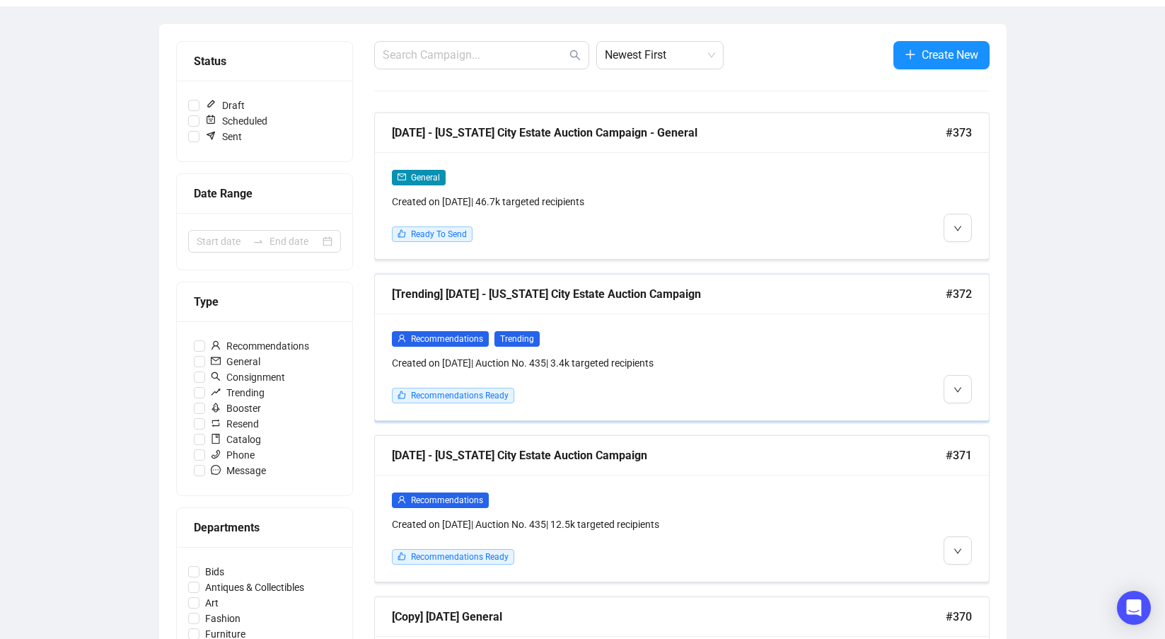
scroll to position [142, 0]
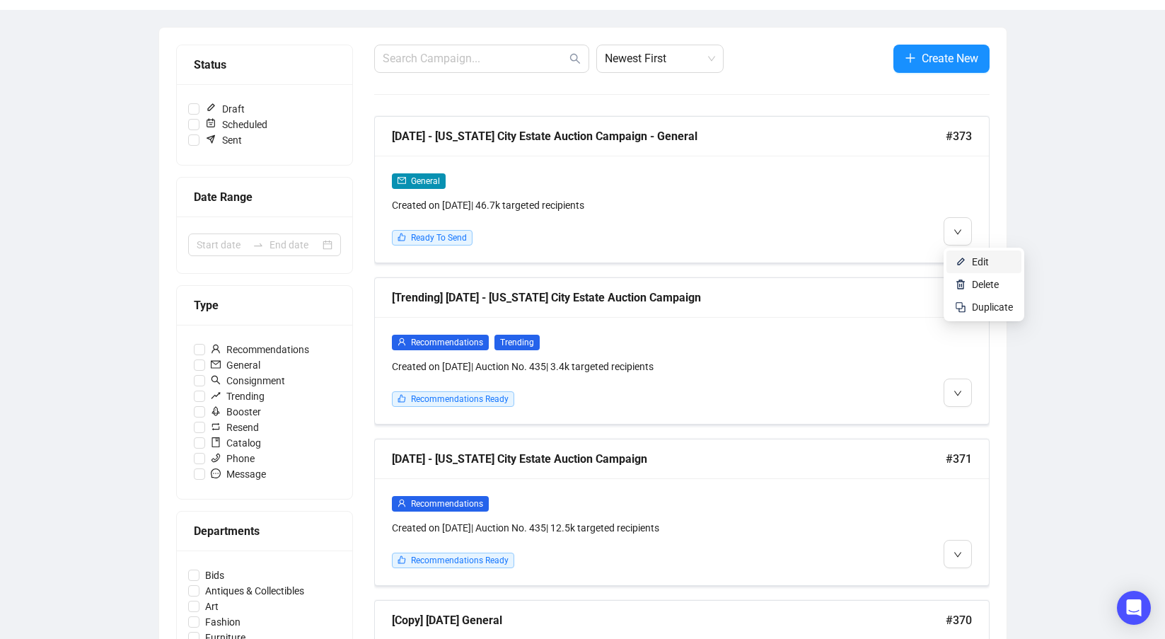
click at [967, 260] on li "Edit" at bounding box center [984, 262] width 75 height 23
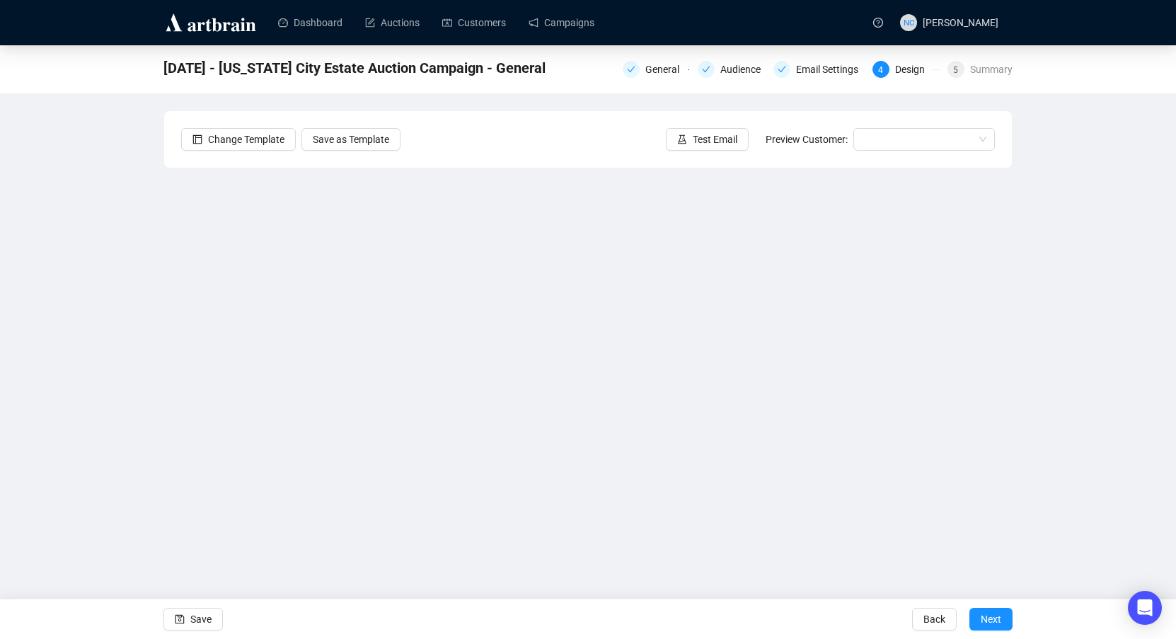
click at [1123, 347] on div "[DATE] - [US_STATE] City Estate Auction Campaign - General General Audience Ema…" at bounding box center [588, 304] width 1176 height 519
click at [192, 616] on span "Save" at bounding box center [200, 619] width 21 height 40
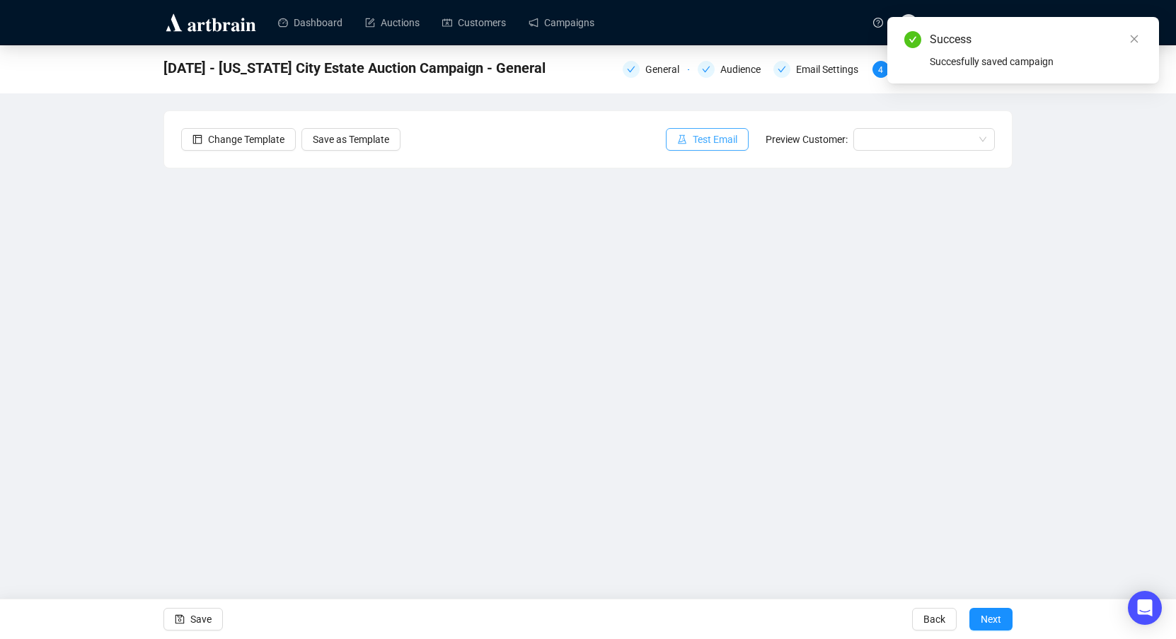
click at [717, 135] on span "Test Email" at bounding box center [715, 140] width 45 height 16
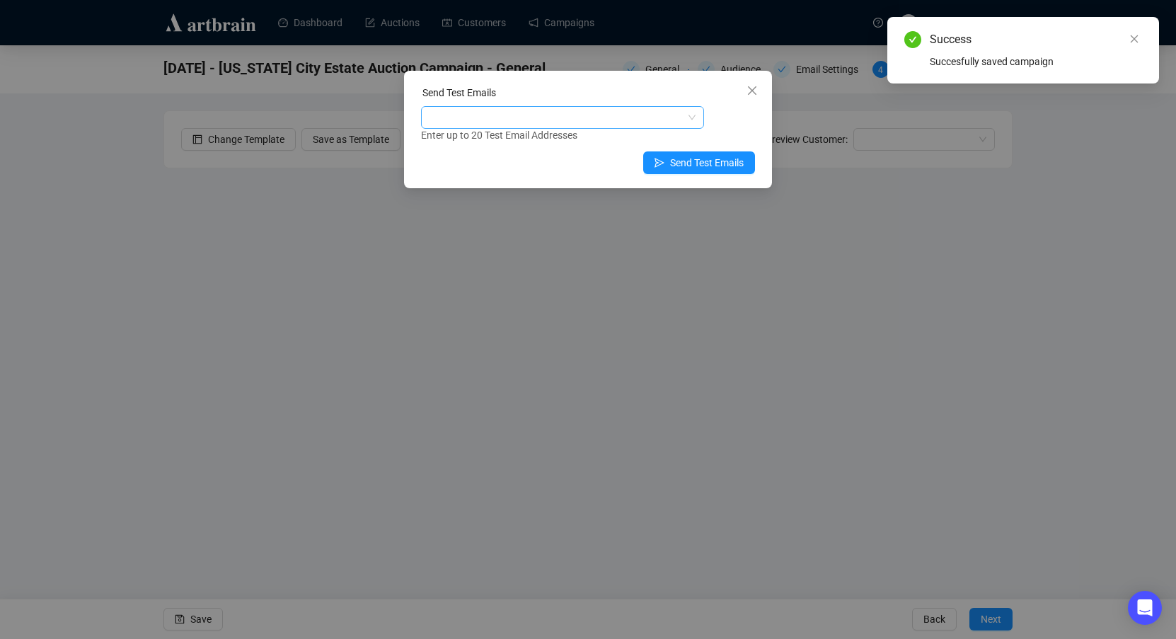
click at [655, 121] on div at bounding box center [555, 118] width 263 height 20
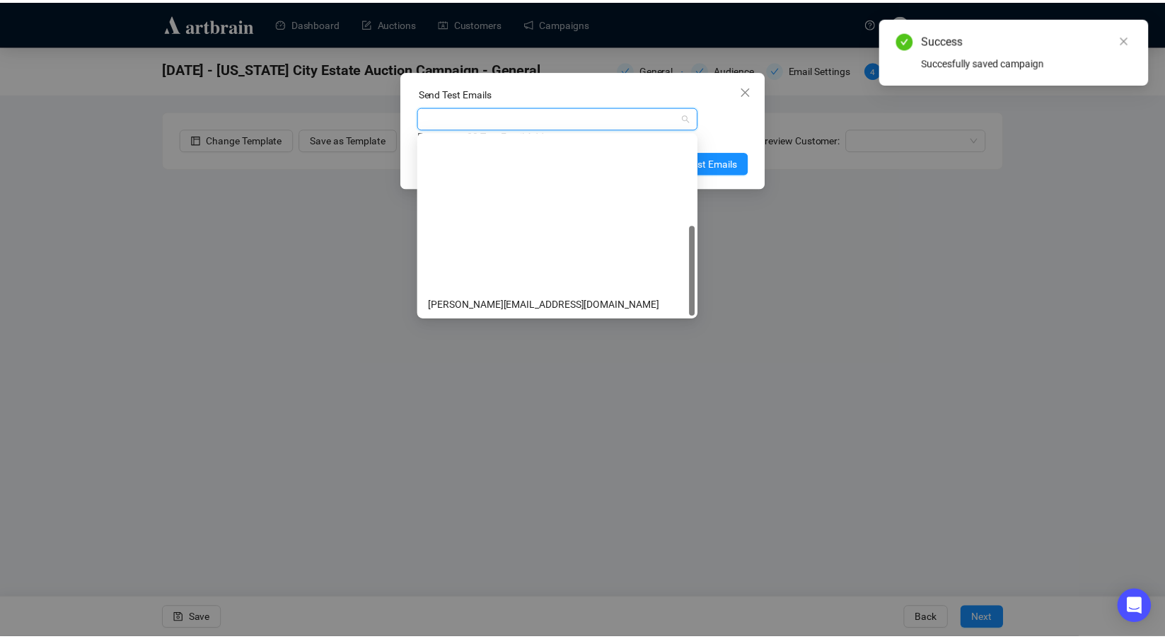
scroll to position [181, 0]
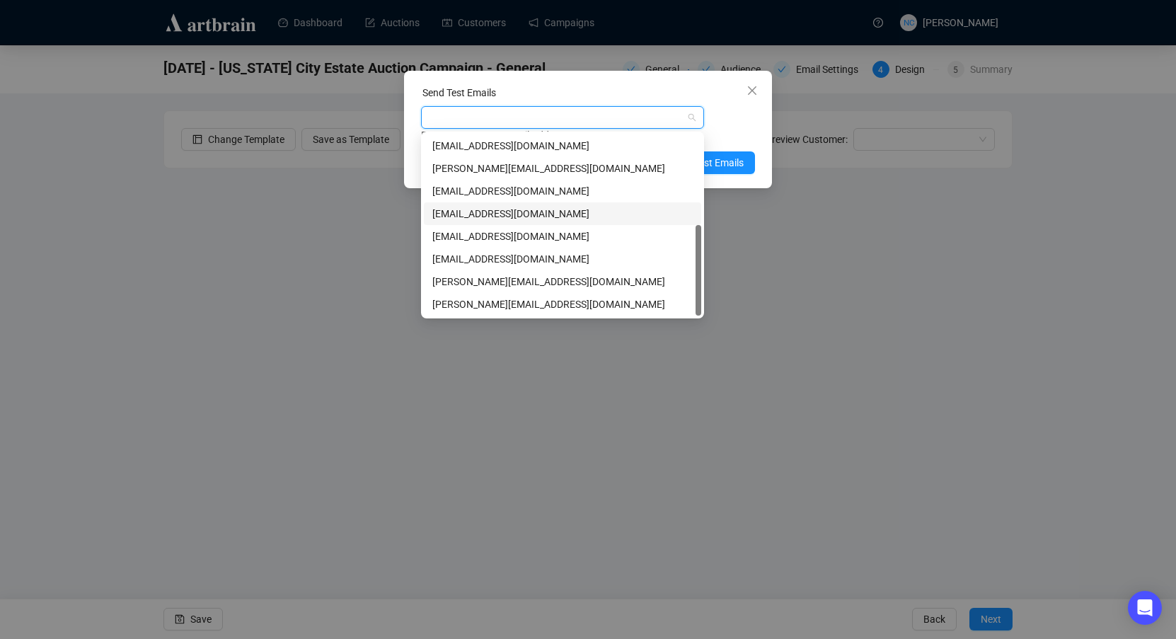
click at [521, 212] on div "[EMAIL_ADDRESS][DOMAIN_NAME]" at bounding box center [562, 214] width 260 height 16
click at [742, 129] on div "Enter up to 20 Test Email Addresses" at bounding box center [588, 135] width 334 height 16
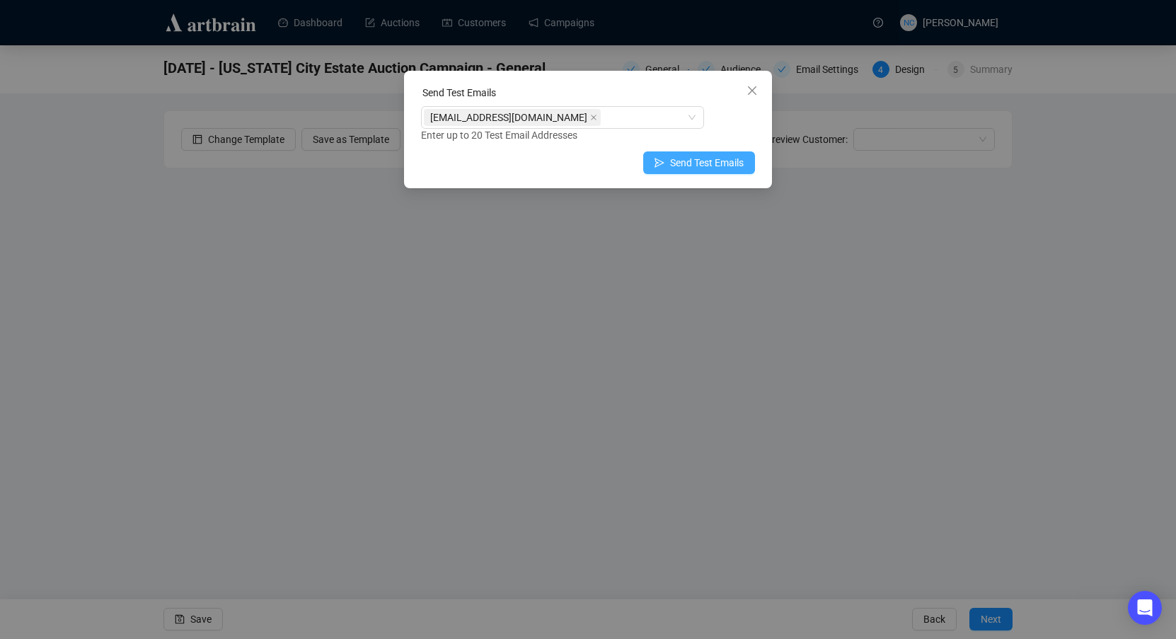
click at [715, 161] on span "Send Test Emails" at bounding box center [707, 163] width 74 height 16
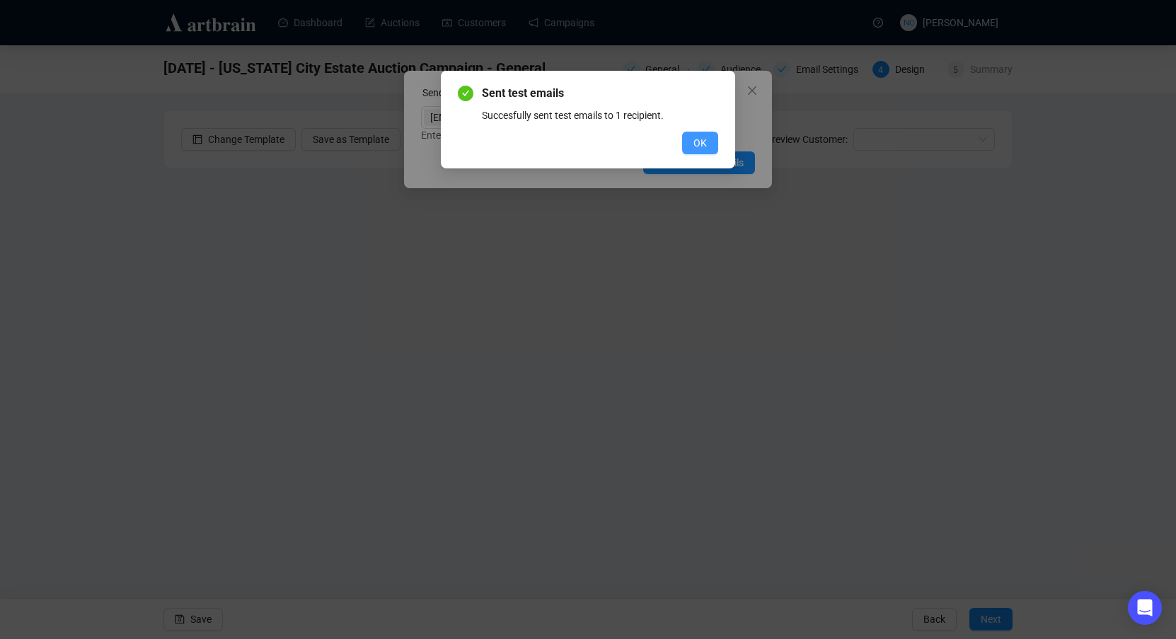
click at [698, 146] on span "OK" at bounding box center [699, 143] width 13 height 16
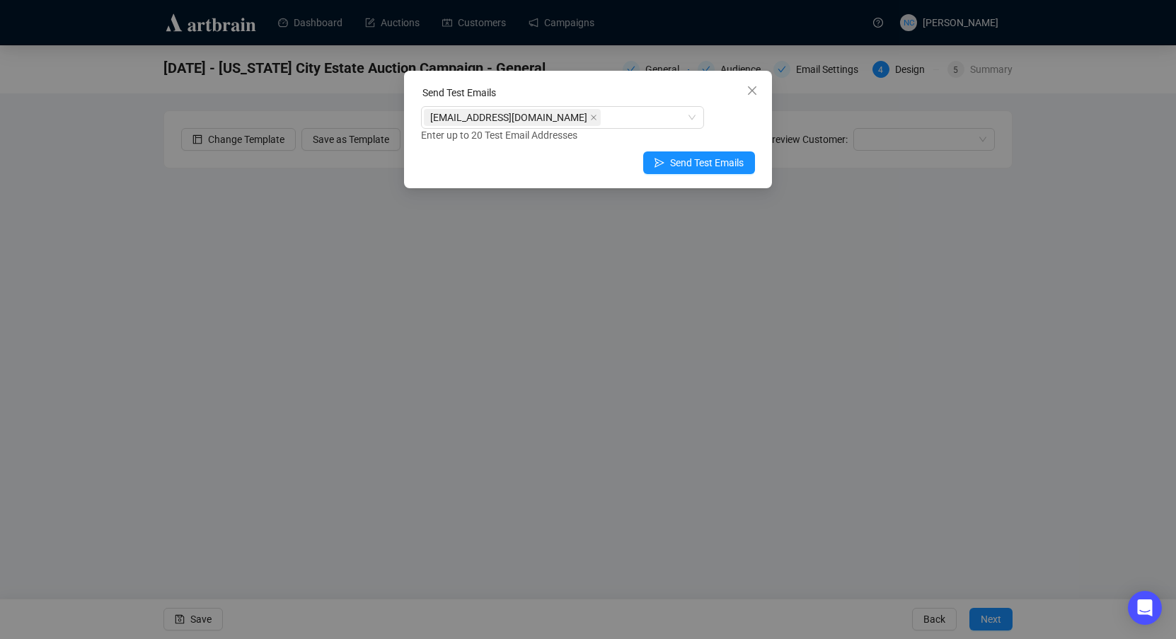
click at [749, 91] on icon "close" at bounding box center [752, 90] width 11 height 11
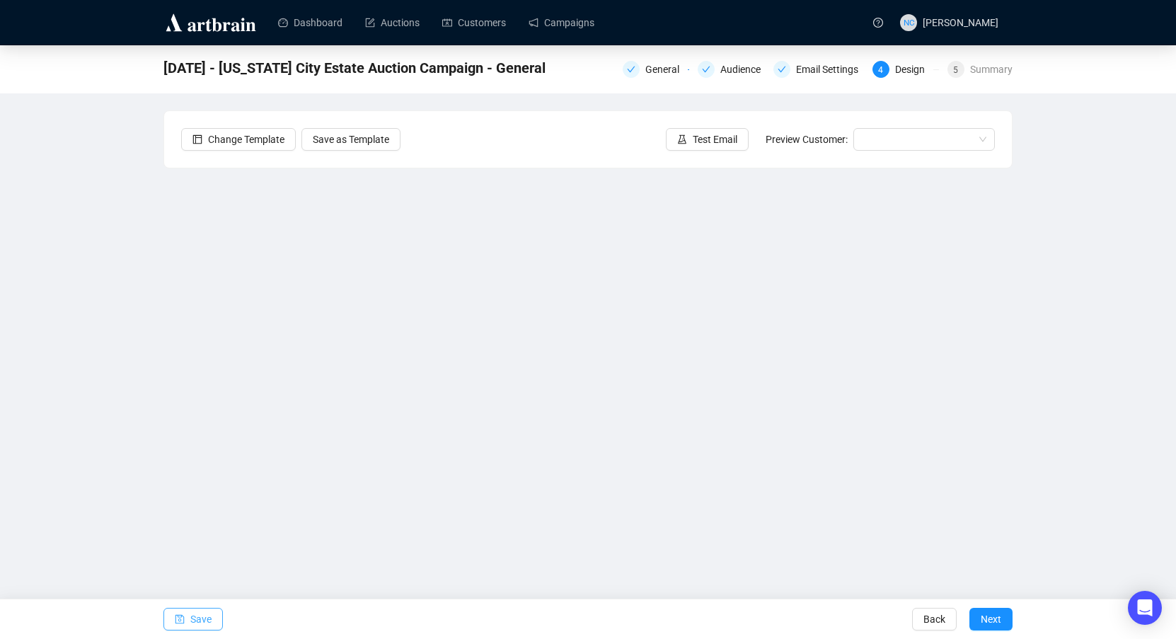
click at [187, 618] on button "Save" at bounding box center [192, 619] width 59 height 23
click at [570, 23] on link "Campaigns" at bounding box center [562, 22] width 66 height 37
